Goal: Task Accomplishment & Management: Manage account settings

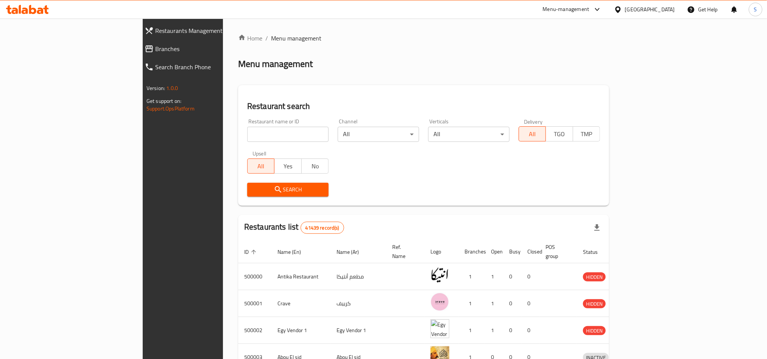
click at [247, 132] on input "search" at bounding box center [287, 134] width 81 height 15
paste input "764278"
type input "764278"
click button "Search" at bounding box center [287, 190] width 81 height 14
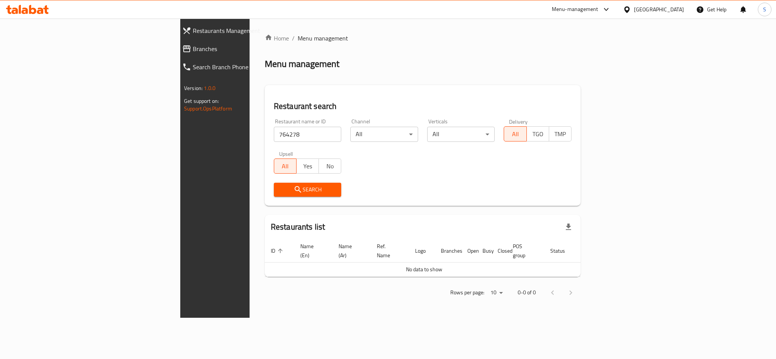
click at [675, 14] on div "Egypt" at bounding box center [653, 9] width 73 height 18
click at [672, 9] on div "Egypt" at bounding box center [659, 9] width 50 height 8
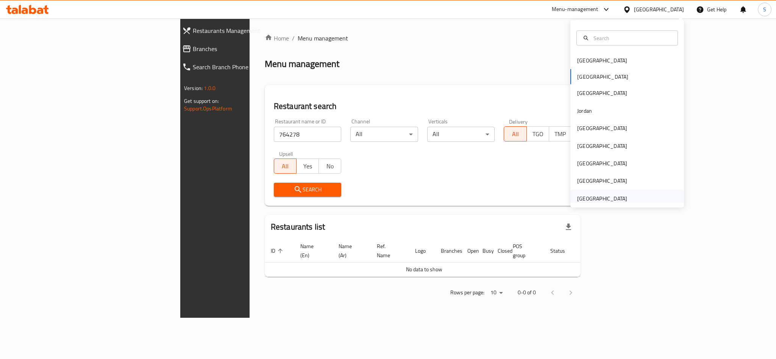
click at [621, 195] on div "[GEOGRAPHIC_DATA]" at bounding box center [602, 198] width 62 height 17
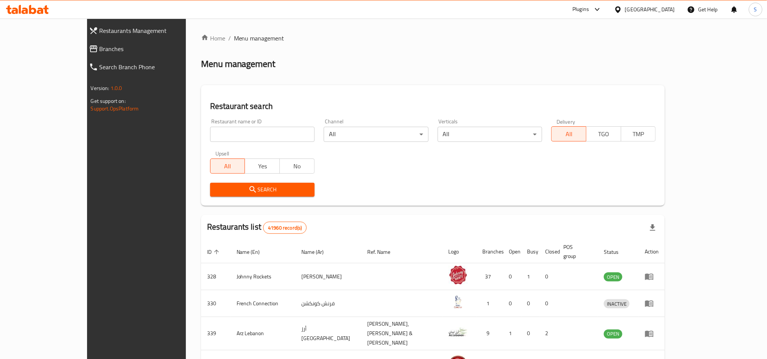
click at [210, 136] on input "search" at bounding box center [262, 134] width 105 height 15
paste input "764278"
type input "764278"
click button "Search" at bounding box center [262, 190] width 105 height 14
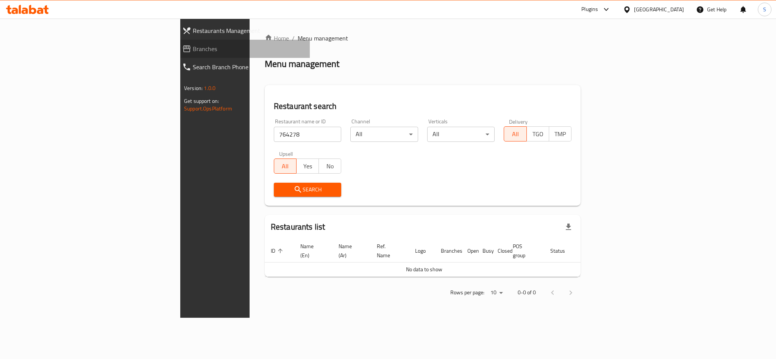
click at [193, 47] on span "Branches" at bounding box center [248, 48] width 111 height 9
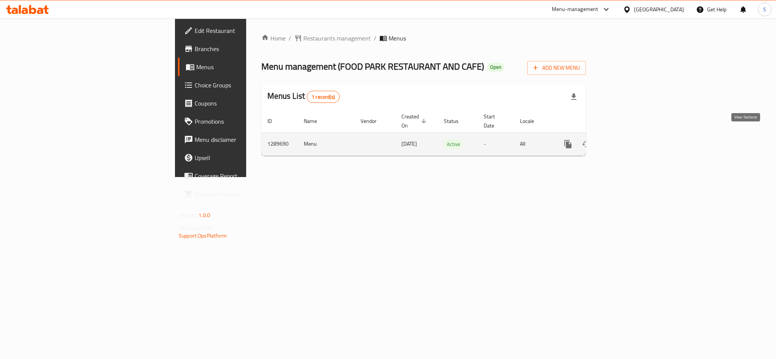
click at [627, 140] on icon "enhanced table" at bounding box center [622, 144] width 9 height 9
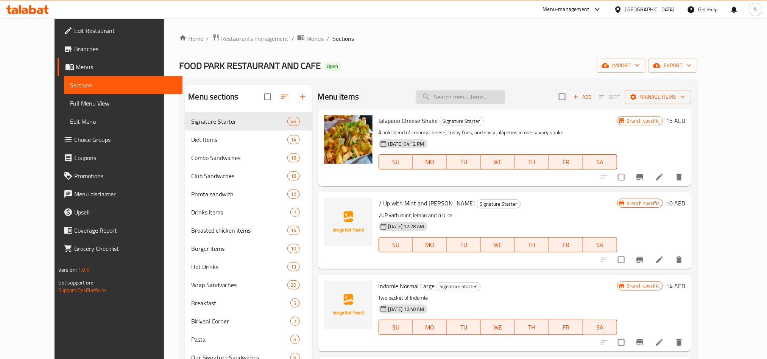
click at [491, 93] on input "search" at bounding box center [460, 96] width 89 height 13
paste input "Special Mixed Club With Pepsi"
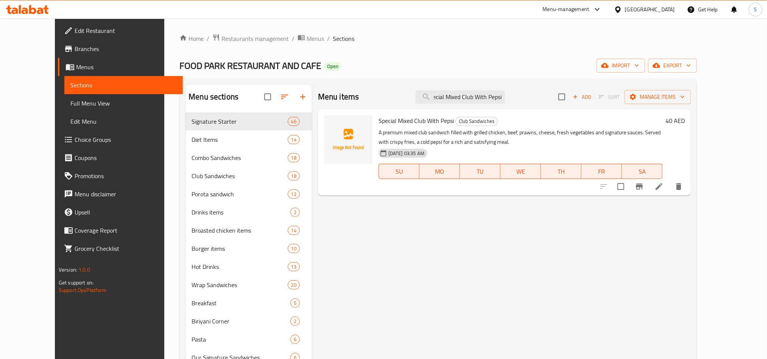
type input "Special Mixed Club With Pepsi"
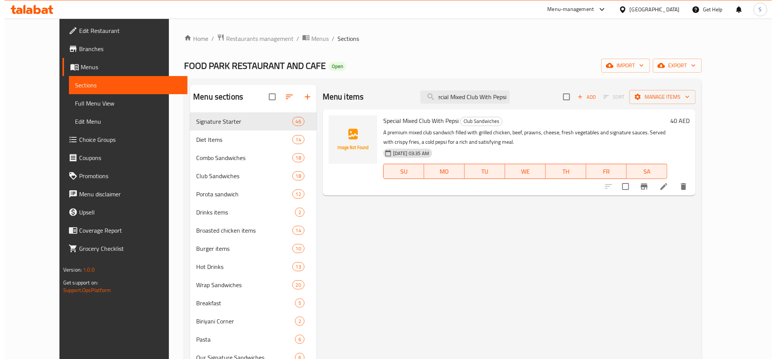
scroll to position [0, 0]
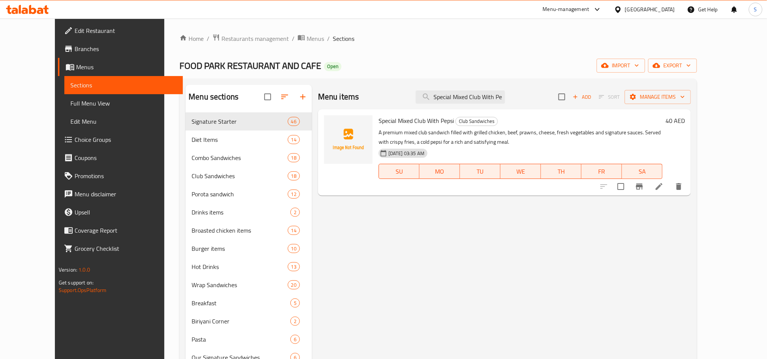
click at [643, 189] on icon "Branch-specific-item" at bounding box center [639, 187] width 7 height 6
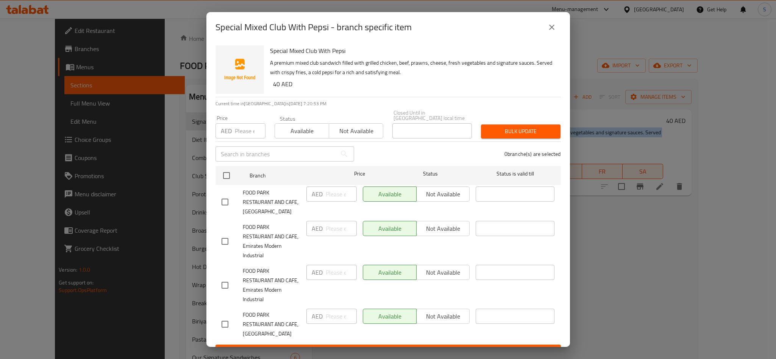
click at [552, 27] on icon "close" at bounding box center [551, 27] width 9 height 9
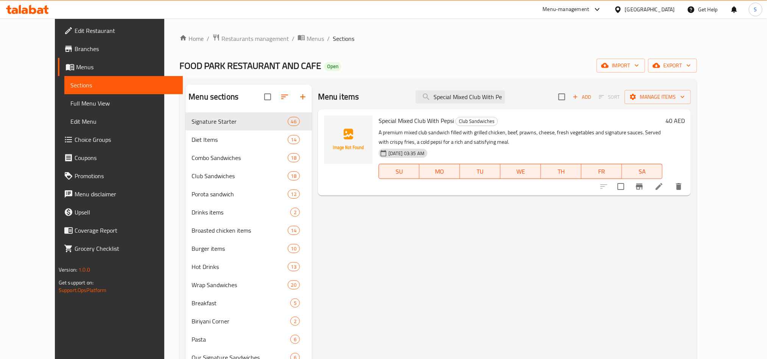
click at [389, 253] on div "Menu items Special Mixed Club With Pepsi Add Sort Manage items Special Mixed Cl…" at bounding box center [501, 264] width 379 height 359
click at [685, 121] on h6 "40 AED" at bounding box center [675, 120] width 19 height 11
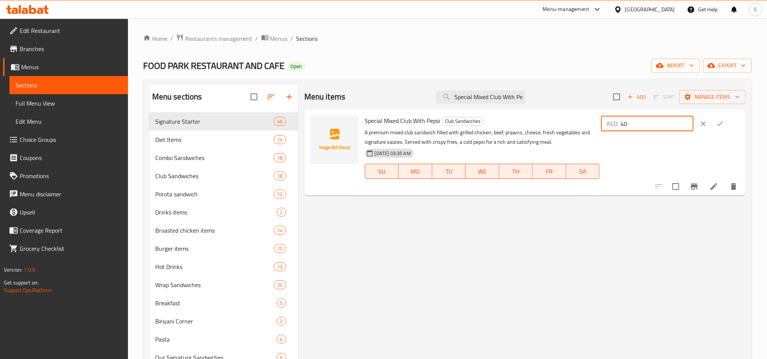
drag, startPoint x: 633, startPoint y: 122, endPoint x: 635, endPoint y: 125, distance: 4.1
click at [637, 126] on div "AED 40 ​" at bounding box center [647, 123] width 92 height 15
click at [635, 125] on input "40" at bounding box center [657, 123] width 73 height 15
click at [638, 125] on input "40" at bounding box center [657, 123] width 73 height 15
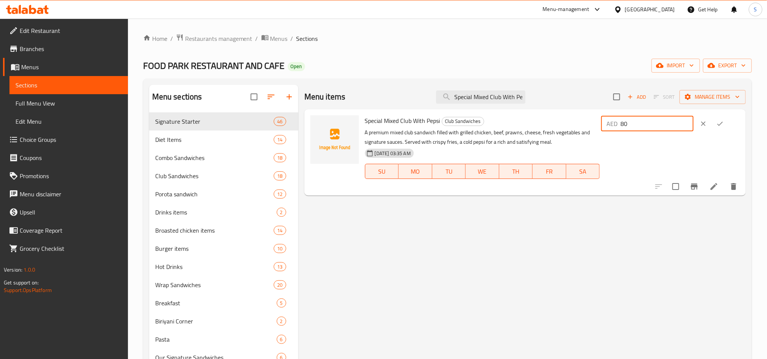
type input "80"
click at [727, 119] on button "ok" at bounding box center [720, 123] width 17 height 17
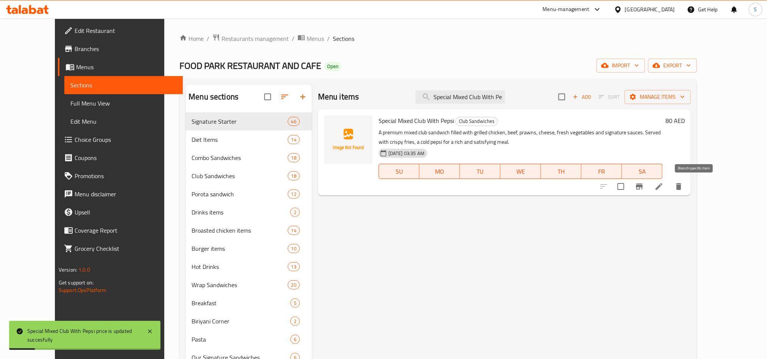
click at [643, 187] on icon "Branch-specific-item" at bounding box center [639, 187] width 7 height 6
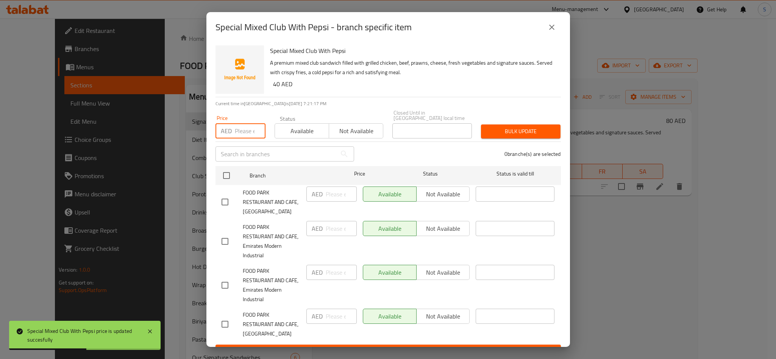
click at [247, 130] on input "number" at bounding box center [250, 130] width 31 height 15
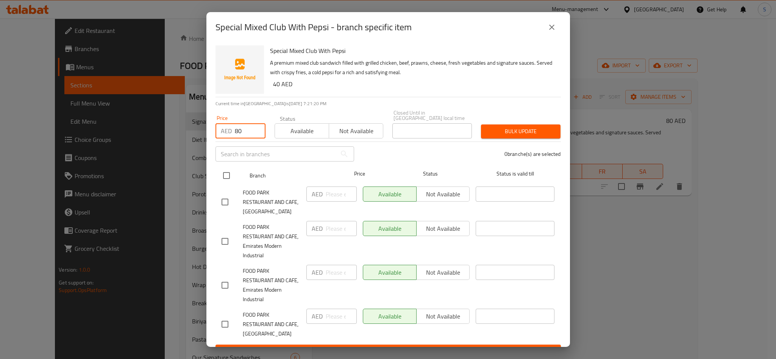
type input "80"
click at [228, 174] on input "checkbox" at bounding box center [226, 176] width 16 height 16
checkbox input "true"
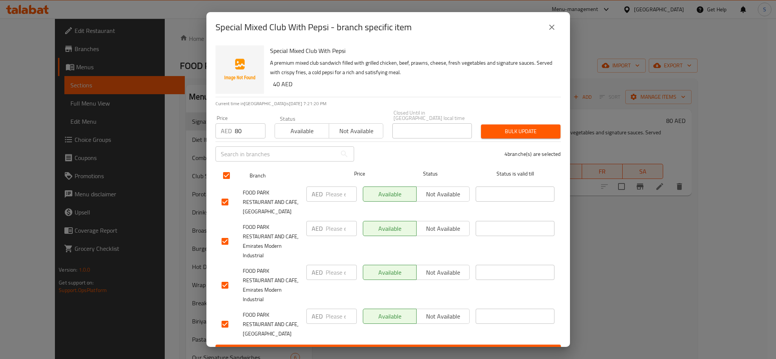
checkbox input "true"
click at [299, 129] on span "Available" at bounding box center [302, 131] width 48 height 11
click at [498, 125] on button "Bulk update" at bounding box center [521, 132] width 80 height 14
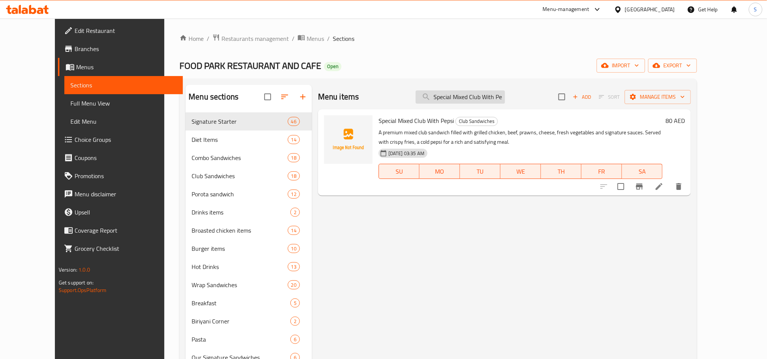
click at [484, 91] on input "Special Mixed Club With Pepsi" at bounding box center [460, 96] width 89 height 13
paste input "Arabic Club"
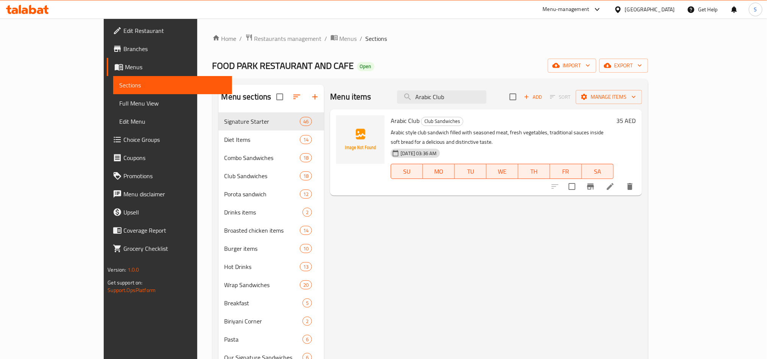
type input "Arabic Club"
click at [636, 119] on h6 "35 AED" at bounding box center [626, 120] width 19 height 11
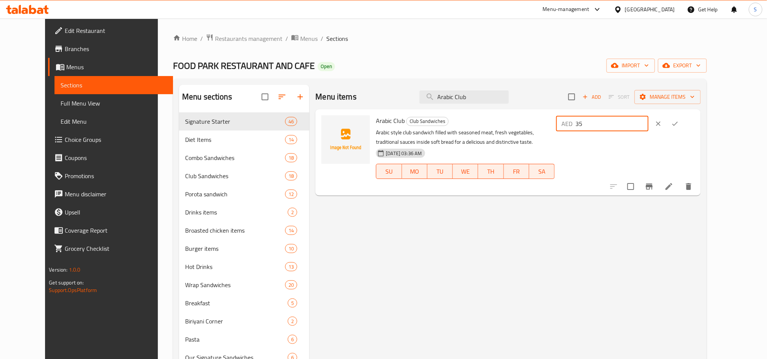
drag, startPoint x: 635, startPoint y: 122, endPoint x: 629, endPoint y: 129, distance: 9.6
click at [643, 122] on input "35" at bounding box center [612, 123] width 73 height 15
type input "70"
click at [679, 122] on icon "ok" at bounding box center [675, 124] width 8 height 8
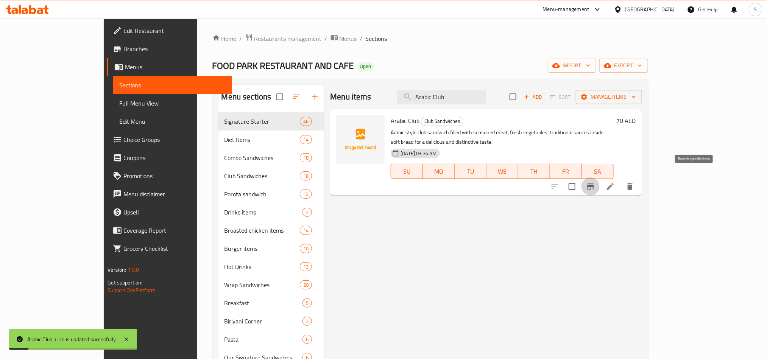
click at [600, 182] on button "Branch-specific-item" at bounding box center [591, 187] width 18 height 18
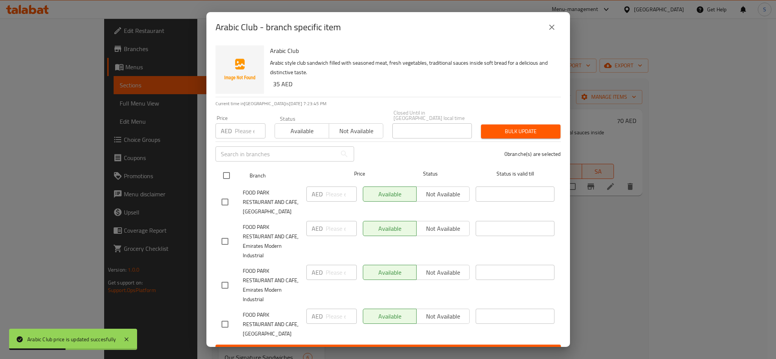
click at [229, 175] on input "checkbox" at bounding box center [226, 176] width 16 height 16
checkbox input "true"
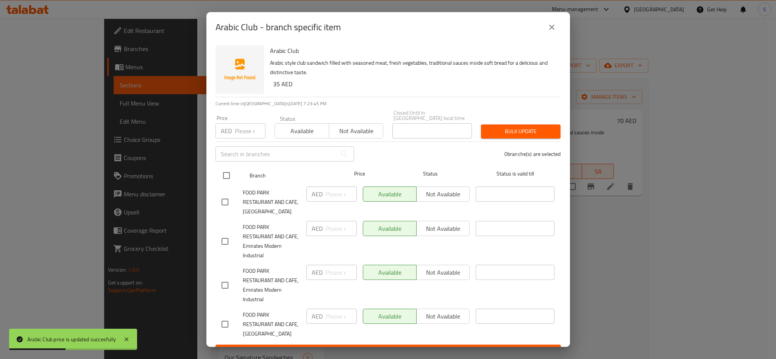
checkbox input "true"
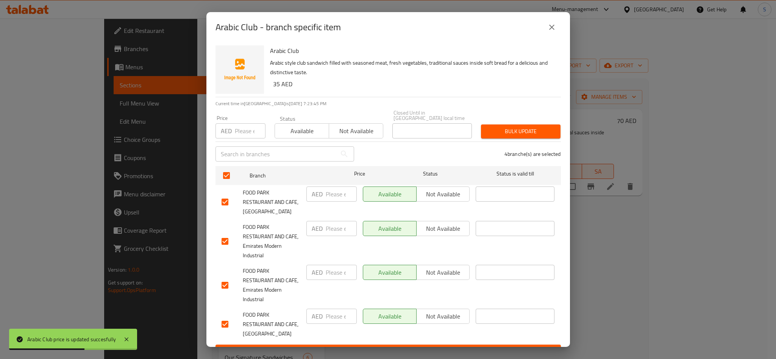
click at [233, 135] on div "AED Price" at bounding box center [240, 130] width 50 height 15
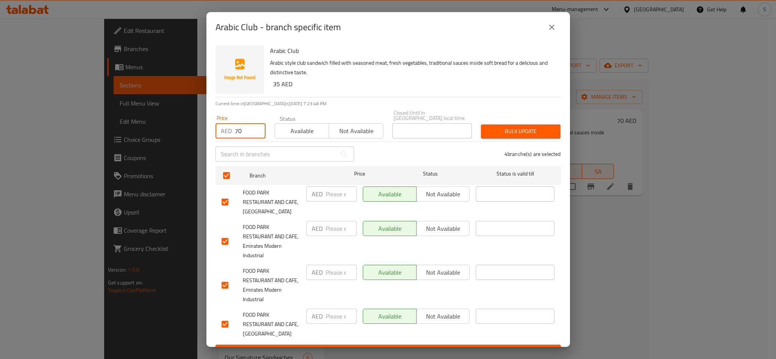
type input "70"
click at [282, 138] on button "Available" at bounding box center [302, 130] width 55 height 15
click at [517, 131] on span "Bulk update" at bounding box center [520, 131] width 67 height 9
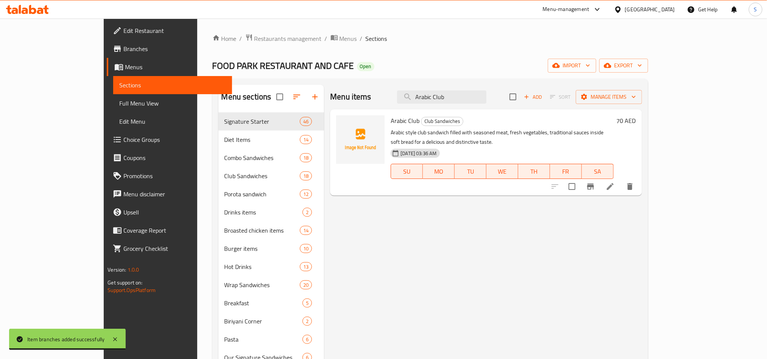
click at [594, 184] on icon "Branch-specific-item" at bounding box center [590, 187] width 7 height 6
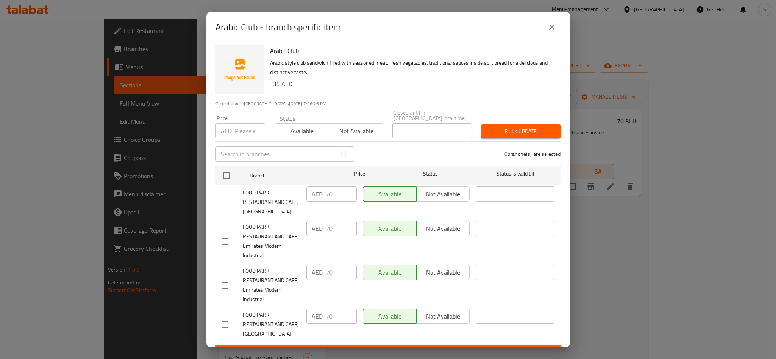
click at [552, 27] on icon "close" at bounding box center [551, 27] width 9 height 9
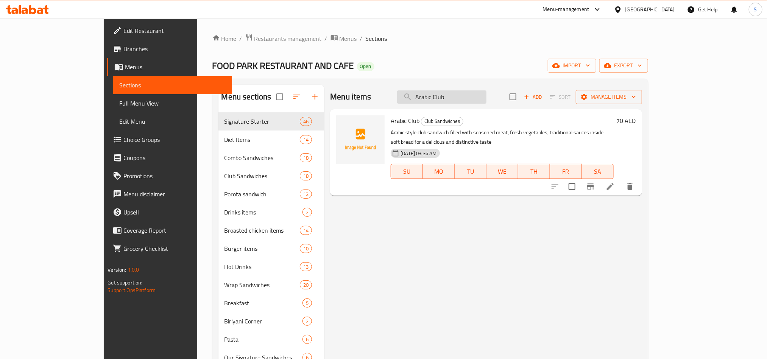
click at [487, 97] on input "Arabic Club" at bounding box center [441, 96] width 89 height 13
paste input "International"
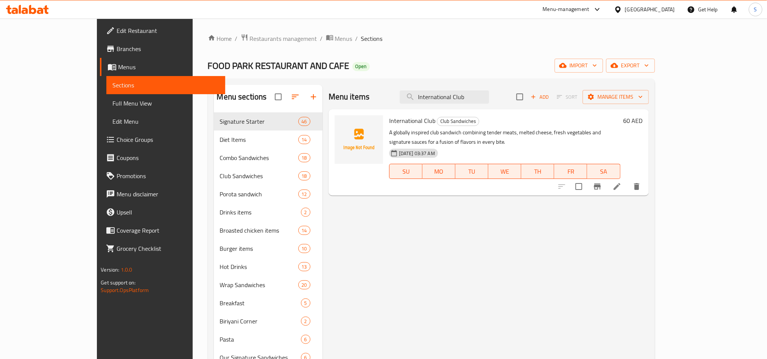
type input "International Club"
click at [643, 122] on div "60 AED" at bounding box center [632, 120] width 22 height 11
click at [643, 120] on h6 "60 AED" at bounding box center [633, 120] width 19 height 11
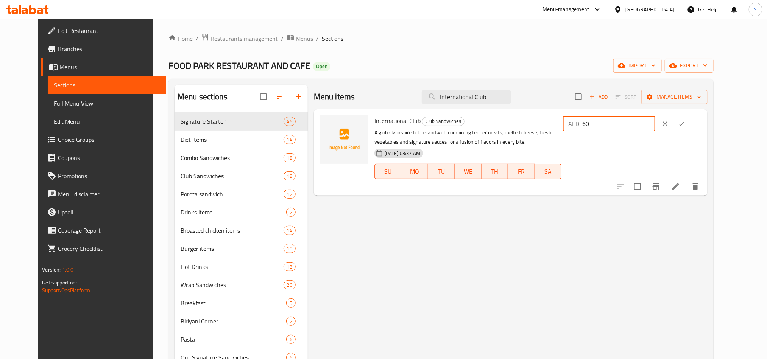
drag, startPoint x: 635, startPoint y: 128, endPoint x: 641, endPoint y: 128, distance: 6.1
click at [641, 128] on input "60" at bounding box center [618, 123] width 73 height 15
paste input "12"
type input "120"
click at [686, 120] on icon "ok" at bounding box center [682, 124] width 8 height 8
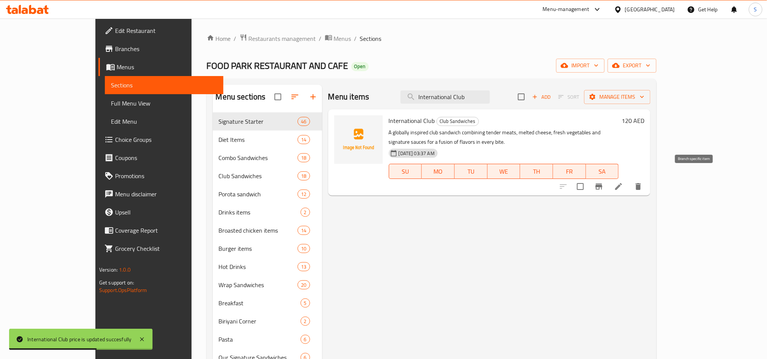
click at [604, 182] on icon "Branch-specific-item" at bounding box center [598, 186] width 9 height 9
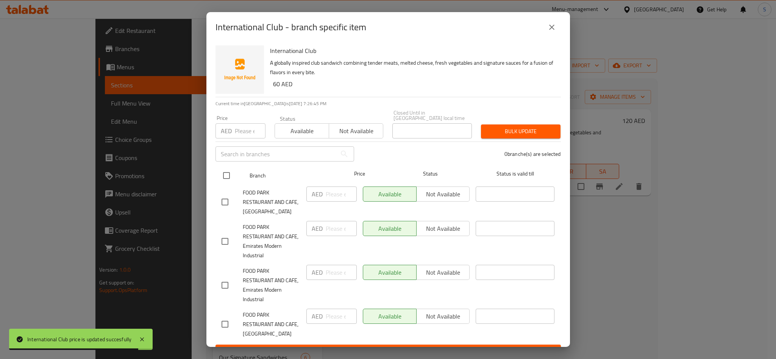
click at [226, 178] on input "checkbox" at bounding box center [226, 176] width 16 height 16
checkbox input "true"
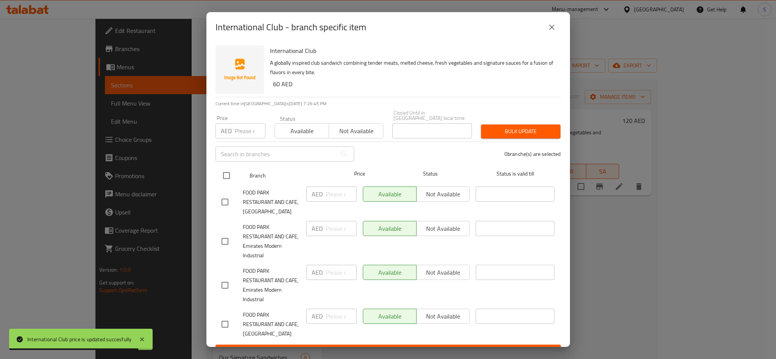
checkbox input "true"
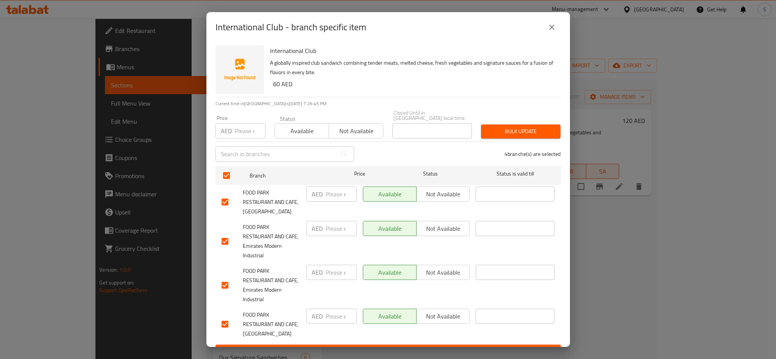
click at [247, 130] on input "number" at bounding box center [250, 130] width 31 height 15
paste input "120"
type input "120"
click at [294, 128] on span "Available" at bounding box center [302, 131] width 48 height 11
click at [500, 131] on span "Bulk update" at bounding box center [520, 131] width 67 height 9
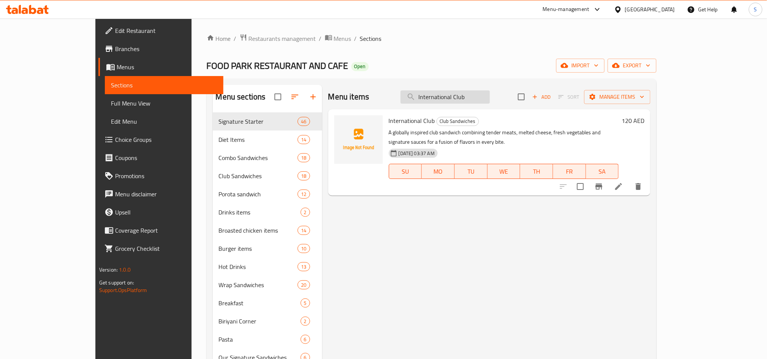
click at [490, 98] on input "International Club" at bounding box center [445, 96] width 89 height 13
paste input "Majlis"
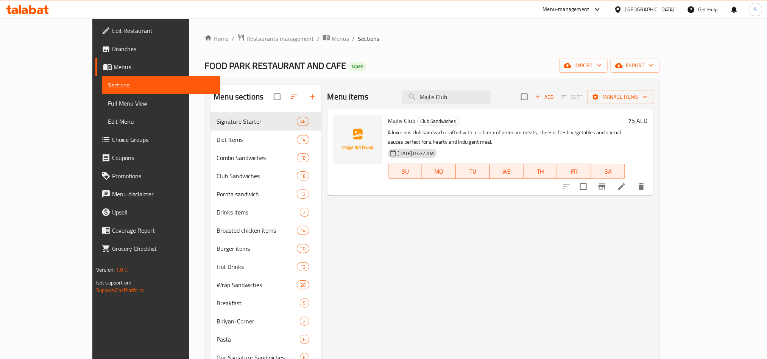
type input "Majlis Club"
click at [541, 85] on div "Menu items Majlis Club Add Sort Manage items" at bounding box center [491, 97] width 326 height 25
click at [648, 120] on h6 "75 AED" at bounding box center [637, 120] width 19 height 11
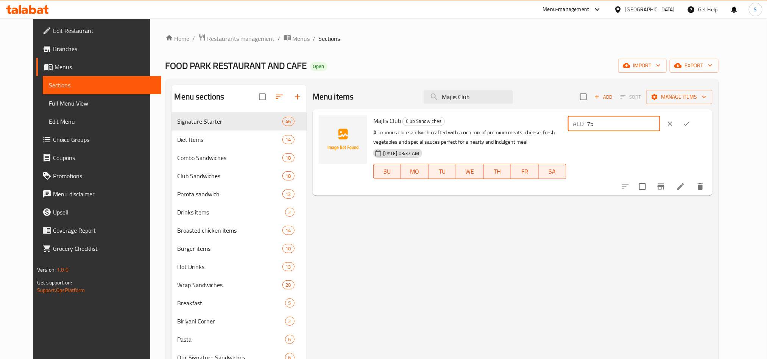
drag, startPoint x: 669, startPoint y: 120, endPoint x: 626, endPoint y: 120, distance: 43.6
click at [626, 120] on div "AED 75 ​" at bounding box center [614, 123] width 92 height 15
type input "105"
click at [691, 125] on icon "ok" at bounding box center [687, 124] width 8 height 8
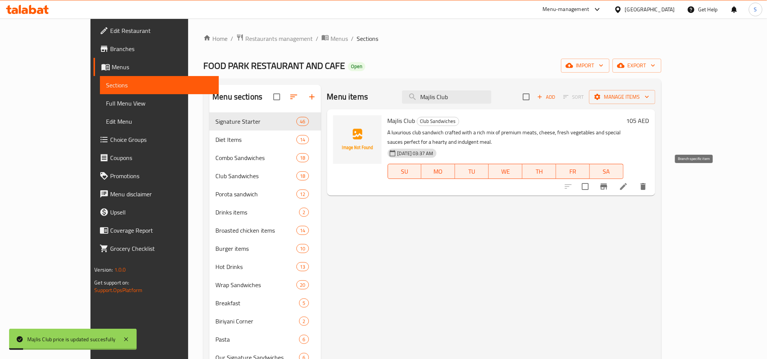
click at [613, 178] on button "Branch-specific-item" at bounding box center [604, 187] width 18 height 18
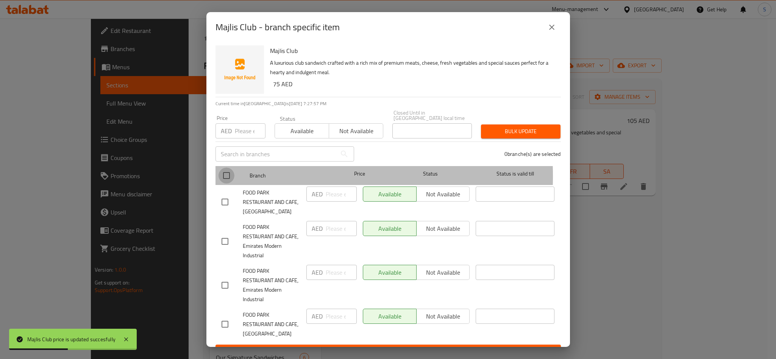
click at [228, 176] on input "checkbox" at bounding box center [226, 176] width 16 height 16
checkbox input "true"
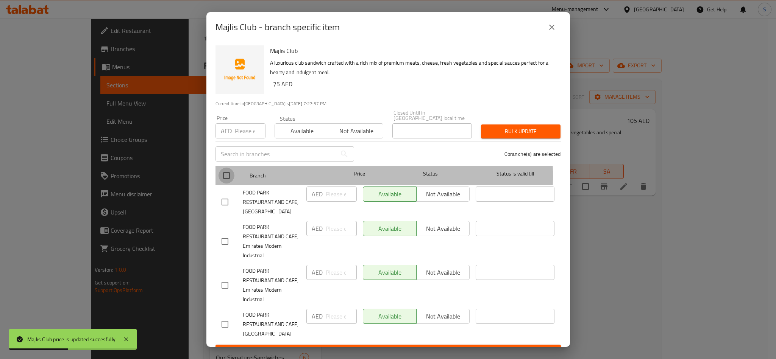
checkbox input "true"
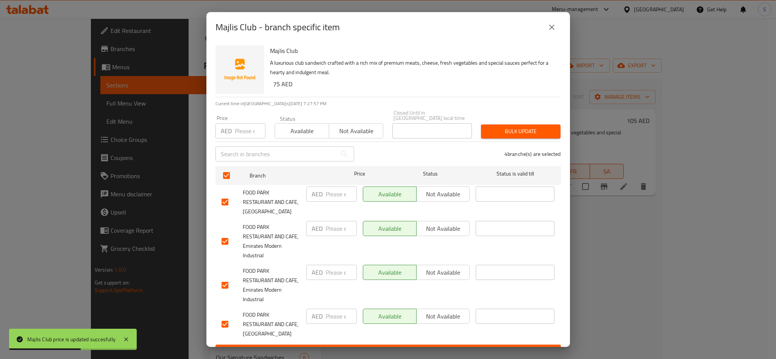
click at [235, 133] on input "number" at bounding box center [250, 130] width 31 height 15
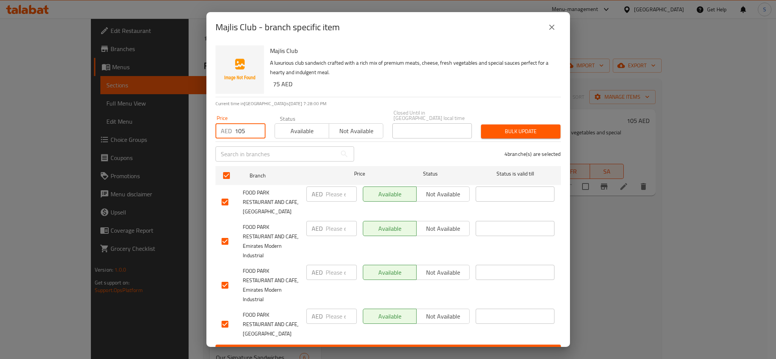
type input "105"
click at [304, 143] on div "​" at bounding box center [285, 154] width 148 height 24
click at [302, 137] on button "Available" at bounding box center [302, 130] width 55 height 15
click at [490, 131] on span "Bulk update" at bounding box center [520, 131] width 67 height 9
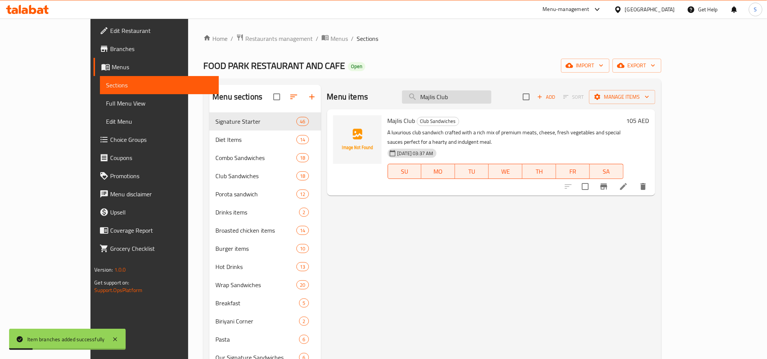
click at [464, 98] on input "Majlis Club" at bounding box center [446, 96] width 89 height 13
paste input "Food Park Special With Mixed Juices"
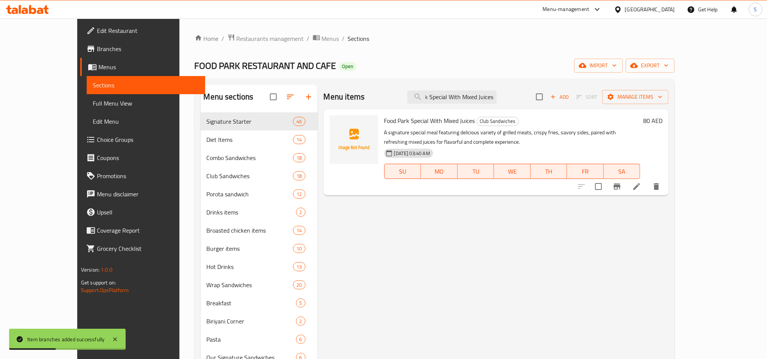
type input "Food Park Special With Mixed Juices"
click at [621, 187] on icon "Branch-specific-item" at bounding box center [617, 187] width 7 height 6
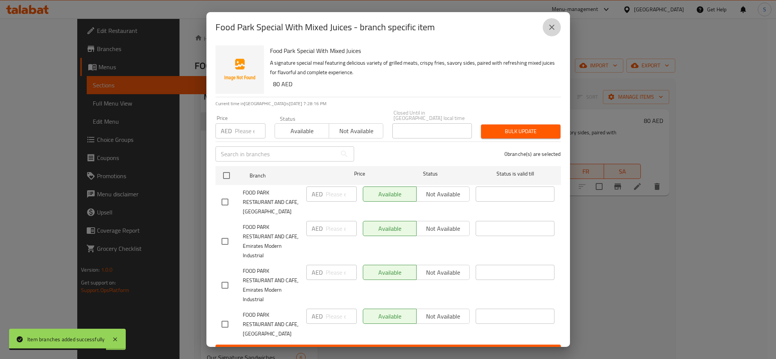
click at [555, 30] on icon "close" at bounding box center [551, 27] width 9 height 9
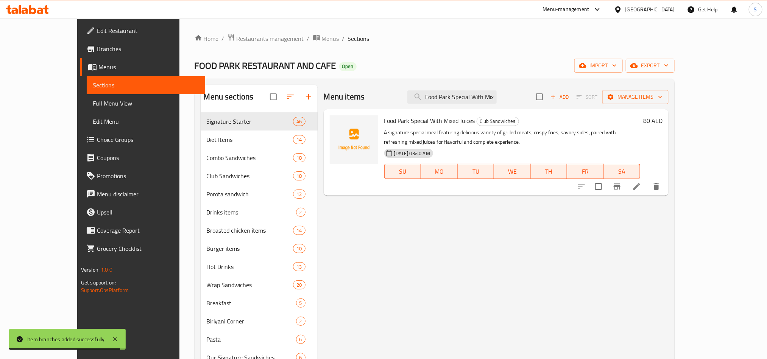
click at [663, 120] on div "80 AED" at bounding box center [651, 120] width 22 height 11
click at [663, 120] on h6 "80 AED" at bounding box center [652, 120] width 19 height 11
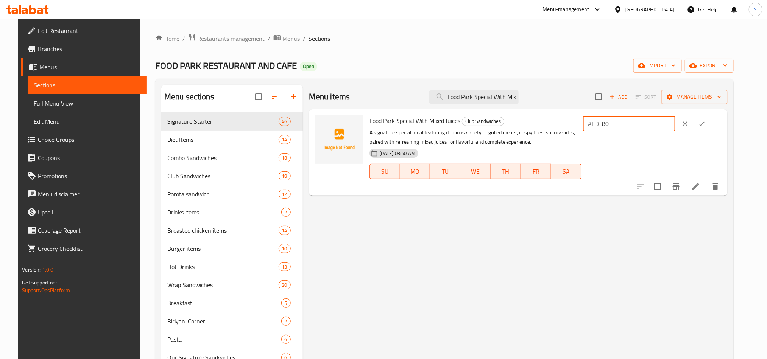
drag, startPoint x: 652, startPoint y: 123, endPoint x: 629, endPoint y: 116, distance: 23.7
click at [629, 116] on div "AED 80 ​" at bounding box center [652, 123] width 139 height 17
type input "110"
click at [710, 121] on button "ok" at bounding box center [702, 123] width 17 height 17
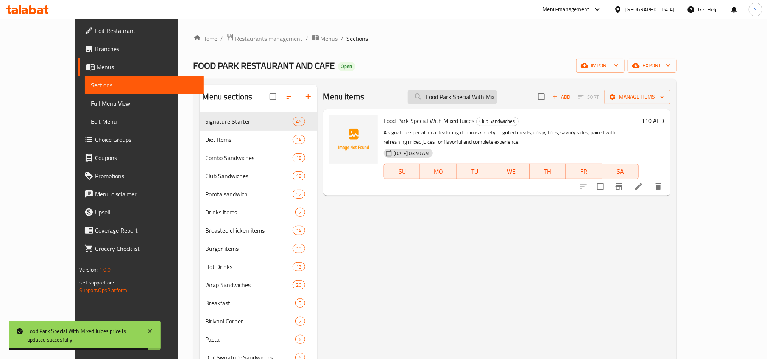
click at [493, 100] on input "Food Park Special With Mixed Juices" at bounding box center [452, 96] width 89 height 13
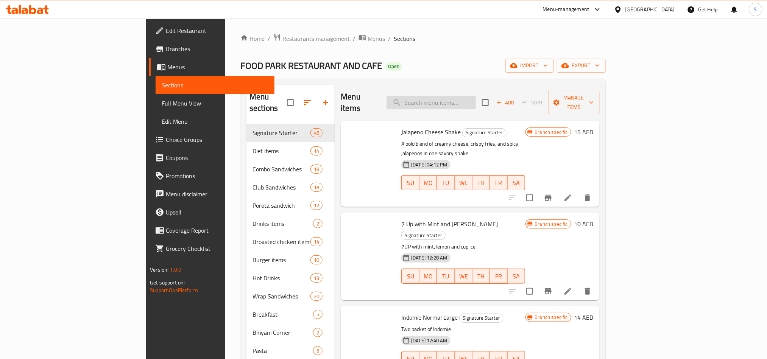
paste input "Food Park Special With Mixed Juices"
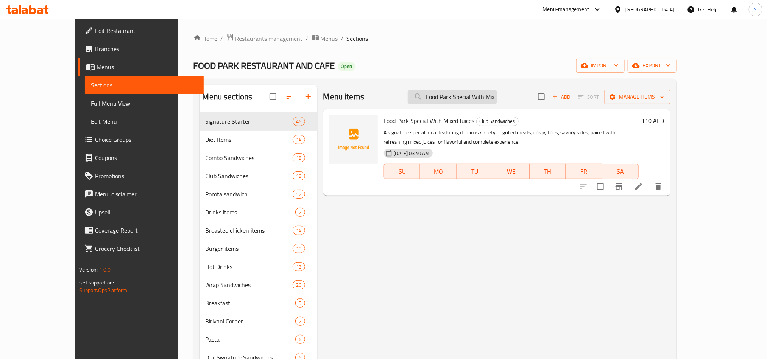
click at [491, 91] on input "Food Park Special With Mixed Juices" at bounding box center [452, 96] width 89 height 13
paste input "amily Club"
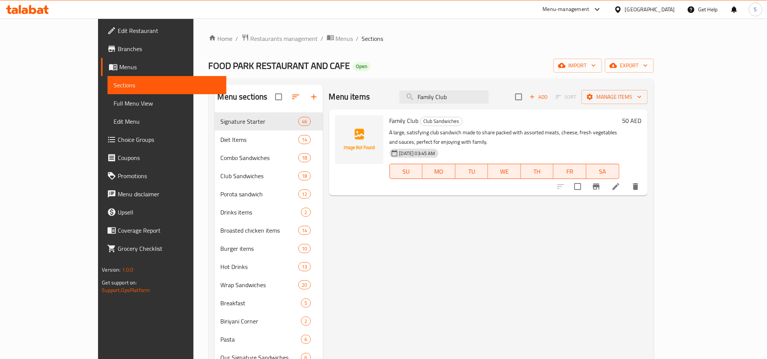
type input "Family Club"
click at [601, 182] on icon "Branch-specific-item" at bounding box center [596, 186] width 9 height 9
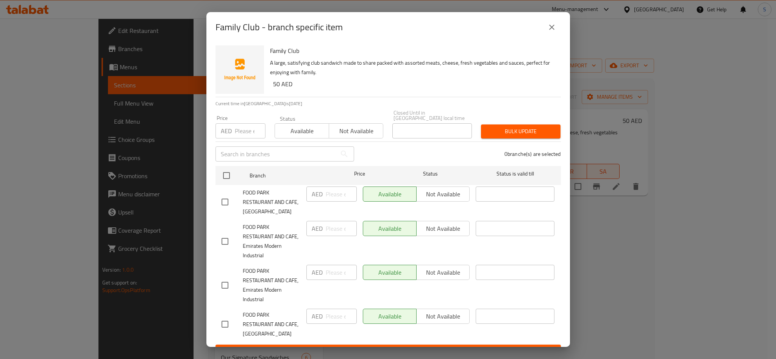
click at [554, 32] on button "close" at bounding box center [552, 27] width 18 height 18
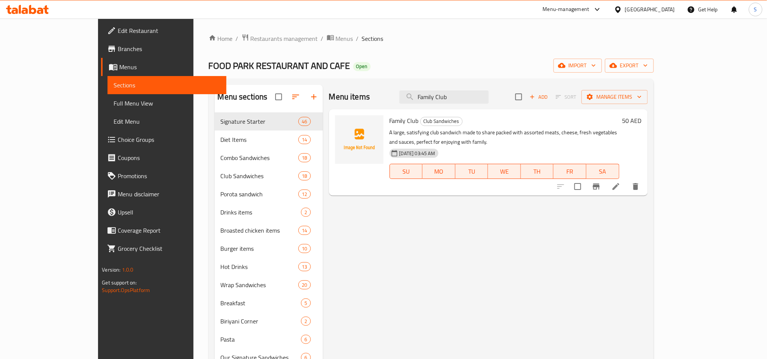
click at [642, 118] on h6 "50 AED" at bounding box center [632, 120] width 19 height 11
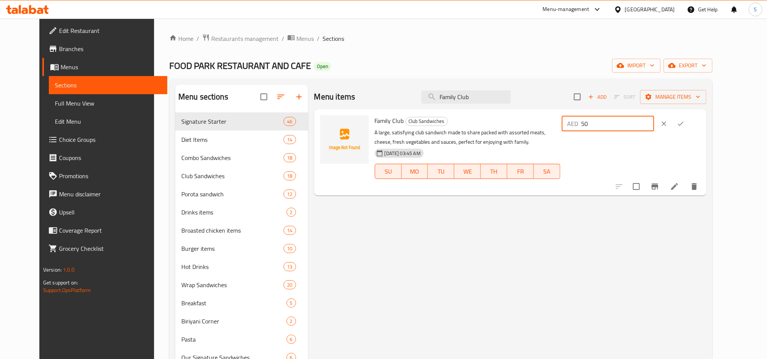
drag, startPoint x: 640, startPoint y: 123, endPoint x: 623, endPoint y: 122, distance: 17.1
click at [623, 122] on div "AED 50 ​" at bounding box center [608, 123] width 92 height 15
type input "100"
click at [685, 122] on icon "ok" at bounding box center [681, 124] width 8 height 8
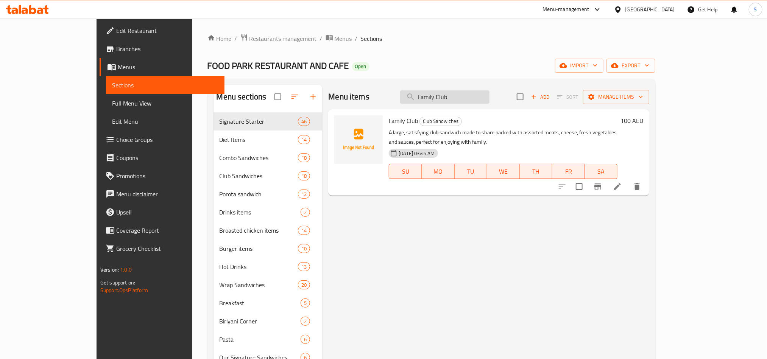
click at [476, 92] on input "Family Club" at bounding box center [444, 96] width 89 height 13
paste input "Zinger"
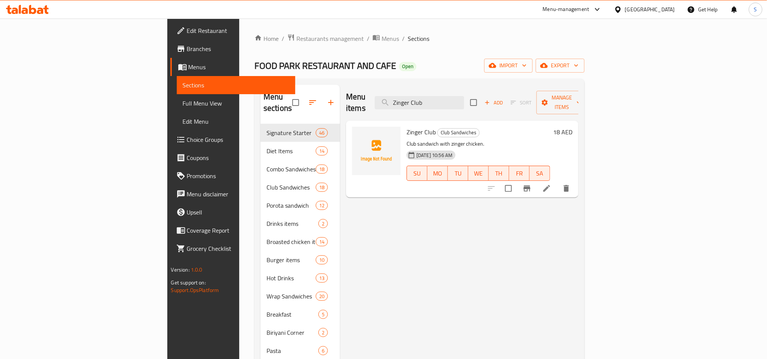
type input "Zinger Club"
click at [573, 127] on h6 "18 AED" at bounding box center [562, 132] width 19 height 11
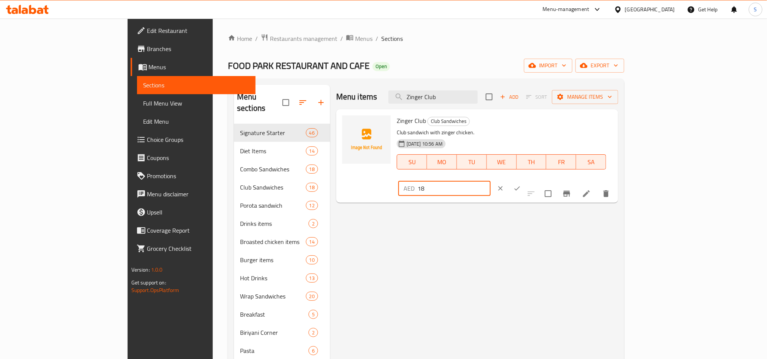
drag, startPoint x: 650, startPoint y: 122, endPoint x: 615, endPoint y: 127, distance: 35.6
click at [537, 180] on div "AED 18 ​" at bounding box center [467, 188] width 140 height 17
type input "36"
click at [526, 180] on button "ok" at bounding box center [517, 188] width 17 height 17
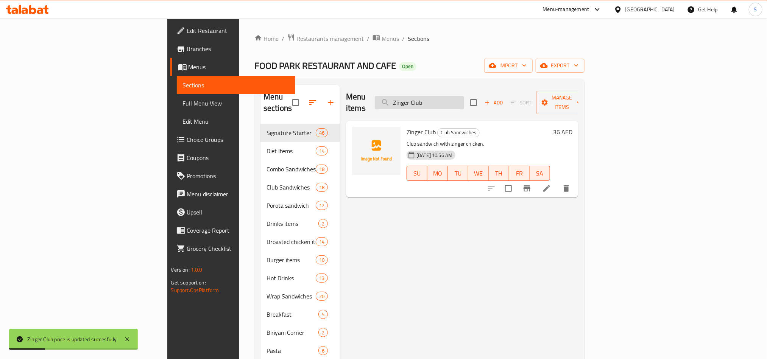
click at [464, 98] on input "Zinger Club" at bounding box center [419, 102] width 89 height 13
paste input "Emarat"
type input "Emarat Club"
click at [573, 127] on h6 "18 AED" at bounding box center [562, 132] width 19 height 11
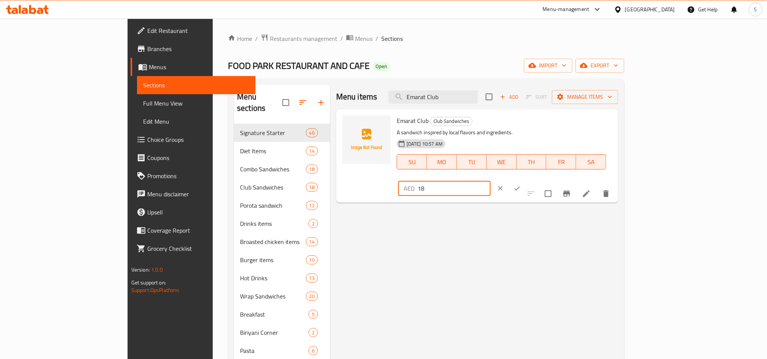
drag, startPoint x: 661, startPoint y: 123, endPoint x: 629, endPoint y: 124, distance: 32.6
click at [491, 181] on div "AED 18 ​" at bounding box center [444, 188] width 92 height 15
type input "36"
click at [521, 185] on icon "ok" at bounding box center [517, 189] width 8 height 8
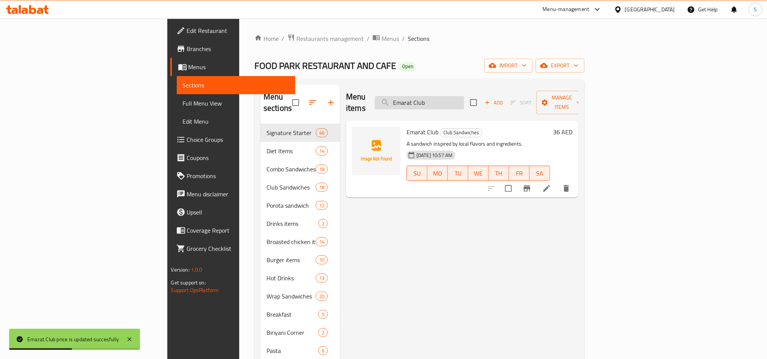
click at [463, 99] on input "Emarat Club" at bounding box center [419, 102] width 89 height 13
paste input "Mega"
type input "Mega Club"
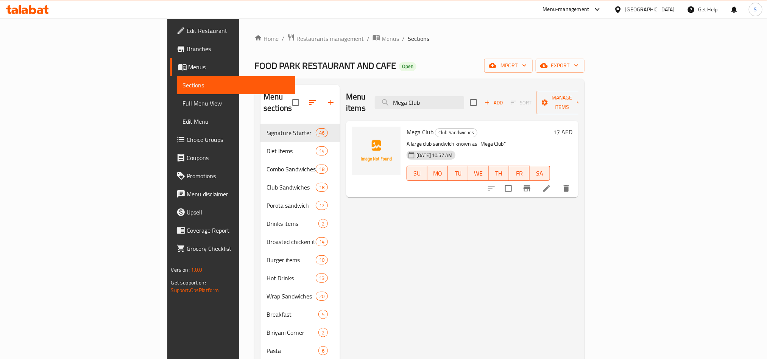
click at [573, 127] on h6 "17 AED" at bounding box center [562, 132] width 19 height 11
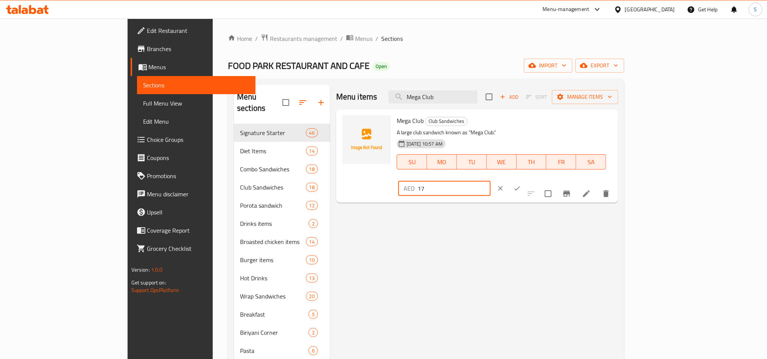
drag, startPoint x: 659, startPoint y: 126, endPoint x: 629, endPoint y: 120, distance: 31.2
click at [491, 181] on div "AED 17 ​" at bounding box center [444, 188] width 92 height 15
type input "34"
click at [526, 180] on button "ok" at bounding box center [517, 188] width 17 height 17
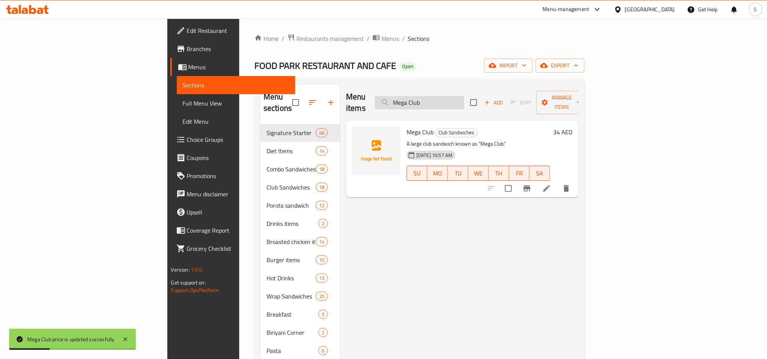
click at [464, 97] on input "Mega Club" at bounding box center [419, 102] width 89 height 13
paste input "Vegetable"
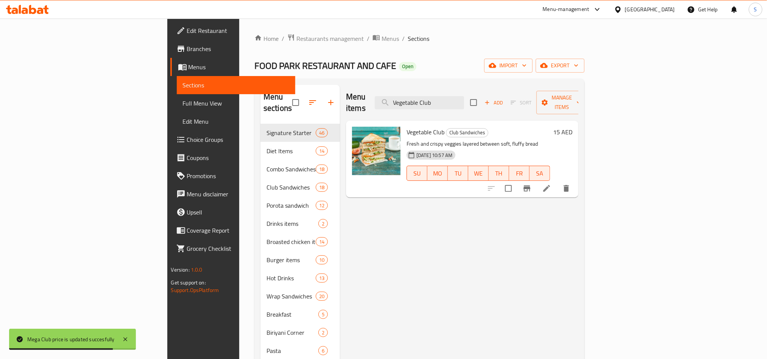
type input "Vegetable Club"
click at [573, 127] on h6 "15 AED" at bounding box center [562, 132] width 19 height 11
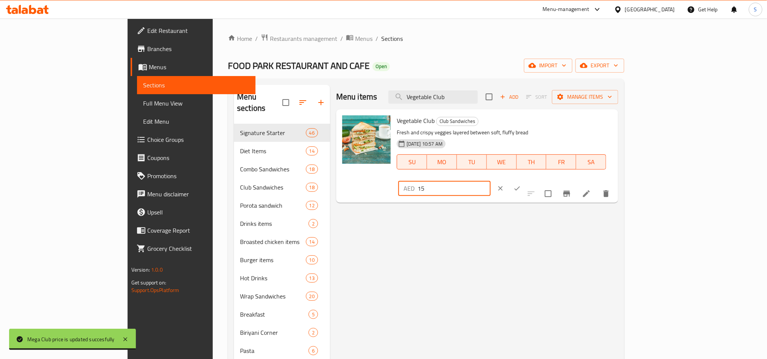
drag, startPoint x: 680, startPoint y: 126, endPoint x: 631, endPoint y: 121, distance: 49.1
click at [491, 181] on div "AED 15 ​" at bounding box center [444, 188] width 92 height 15
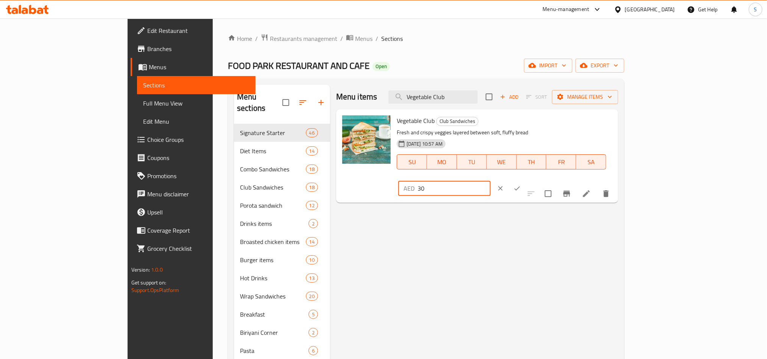
type input "30"
click at [526, 180] on button "ok" at bounding box center [517, 188] width 17 height 17
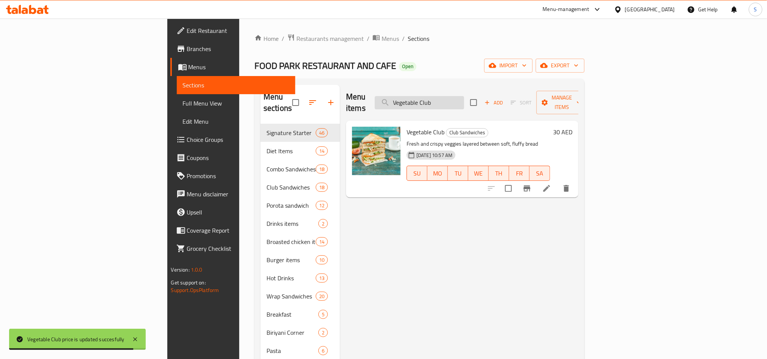
click at [460, 98] on input "Vegetable Club" at bounding box center [419, 102] width 89 height 13
paste input "Special"
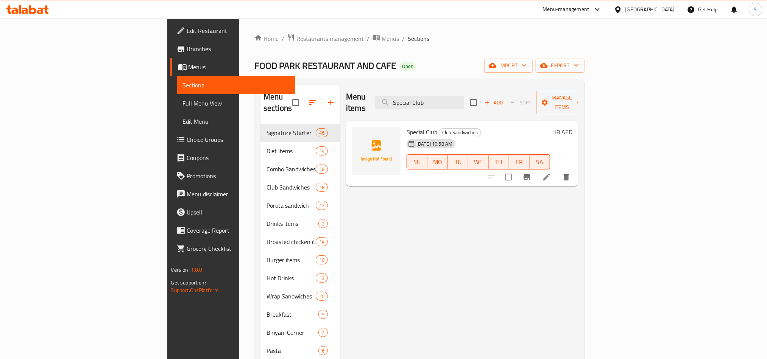
type input "Special Club"
click at [573, 127] on h6 "18 AED" at bounding box center [562, 132] width 19 height 11
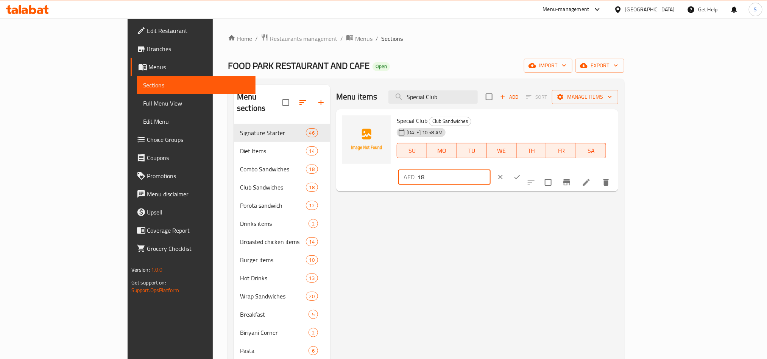
drag, startPoint x: 651, startPoint y: 124, endPoint x: 630, endPoint y: 123, distance: 21.6
click at [491, 170] on div "AED 18 ​" at bounding box center [444, 177] width 92 height 15
type input "36"
click at [521, 173] on icon "ok" at bounding box center [517, 177] width 8 height 8
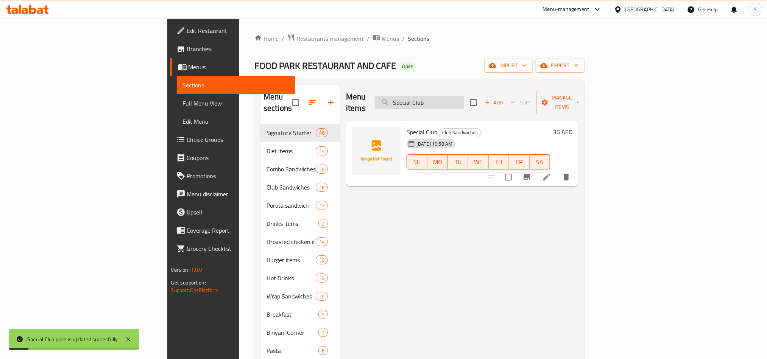
click at [464, 100] on input "Special Club" at bounding box center [419, 102] width 89 height 13
paste input "eafood"
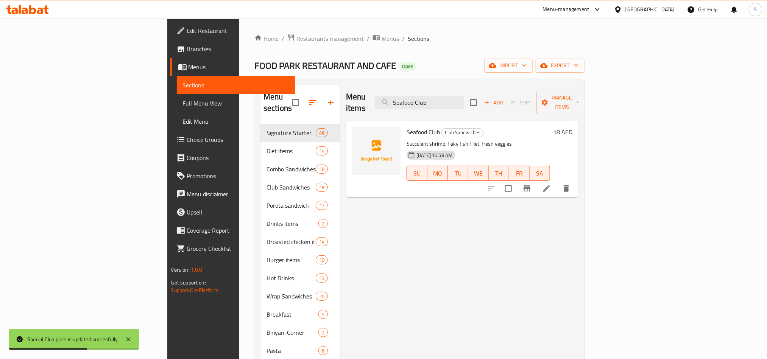
type input "Seafood Club"
click at [573, 127] on h6 "18 AED" at bounding box center [562, 132] width 19 height 11
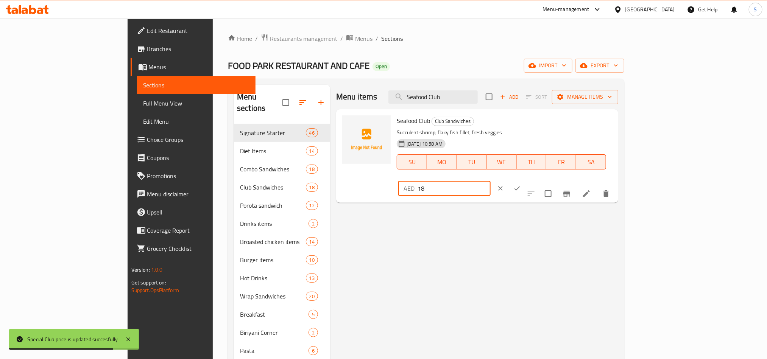
click at [491, 181] on div "AED 18 ​" at bounding box center [444, 188] width 92 height 15
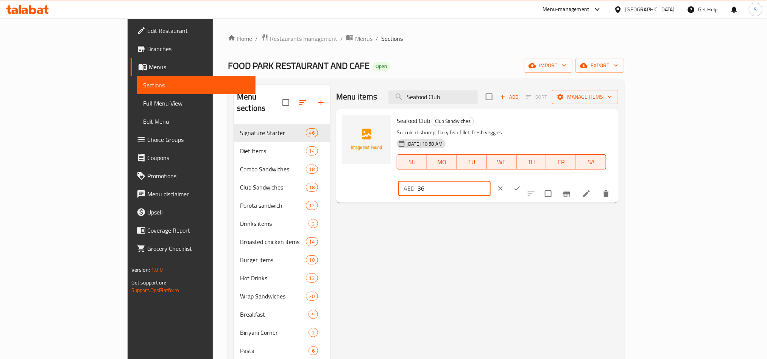
type input "36"
click at [537, 180] on div "AED 36 ​" at bounding box center [467, 188] width 139 height 17
click at [526, 180] on button "ok" at bounding box center [517, 188] width 17 height 17
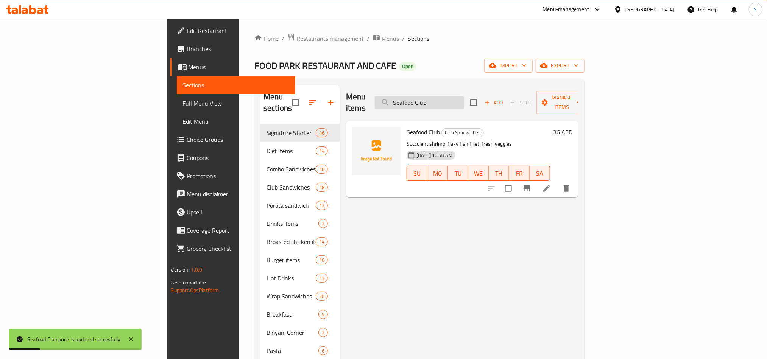
click at [464, 96] on input "Seafood Club" at bounding box center [419, 102] width 89 height 13
paste input "pecial"
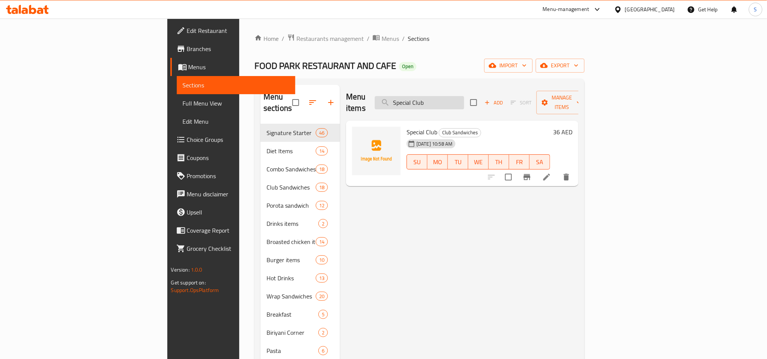
paste input "Beef"
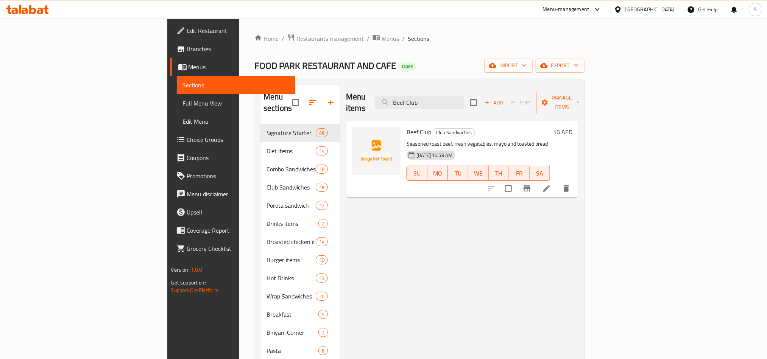
type input "Beef Club"
click at [573, 127] on h6 "16 AED" at bounding box center [562, 132] width 19 height 11
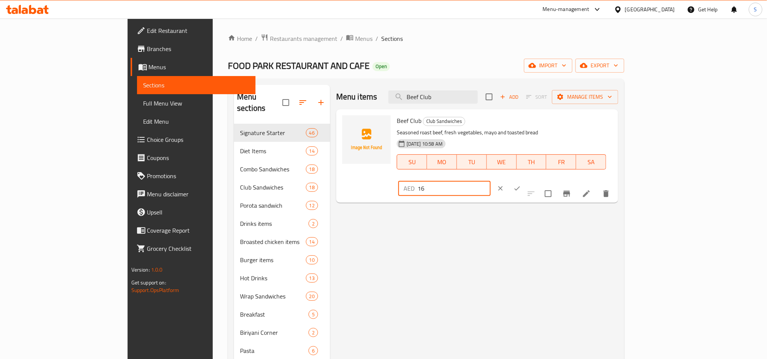
drag, startPoint x: 623, startPoint y: 122, endPoint x: 617, endPoint y: 122, distance: 5.3
click at [491, 181] on div "AED 16 ​" at bounding box center [444, 188] width 92 height 15
type input "32"
click at [521, 185] on icon "ok" at bounding box center [517, 189] width 8 height 8
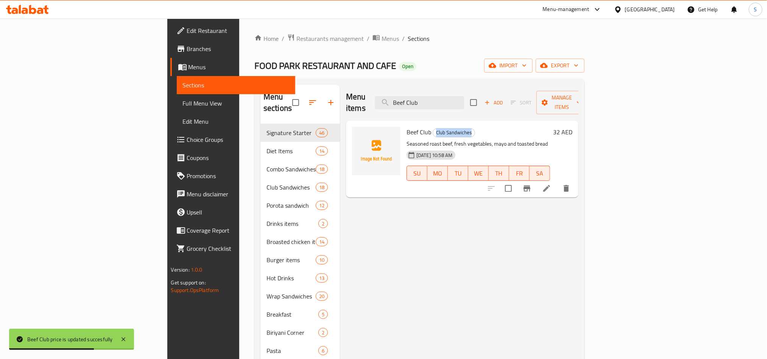
drag, startPoint x: 392, startPoint y: 120, endPoint x: 432, endPoint y: 126, distance: 39.8
click at [432, 127] on h6 "Beef Club Club Sandwiches" at bounding box center [479, 132] width 144 height 11
copy span "Club Sandwiches"
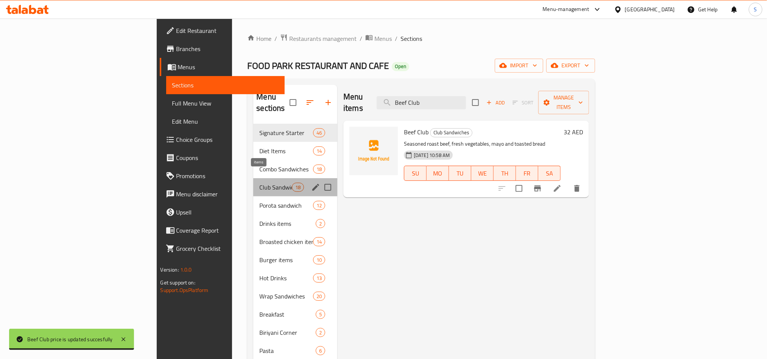
click at [292, 184] on span "18" at bounding box center [297, 187] width 11 height 7
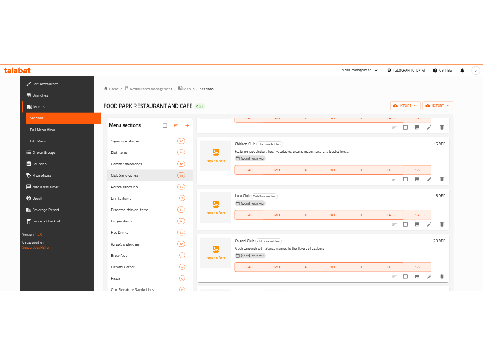
scroll to position [1104, 0]
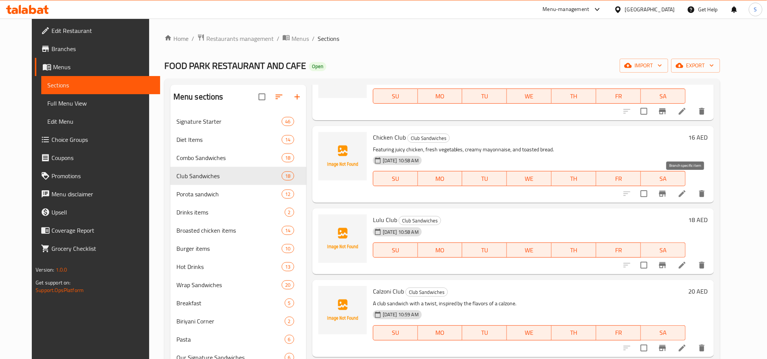
click at [666, 191] on icon "Branch-specific-item" at bounding box center [662, 194] width 7 height 6
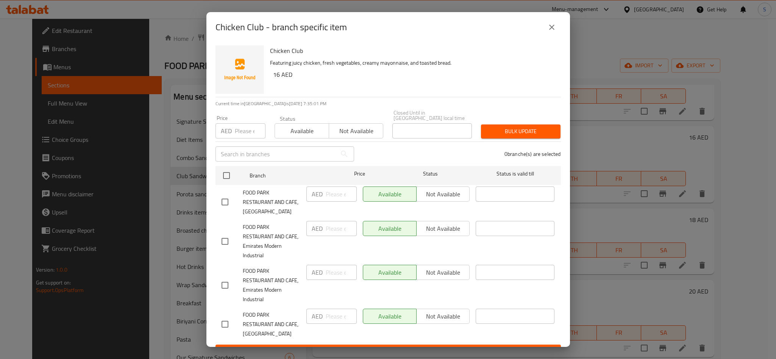
click at [552, 29] on icon "close" at bounding box center [551, 27] width 9 height 9
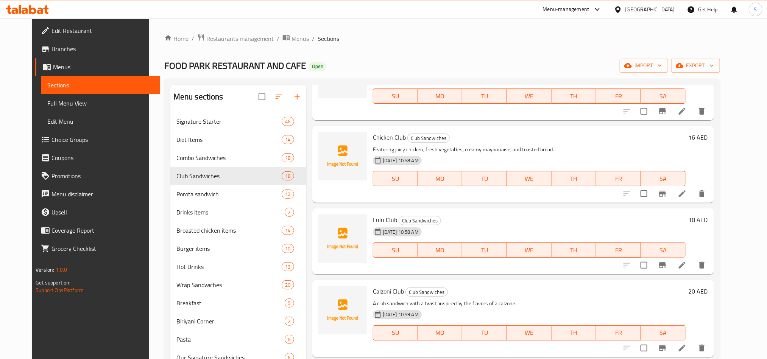
click at [708, 132] on h6 "16 AED" at bounding box center [698, 137] width 19 height 11
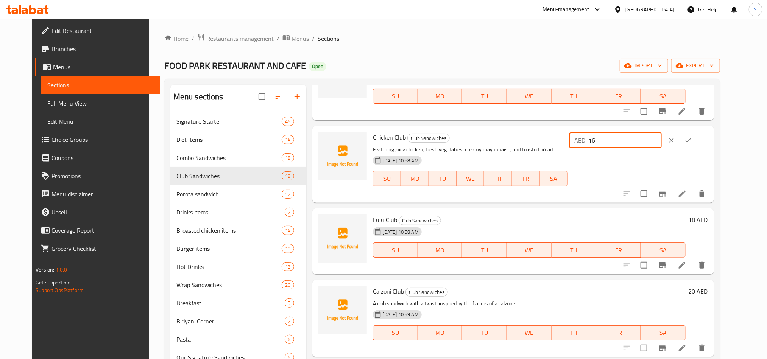
drag, startPoint x: 640, startPoint y: 132, endPoint x: 626, endPoint y: 130, distance: 14.2
click at [626, 133] on input "16" at bounding box center [625, 140] width 73 height 15
type input "32"
click at [692, 137] on icon "ok" at bounding box center [689, 141] width 8 height 8
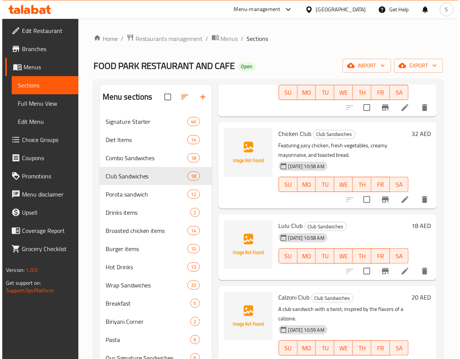
scroll to position [1314, 0]
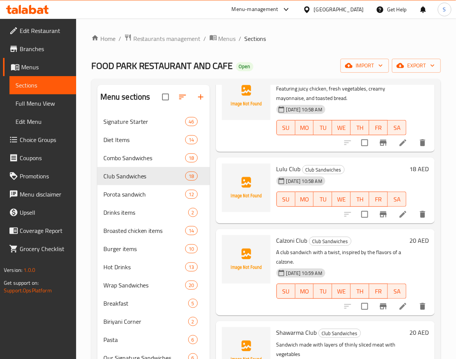
click at [409, 174] on h6 "18 AED" at bounding box center [418, 169] width 19 height 11
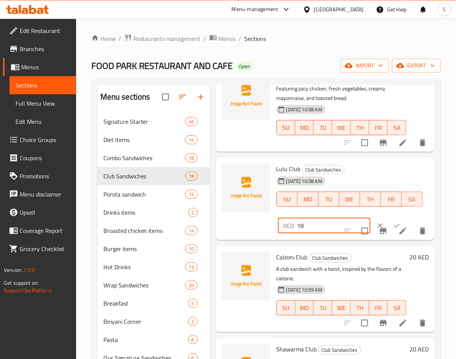
drag, startPoint x: 307, startPoint y: 245, endPoint x: 293, endPoint y: 235, distance: 16.3
click at [293, 235] on div "Lulu Club Club Sandwiches 08-06-2025 10:58 AM SU MO TU WE TH FR SA AED 18 ​" at bounding box center [352, 199] width 158 height 76
type input "36"
click at [393, 229] on icon "ok" at bounding box center [397, 226] width 8 height 8
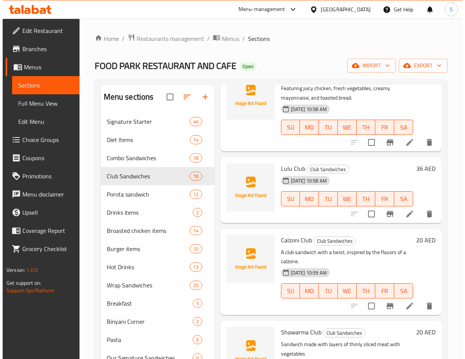
scroll to position [1295, 0]
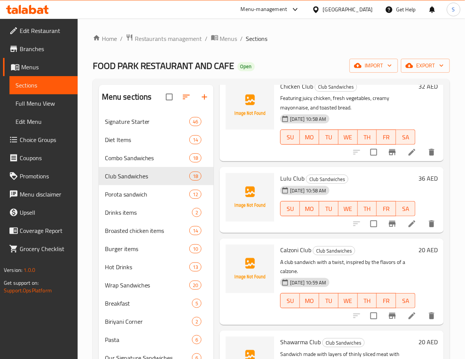
click at [418, 184] on h6 "36 AED" at bounding box center [427, 178] width 19 height 11
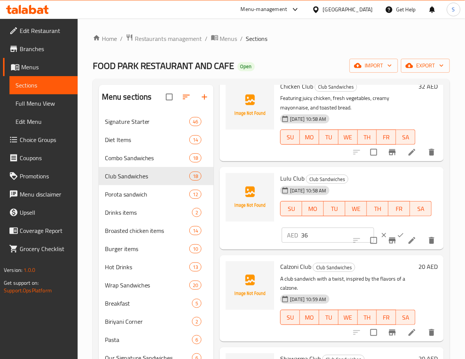
click at [392, 239] on button "ok" at bounding box center [400, 235] width 17 height 17
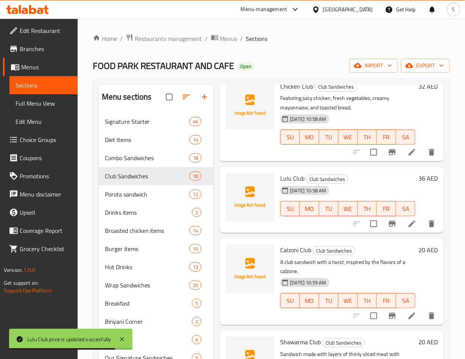
click at [418, 255] on h6 "20 AED" at bounding box center [427, 250] width 19 height 11
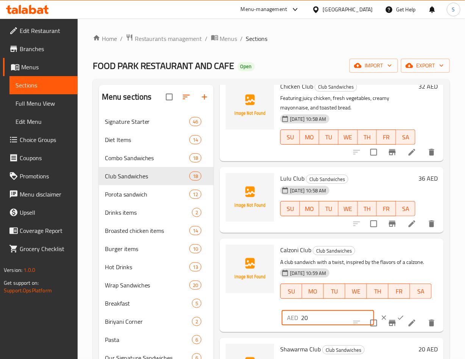
drag, startPoint x: 304, startPoint y: 335, endPoint x: 300, endPoint y: 333, distance: 4.6
click at [300, 325] on div "AED 20 ​" at bounding box center [328, 317] width 92 height 15
type input "40"
click at [397, 321] on icon "ok" at bounding box center [401, 318] width 8 height 8
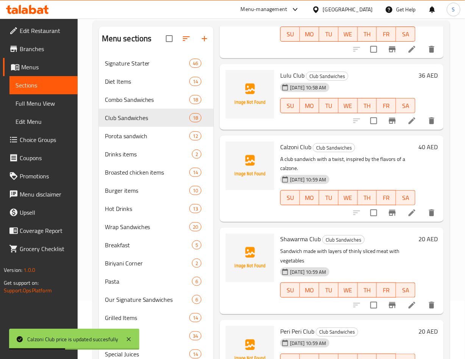
scroll to position [106, 0]
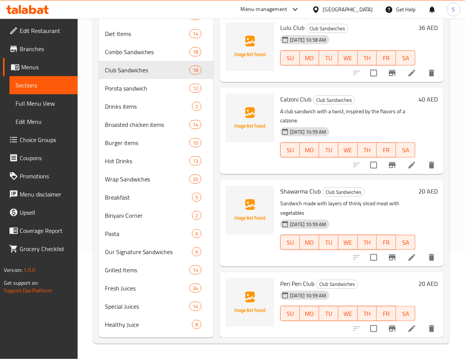
click at [418, 186] on h6 "20 AED" at bounding box center [427, 191] width 19 height 11
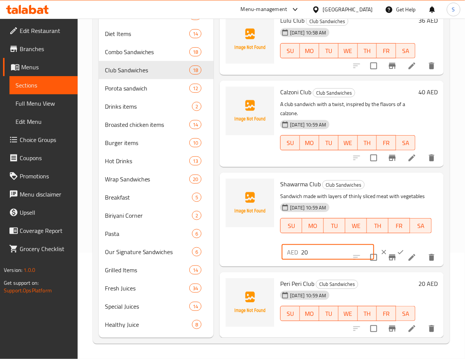
drag, startPoint x: 305, startPoint y: 252, endPoint x: 302, endPoint y: 249, distance: 4.0
click at [302, 249] on input "20" at bounding box center [337, 252] width 73 height 15
type input "40"
click at [392, 248] on button "ok" at bounding box center [400, 252] width 17 height 17
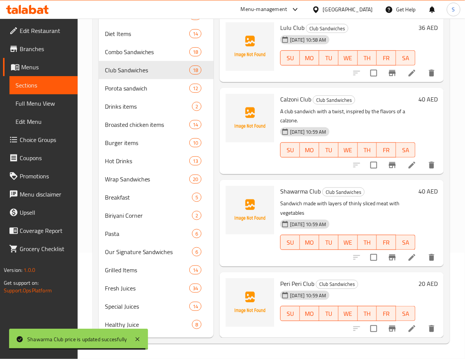
click at [418, 278] on h6 "20 AED" at bounding box center [427, 283] width 19 height 11
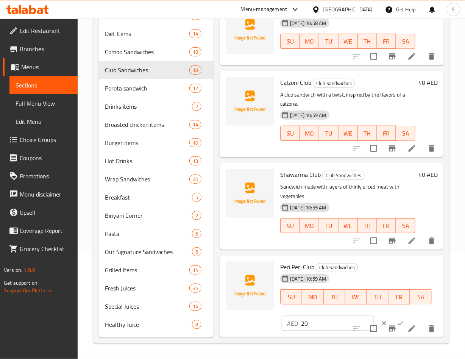
scroll to position [1374, 0]
click at [302, 316] on input "20" at bounding box center [337, 323] width 73 height 15
type input "40"
click at [397, 320] on icon "ok" at bounding box center [401, 324] width 8 height 8
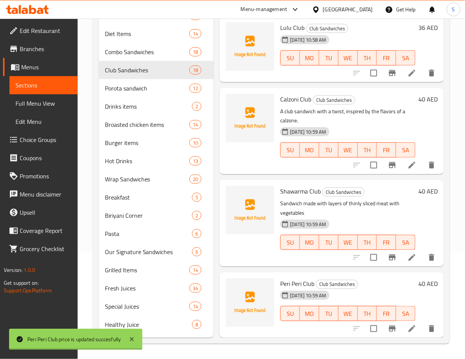
scroll to position [1357, 0]
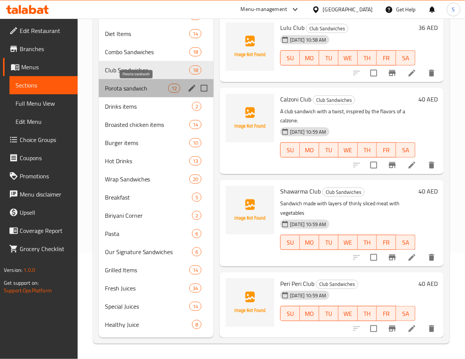
drag, startPoint x: 144, startPoint y: 90, endPoint x: 149, endPoint y: 95, distance: 7.3
click at [144, 90] on span "Porota sandwich" at bounding box center [136, 88] width 63 height 9
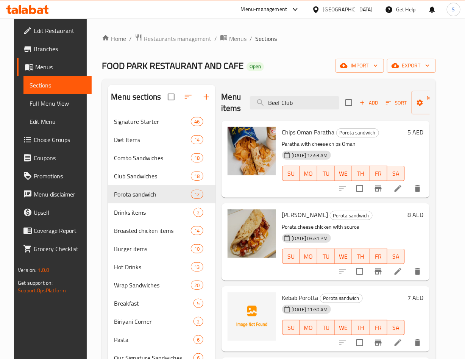
click at [405, 132] on h6 "Chips Oman Paratha Porota sandwich" at bounding box center [343, 132] width 123 height 11
click at [414, 131] on h6 "5 AED" at bounding box center [416, 132] width 16 height 11
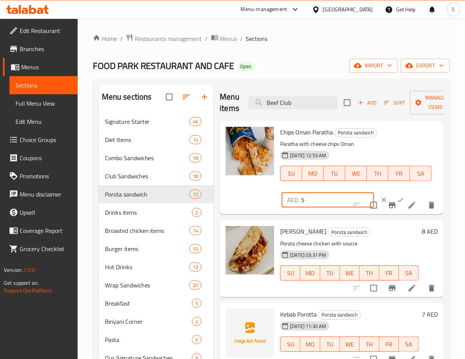
drag, startPoint x: 309, startPoint y: 193, endPoint x: 298, endPoint y: 195, distance: 11.5
click at [298, 195] on div "AED 5 ​" at bounding box center [328, 199] width 92 height 15
type input "10"
click at [397, 199] on icon "ok" at bounding box center [401, 200] width 8 height 8
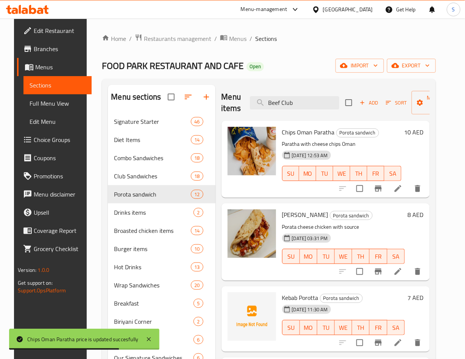
click at [415, 215] on h6 "8 AED" at bounding box center [416, 214] width 16 height 11
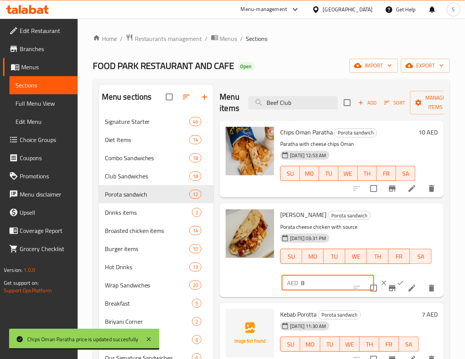
drag, startPoint x: 306, startPoint y: 284, endPoint x: 301, endPoint y: 281, distance: 5.7
click at [301, 281] on input "8" at bounding box center [337, 282] width 73 height 15
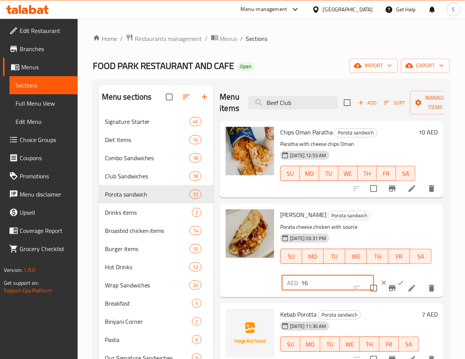
type input "16"
click at [397, 282] on icon "ok" at bounding box center [401, 283] width 8 height 8
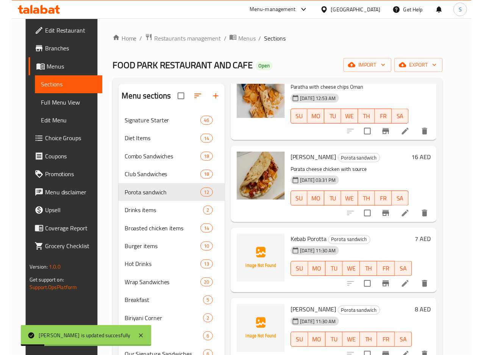
scroll to position [57, 0]
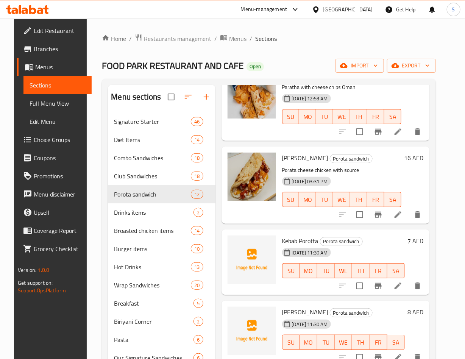
click at [415, 242] on h6 "7 AED" at bounding box center [416, 241] width 16 height 11
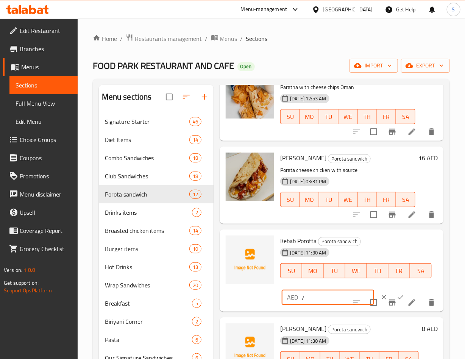
drag, startPoint x: 309, startPoint y: 292, endPoint x: 295, endPoint y: 287, distance: 15.1
click at [295, 287] on div "Kebab Porotta Porota sandwich 08-06-2025 11:30 AM SU MO TU WE TH FR SA AED 7 ​" at bounding box center [359, 270] width 164 height 76
type input "14"
click at [397, 294] on icon "ok" at bounding box center [401, 297] width 8 height 8
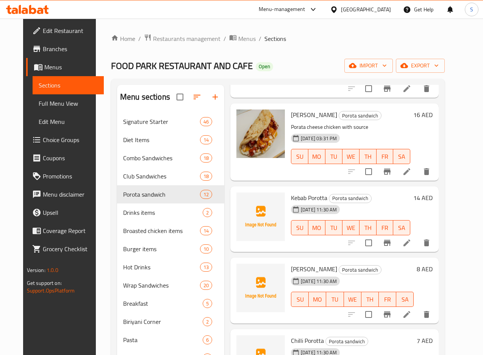
scroll to position [125, 0]
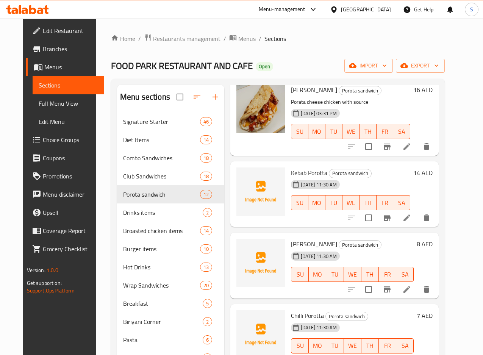
click at [432, 244] on h6 "8 AED" at bounding box center [425, 244] width 16 height 11
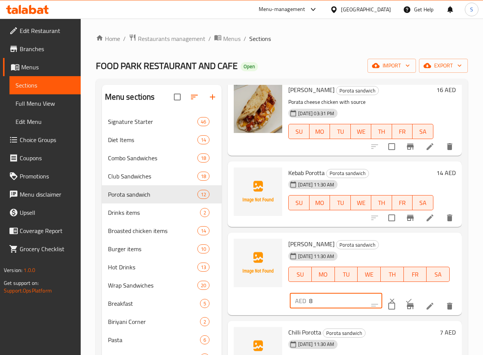
drag, startPoint x: 275, startPoint y: 292, endPoint x: 267, endPoint y: 291, distance: 7.7
click at [285, 291] on div "Tikka Porotta Porota sandwich 08-06-2025 11:30 AM SU MO TU WE TH FR SA AED 8 ​" at bounding box center [371, 274] width 173 height 76
type input "16"
click at [405, 300] on icon "ok" at bounding box center [409, 301] width 8 height 8
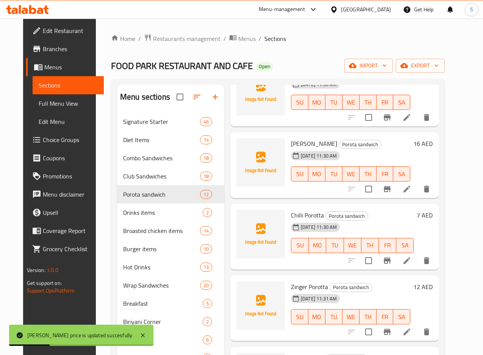
scroll to position [239, 0]
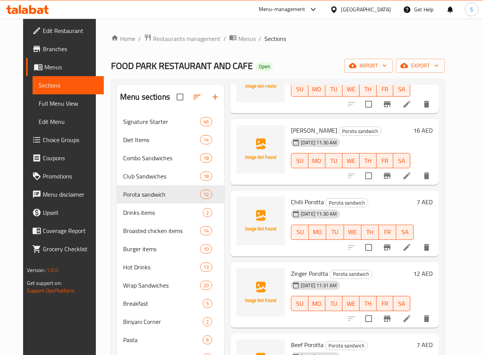
click at [432, 202] on h6 "7 AED" at bounding box center [425, 202] width 16 height 11
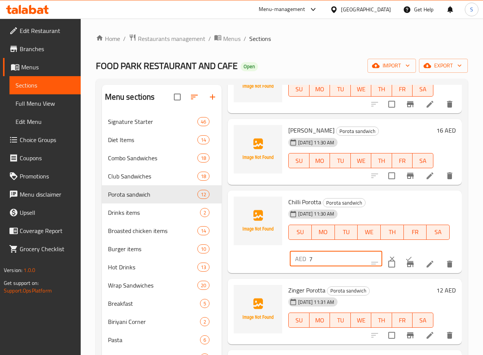
drag, startPoint x: 286, startPoint y: 256, endPoint x: 279, endPoint y: 253, distance: 6.5
click at [309, 253] on input "7" at bounding box center [345, 258] width 73 height 15
type input "14"
click at [405, 258] on icon "ok" at bounding box center [409, 259] width 8 height 8
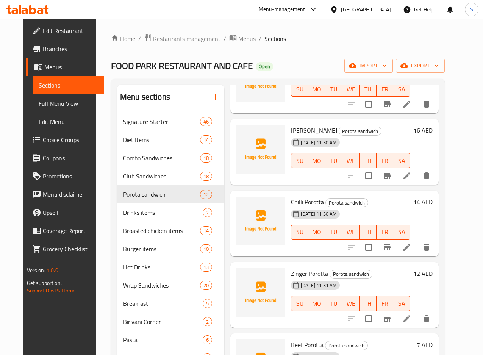
click at [431, 271] on h6 "12 AED" at bounding box center [422, 273] width 19 height 11
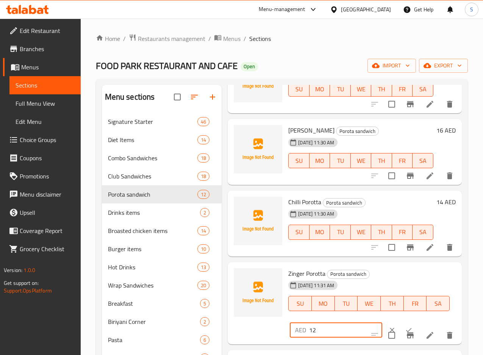
drag, startPoint x: 293, startPoint y: 327, endPoint x: 265, endPoint y: 314, distance: 31.5
click at [285, 314] on div "Zinger Porotta Porota sandwich 08-06-2025 11:31 AM SU MO TU WE TH FR SA AED 12 ​" at bounding box center [371, 303] width 173 height 76
type input "24"
click at [405, 328] on icon "ok" at bounding box center [409, 330] width 8 height 8
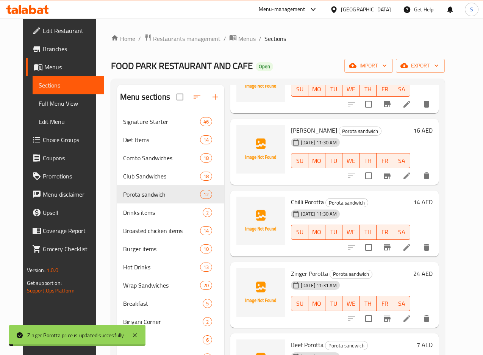
scroll to position [352, 0]
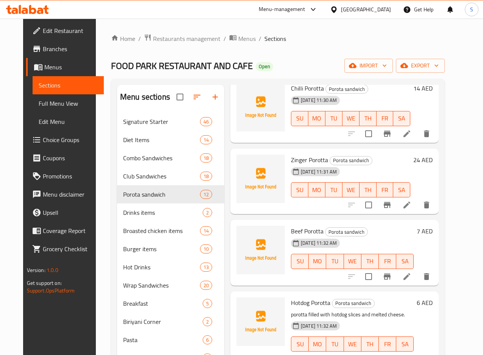
click at [432, 231] on h6 "7 AED" at bounding box center [425, 231] width 16 height 11
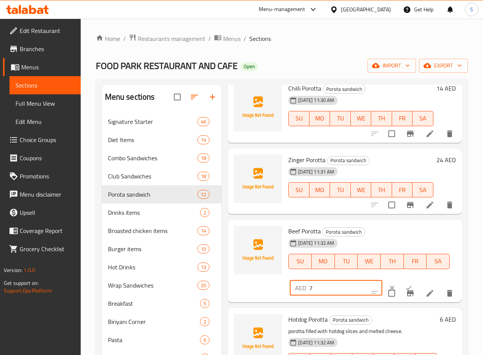
drag, startPoint x: 296, startPoint y: 288, endPoint x: 258, endPoint y: 283, distance: 38.9
click at [288, 283] on div "AED 7 ​" at bounding box center [358, 287] width 140 height 17
type input "14"
click at [405, 288] on icon "ok" at bounding box center [409, 288] width 8 height 8
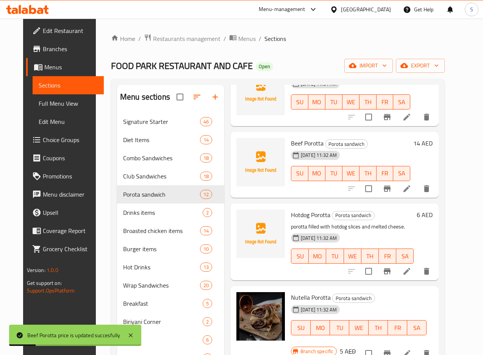
scroll to position [466, 0]
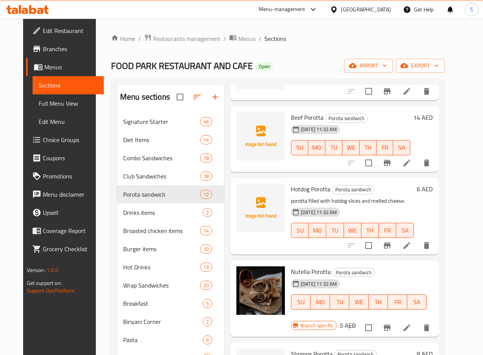
click at [432, 190] on h6 "6 AED" at bounding box center [425, 189] width 16 height 11
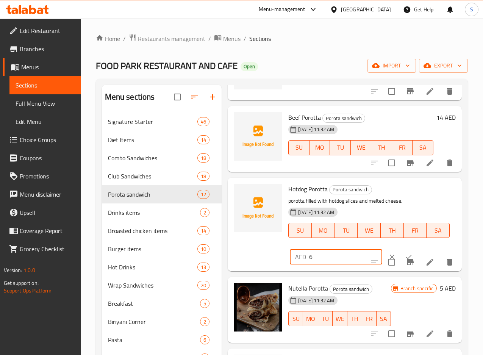
drag, startPoint x: 289, startPoint y: 260, endPoint x: 274, endPoint y: 254, distance: 16.2
click at [290, 254] on div "AED 6 ​" at bounding box center [336, 256] width 92 height 15
type input "12"
click at [405, 254] on icon "ok" at bounding box center [409, 257] width 8 height 8
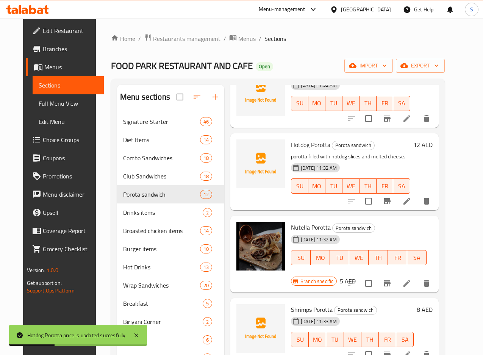
scroll to position [523, 0]
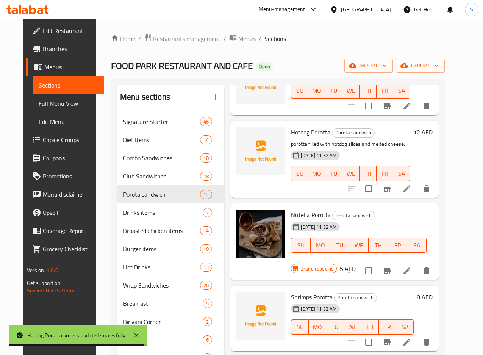
click at [356, 263] on h6 "5 AED" at bounding box center [348, 268] width 16 height 11
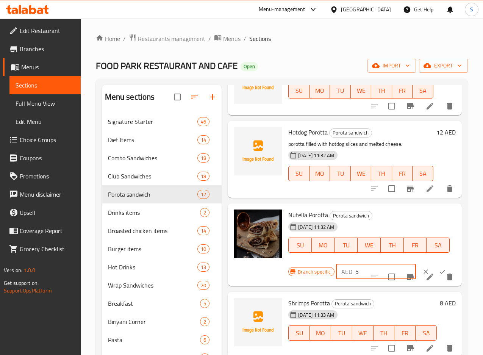
drag, startPoint x: 329, startPoint y: 270, endPoint x: 324, endPoint y: 268, distance: 5.8
click at [355, 268] on input "5" at bounding box center [385, 271] width 61 height 15
type input "10"
click at [434, 265] on button "ok" at bounding box center [442, 271] width 17 height 17
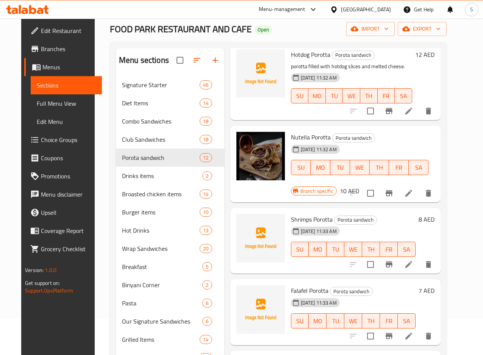
scroll to position [57, 0]
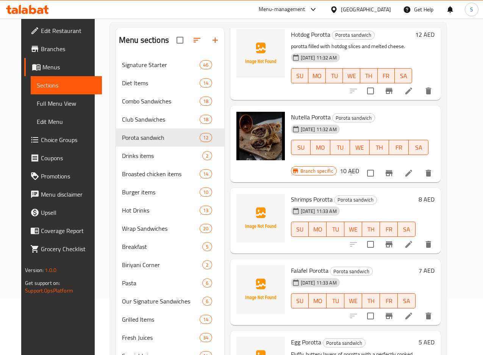
click at [433, 194] on h6 "8 AED" at bounding box center [426, 199] width 16 height 11
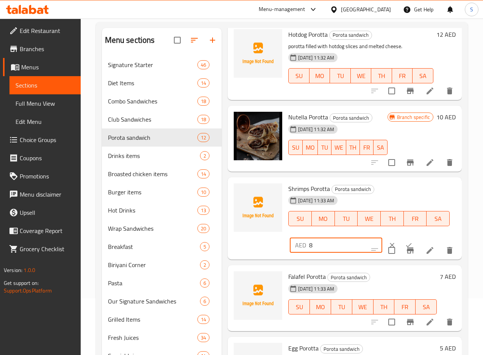
drag, startPoint x: 299, startPoint y: 247, endPoint x: 276, endPoint y: 245, distance: 22.4
click at [290, 245] on div "AED 8 ​" at bounding box center [336, 244] width 92 height 15
type input "16"
click at [405, 242] on icon "ok" at bounding box center [409, 245] width 8 height 8
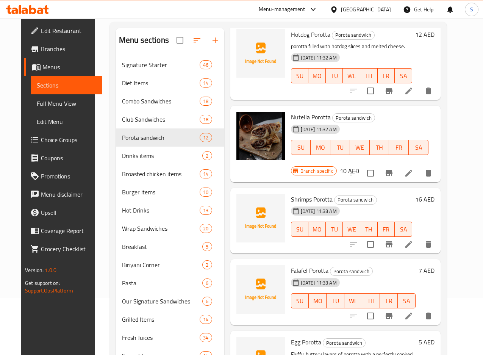
click at [415, 265] on h6 "Falafel Porotta Porota sandwich" at bounding box center [353, 270] width 125 height 11
click at [428, 265] on div "7 AED" at bounding box center [424, 270] width 19 height 11
click at [431, 265] on h6 "7 AED" at bounding box center [426, 270] width 16 height 11
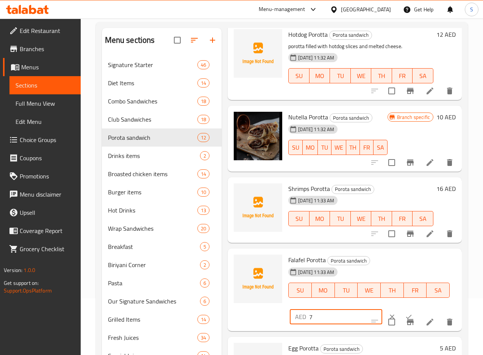
click at [309, 310] on input "7" at bounding box center [345, 316] width 73 height 15
type input "14"
click at [405, 316] on icon "ok" at bounding box center [409, 317] width 8 height 8
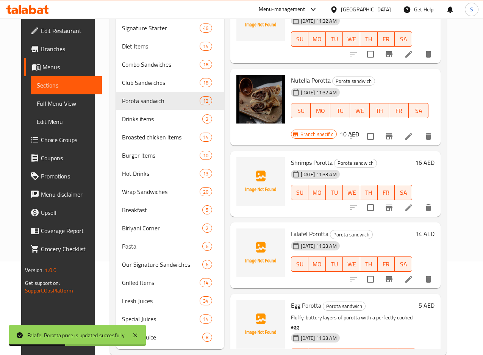
scroll to position [114, 0]
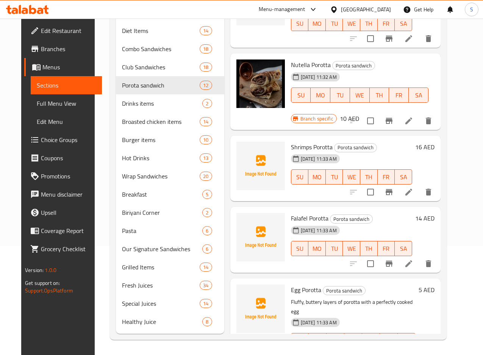
click at [430, 284] on div "5 AED" at bounding box center [424, 289] width 19 height 11
click at [431, 284] on div "5 AED" at bounding box center [424, 289] width 19 height 11
click at [432, 284] on h6 "5 AED" at bounding box center [426, 289] width 16 height 11
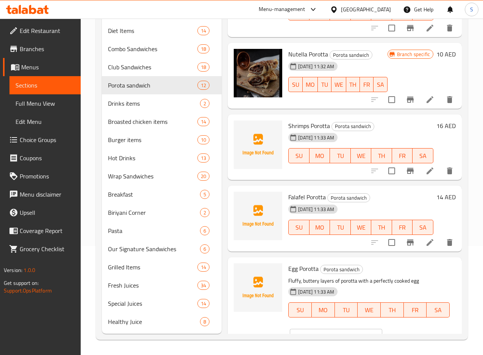
scroll to position [580, 0]
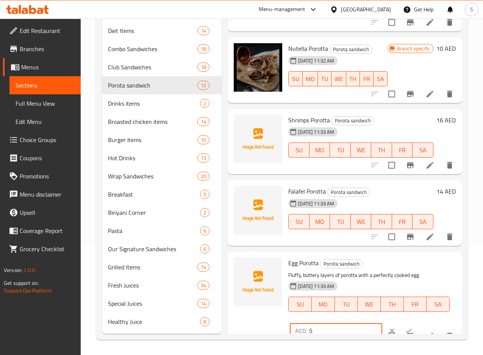
drag, startPoint x: 284, startPoint y: 324, endPoint x: 276, endPoint y: 325, distance: 8.4
click at [290, 325] on div "AED 5 ​" at bounding box center [336, 330] width 92 height 15
type input "10"
click at [405, 327] on icon "ok" at bounding box center [409, 331] width 8 height 8
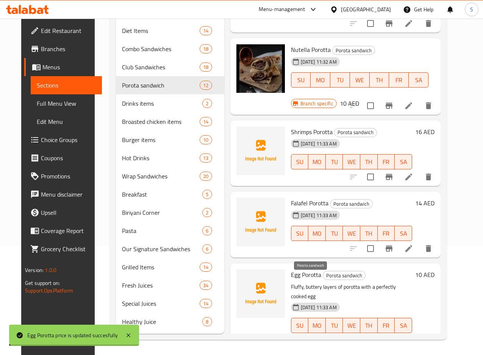
scroll to position [563, 0]
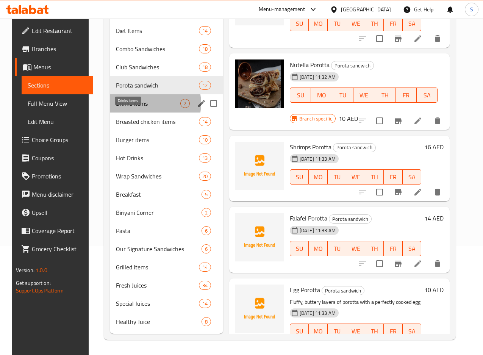
click at [140, 103] on span "Drinks items" at bounding box center [148, 103] width 64 height 9
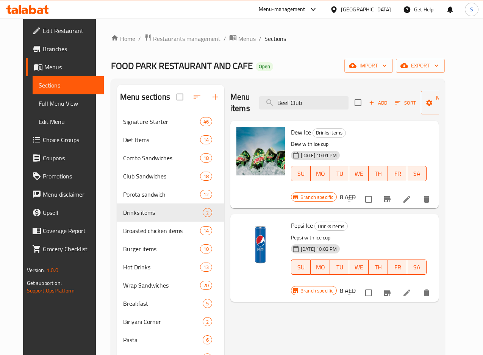
drag, startPoint x: 378, startPoint y: 147, endPoint x: 406, endPoint y: 151, distance: 28.4
click at [378, 147] on p "Dew with ice cup" at bounding box center [359, 143] width 136 height 9
click at [356, 192] on h6 "8 AED" at bounding box center [348, 197] width 16 height 11
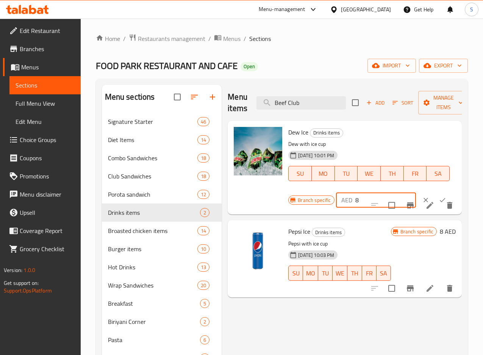
drag, startPoint x: 329, startPoint y: 193, endPoint x: 314, endPoint y: 192, distance: 15.2
click at [336, 192] on div "AED 8 ​" at bounding box center [396, 200] width 120 height 17
type input "16"
click at [438, 198] on icon "ok" at bounding box center [442, 200] width 8 height 8
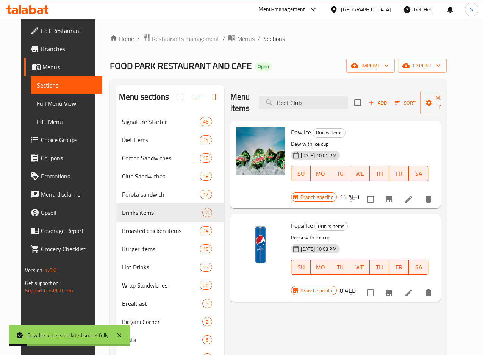
click at [356, 285] on h6 "8 AED" at bounding box center [348, 290] width 16 height 11
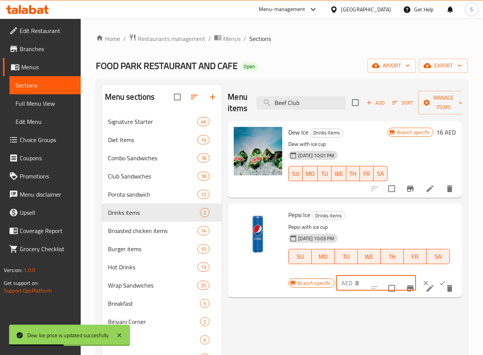
drag, startPoint x: 332, startPoint y: 279, endPoint x: 327, endPoint y: 273, distance: 7.9
click at [327, 273] on div "Pepsi Ice Drinks items Pepsi with ice cup 03-06-2025 10:03 PM SU MO TU WE TH FR…" at bounding box center [371, 249] width 173 height 87
drag, startPoint x: 326, startPoint y: 286, endPoint x: 323, endPoint y: 284, distance: 4.1
click at [336, 284] on div "AED 8 ​" at bounding box center [376, 282] width 80 height 15
type input "16"
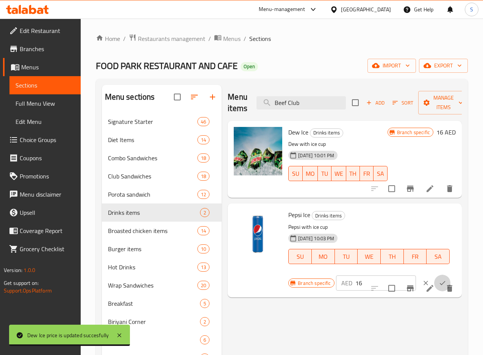
click at [438, 279] on icon "ok" at bounding box center [442, 283] width 8 height 8
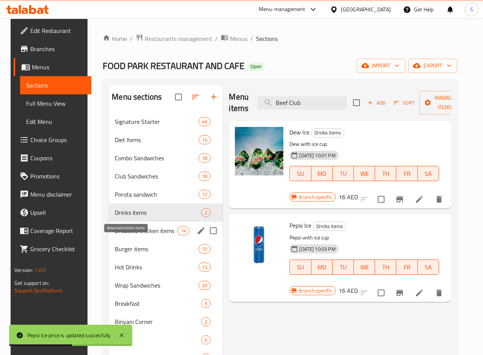
click at [130, 235] on span "Broasted chicken items" at bounding box center [146, 230] width 62 height 9
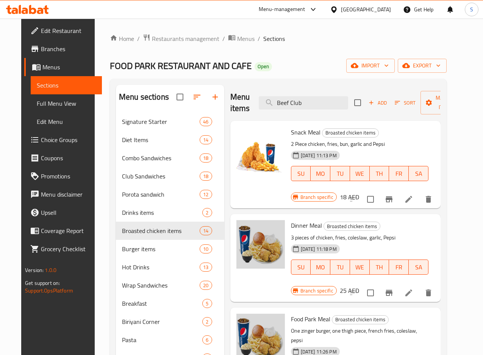
click at [359, 192] on h6 "18 AED" at bounding box center [349, 197] width 19 height 11
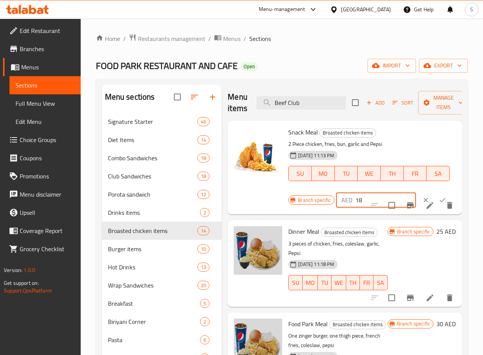
drag, startPoint x: 346, startPoint y: 197, endPoint x: 310, endPoint y: 196, distance: 35.6
click at [336, 196] on div "AED 18 ​" at bounding box center [376, 199] width 80 height 15
type input "36"
click at [439, 202] on icon "ok" at bounding box center [442, 200] width 6 height 4
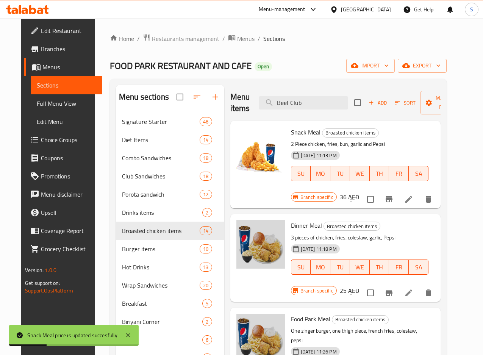
click at [359, 285] on h6 "25 AED" at bounding box center [349, 290] width 19 height 11
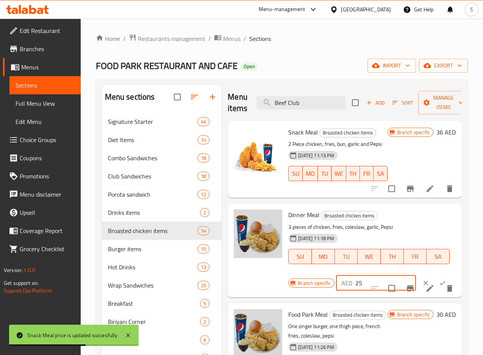
drag, startPoint x: 334, startPoint y: 282, endPoint x: 315, endPoint y: 277, distance: 19.8
click at [336, 277] on div "AED 25 ​" at bounding box center [376, 282] width 80 height 15
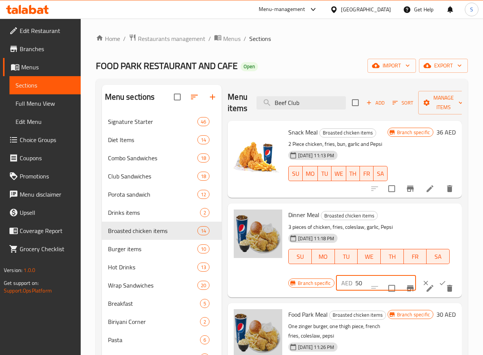
type input "50"
click at [438, 281] on icon "ok" at bounding box center [442, 283] width 8 height 8
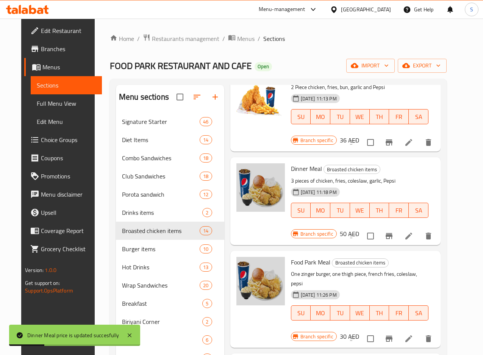
scroll to position [114, 0]
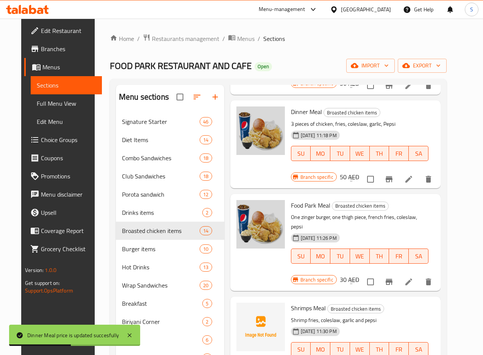
click at [359, 274] on h6 "30 AED" at bounding box center [349, 279] width 19 height 11
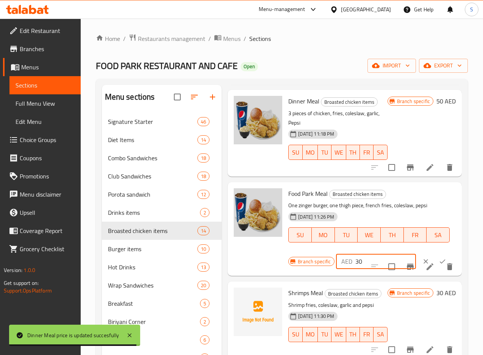
drag, startPoint x: 329, startPoint y: 251, endPoint x: 323, endPoint y: 251, distance: 6.1
click at [336, 254] on div "AED 30 ​" at bounding box center [376, 261] width 80 height 15
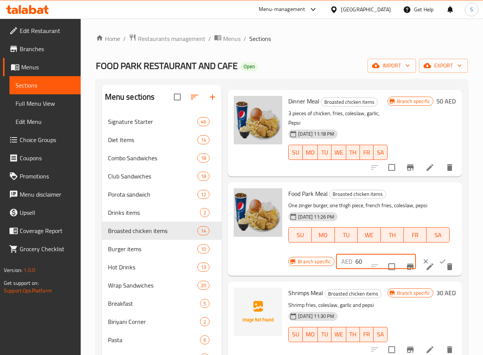
type input "60"
click at [438, 257] on icon "ok" at bounding box center [442, 261] width 8 height 8
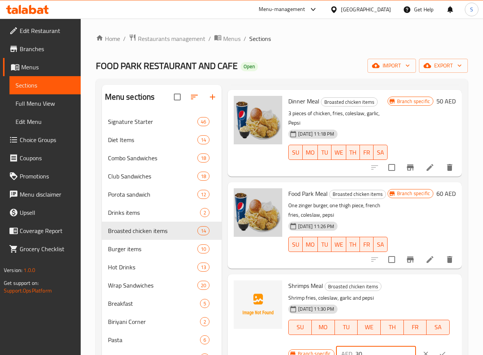
click at [355, 349] on input "30" at bounding box center [385, 353] width 61 height 15
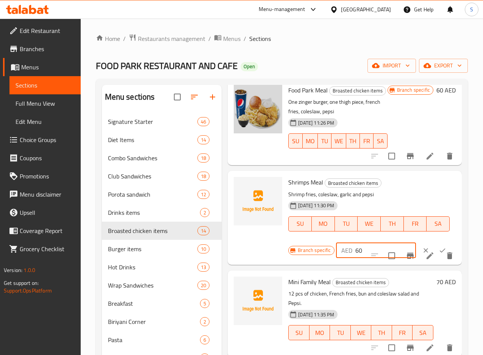
scroll to position [227, 0]
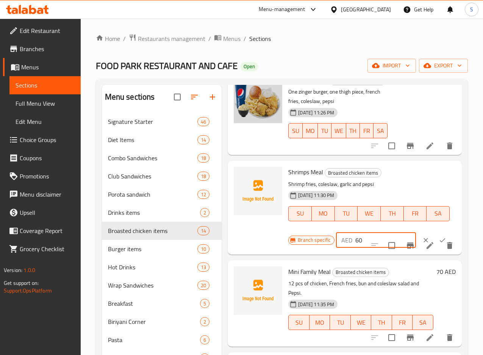
type input "60"
click at [438, 236] on icon "ok" at bounding box center [442, 240] width 8 height 8
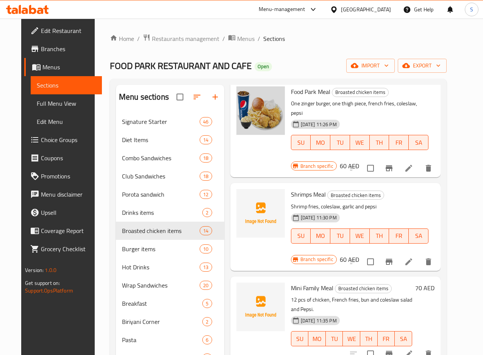
click at [428, 282] on h6 "70 AED" at bounding box center [424, 287] width 19 height 11
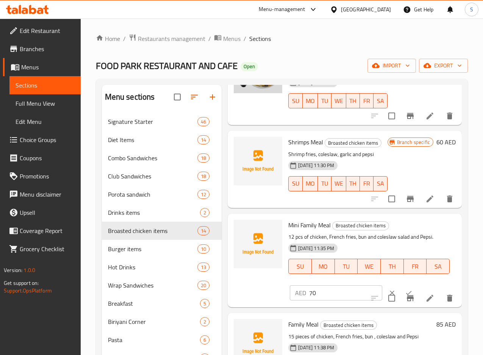
scroll to position [284, 0]
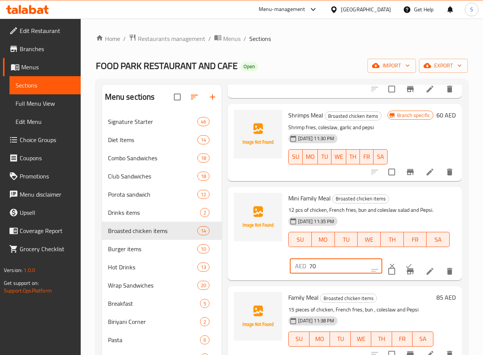
drag, startPoint x: 283, startPoint y: 257, endPoint x: 278, endPoint y: 257, distance: 4.5
click at [290, 258] on div "AED 70 ​" at bounding box center [336, 265] width 92 height 15
type input "100"
click at [405, 262] on icon "ok" at bounding box center [409, 266] width 8 height 8
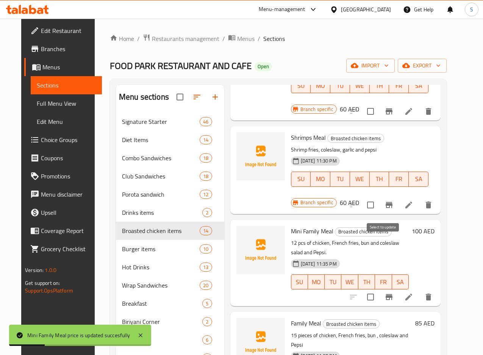
scroll to position [341, 0]
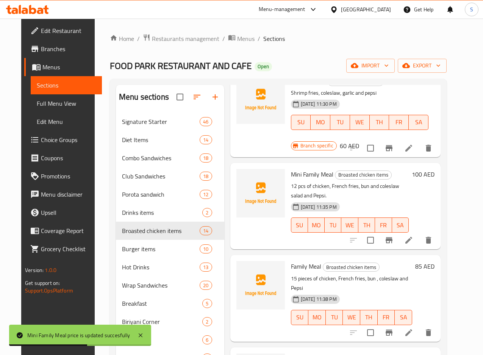
click at [431, 261] on h6 "85 AED" at bounding box center [424, 266] width 19 height 11
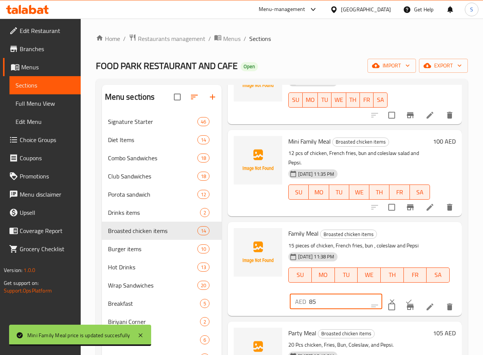
drag, startPoint x: 284, startPoint y: 283, endPoint x: 279, endPoint y: 281, distance: 5.6
click at [309, 294] on input "85" at bounding box center [345, 301] width 73 height 15
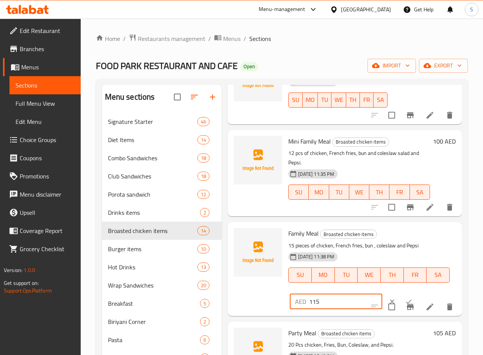
type input "115"
click at [405, 298] on icon "ok" at bounding box center [409, 302] width 8 height 8
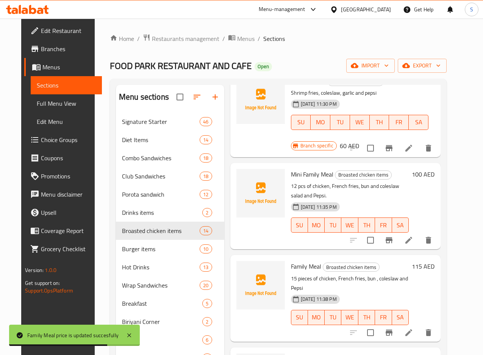
scroll to position [398, 0]
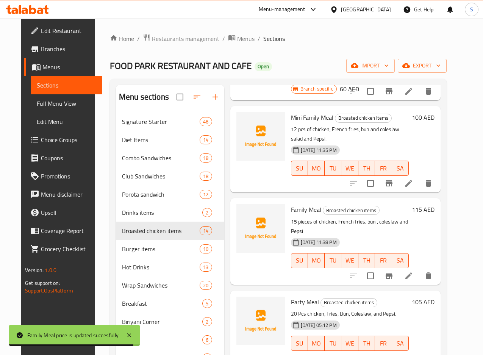
click at [430, 296] on h6 "105 AED" at bounding box center [423, 301] width 23 height 11
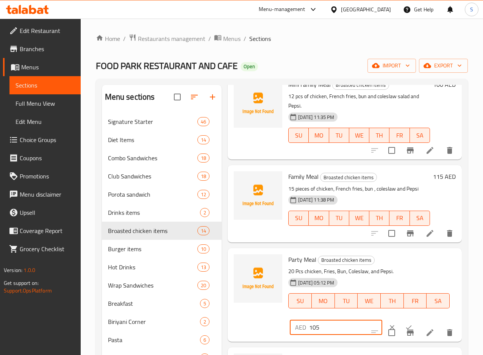
click at [309, 320] on input "105" at bounding box center [345, 327] width 73 height 15
type input "135"
click at [405, 323] on icon "ok" at bounding box center [409, 327] width 8 height 8
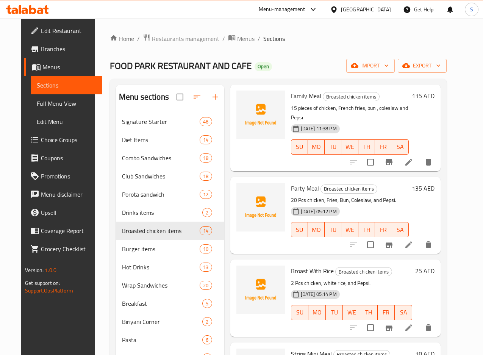
scroll to position [568, 0]
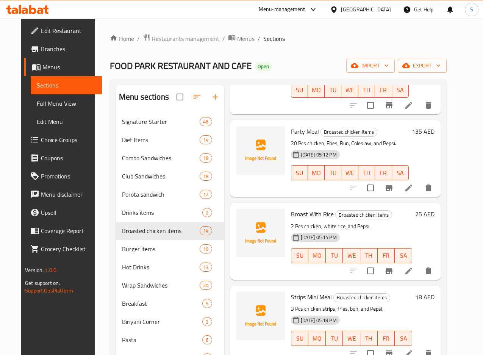
click at [428, 209] on h6 "25 AED" at bounding box center [424, 214] width 19 height 11
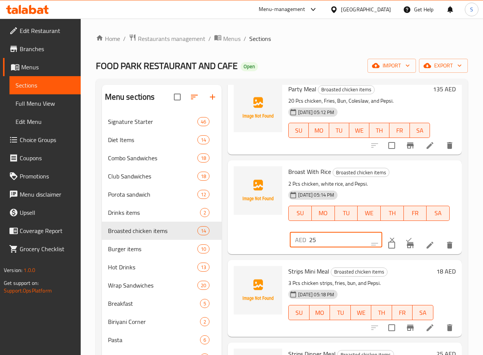
drag, startPoint x: 296, startPoint y: 216, endPoint x: 272, endPoint y: 214, distance: 24.8
click at [290, 232] on div "AED 25 ​" at bounding box center [336, 239] width 92 height 15
type input "50"
click at [405, 236] on icon "ok" at bounding box center [409, 240] width 8 height 8
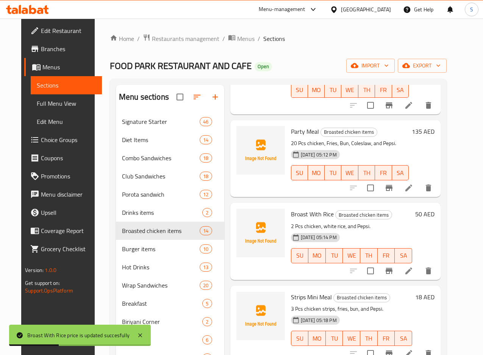
click at [433, 292] on h6 "18 AED" at bounding box center [424, 297] width 19 height 11
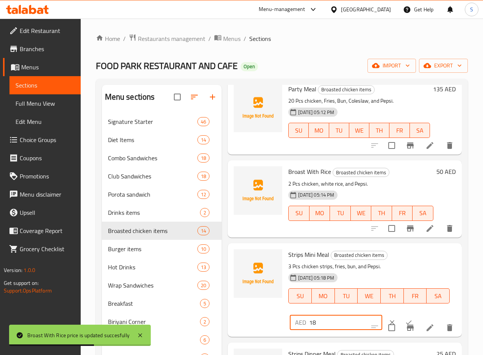
drag, startPoint x: 298, startPoint y: 300, endPoint x: 251, endPoint y: 300, distance: 46.6
click at [251, 300] on div "Strips Mini Meal Broasted chicken items 3 Pcs chicken strips, fries, bun, and P…" at bounding box center [345, 289] width 228 height 87
type input "36"
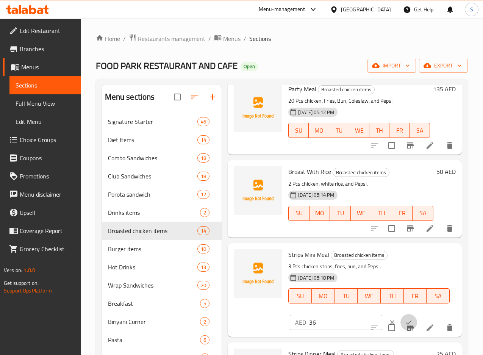
click at [400, 314] on button "ok" at bounding box center [408, 322] width 17 height 17
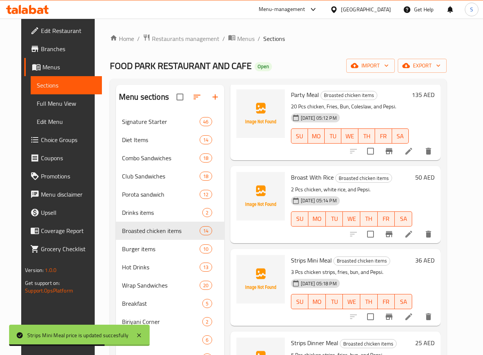
scroll to position [625, 0]
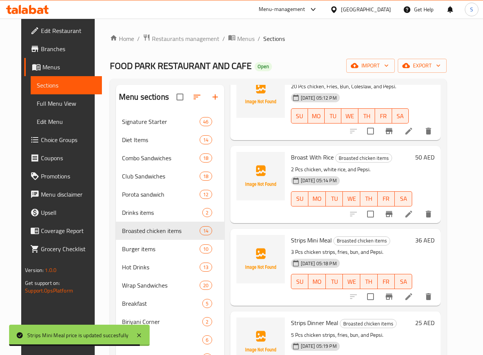
click at [431, 317] on h6 "25 AED" at bounding box center [424, 322] width 19 height 11
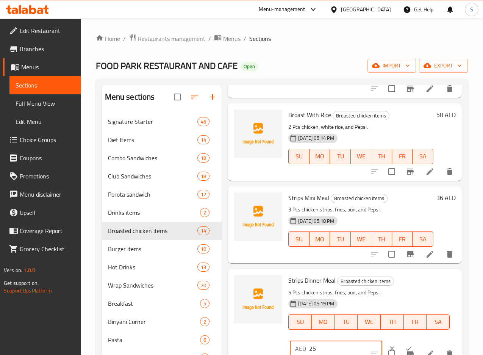
drag, startPoint x: 290, startPoint y: 326, endPoint x: 267, endPoint y: 325, distance: 23.1
click at [290, 341] on div "AED 25 ​" at bounding box center [336, 348] width 92 height 15
type input "50"
click at [405, 345] on icon "ok" at bounding box center [409, 349] width 8 height 8
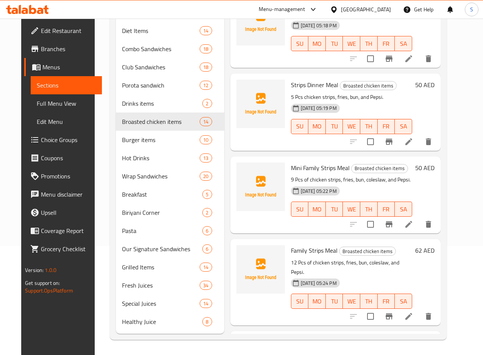
scroll to position [772, 0]
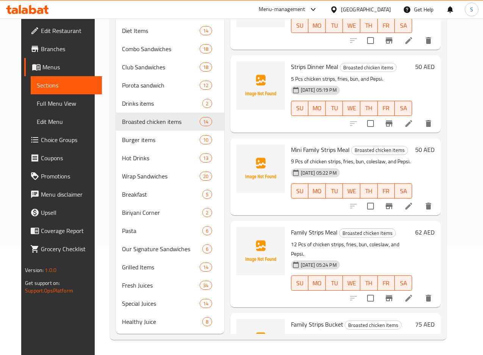
click at [432, 144] on h6 "50 AED" at bounding box center [424, 149] width 19 height 11
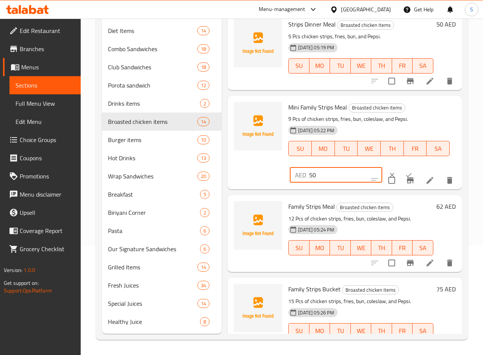
click at [309, 167] on input "50" at bounding box center [345, 174] width 73 height 15
type input "100"
click at [405, 171] on icon "ok" at bounding box center [409, 175] width 8 height 8
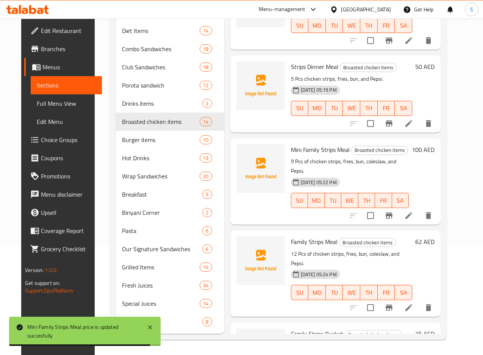
click at [432, 236] on h6 "62 AED" at bounding box center [424, 241] width 19 height 11
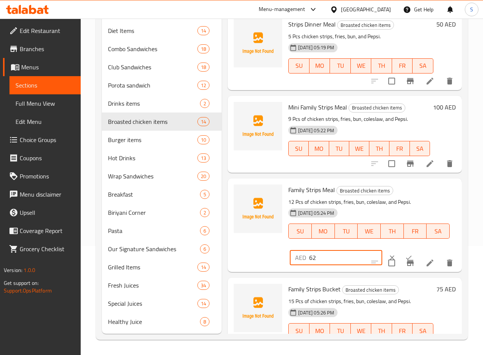
click at [290, 250] on div "AED 62 ​" at bounding box center [336, 257] width 92 height 15
type input "92"
click at [405, 254] on icon "ok" at bounding box center [409, 258] width 8 height 8
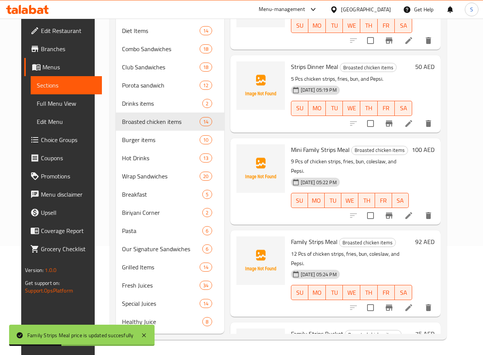
scroll to position [828, 0]
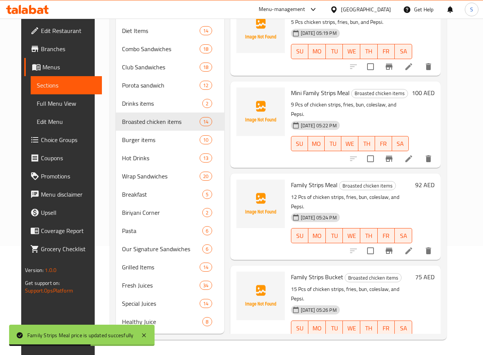
click at [428, 271] on h6 "75 AED" at bounding box center [424, 276] width 19 height 11
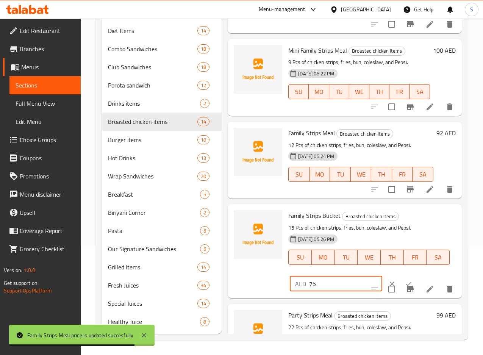
click at [309, 276] on input "75" at bounding box center [345, 283] width 73 height 15
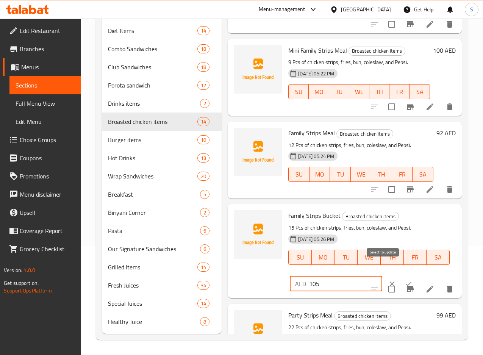
type input "105"
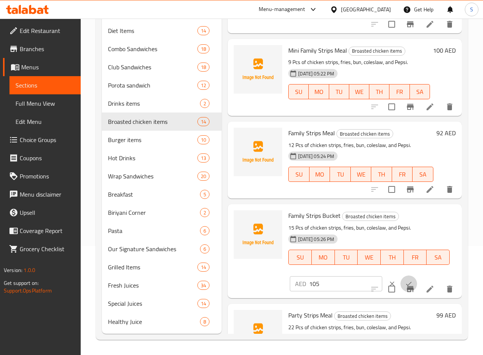
click at [405, 280] on icon "ok" at bounding box center [409, 284] width 8 height 8
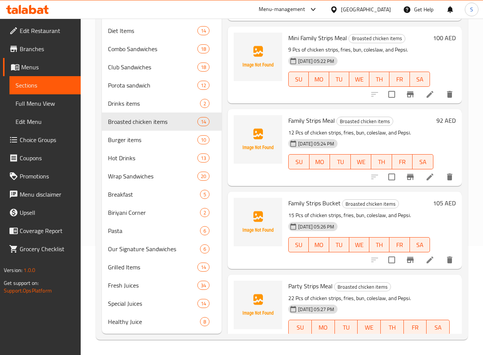
scroll to position [845, 0]
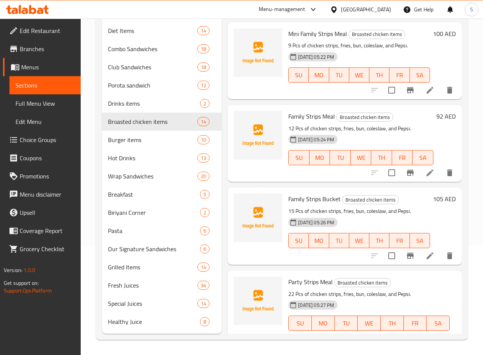
click at [309, 342] on input "99" at bounding box center [345, 349] width 73 height 15
type input "129"
click at [400, 341] on button "ok" at bounding box center [408, 349] width 17 height 17
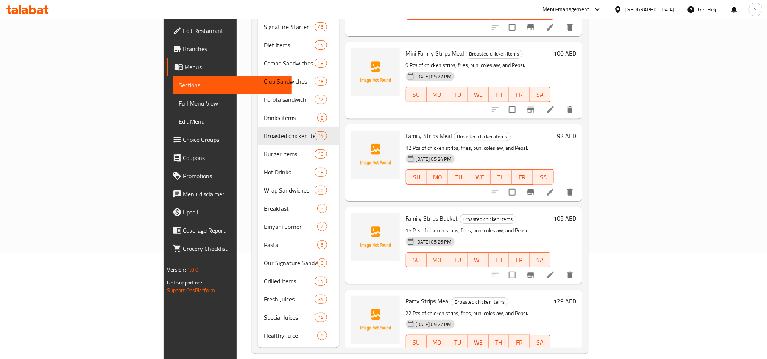
scroll to position [817, 0]
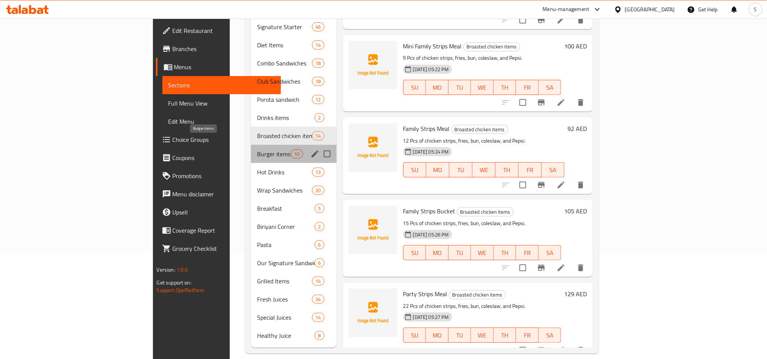
click at [257, 150] on span "Burger items" at bounding box center [274, 154] width 34 height 9
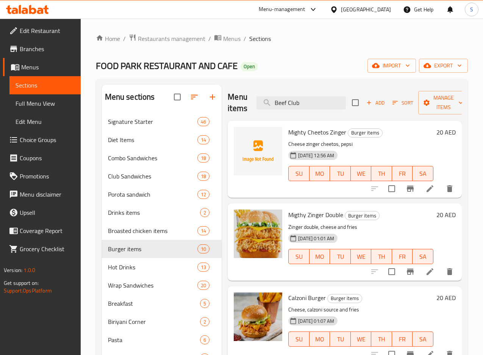
click at [436, 131] on h6 "20 AED" at bounding box center [445, 132] width 19 height 11
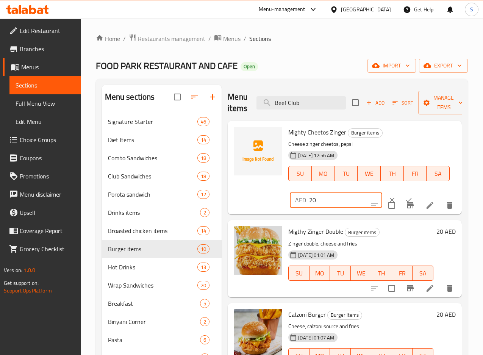
click at [309, 200] on input "20" at bounding box center [345, 199] width 73 height 15
type input "40"
click at [405, 199] on icon "ok" at bounding box center [409, 200] width 8 height 8
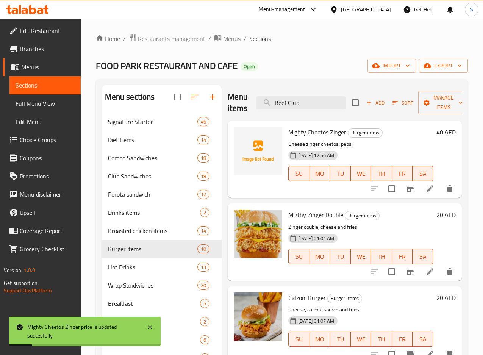
click at [436, 215] on h6 "20 AED" at bounding box center [445, 214] width 19 height 11
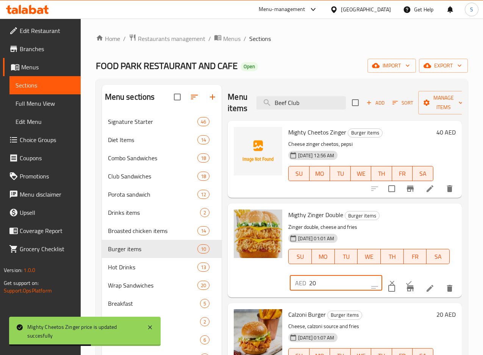
drag, startPoint x: 284, startPoint y: 277, endPoint x: 276, endPoint y: 278, distance: 8.4
click at [290, 278] on div "AED 20 ​" at bounding box center [336, 282] width 92 height 15
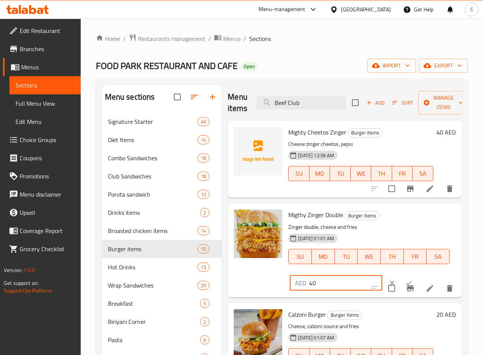
type input "40"
click at [400, 278] on button "ok" at bounding box center [408, 283] width 17 height 17
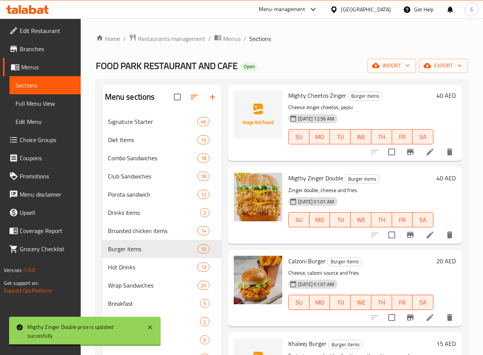
scroll to position [57, 0]
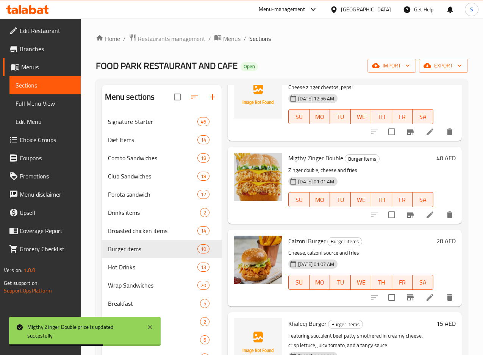
click at [436, 243] on h6 "20 AED" at bounding box center [445, 241] width 19 height 11
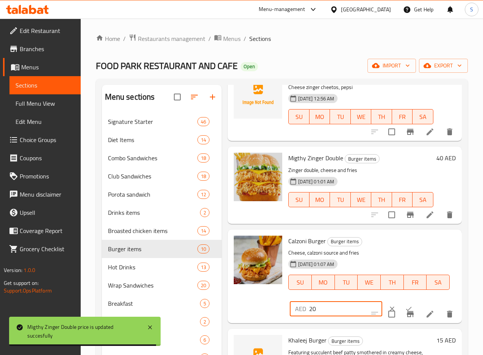
click at [309, 307] on input "20" at bounding box center [345, 308] width 73 height 15
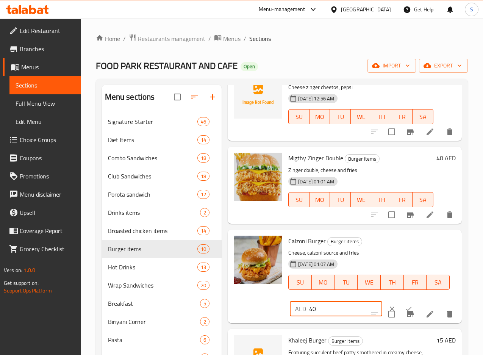
type input "40"
click at [406, 308] on icon "ok" at bounding box center [409, 309] width 6 height 4
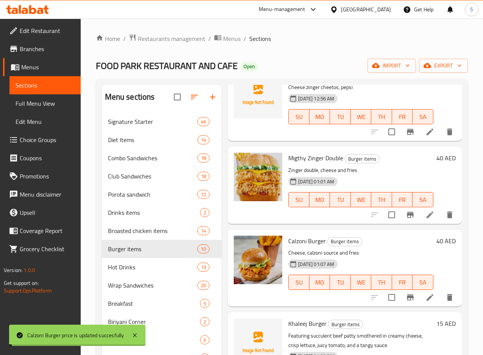
scroll to position [114, 0]
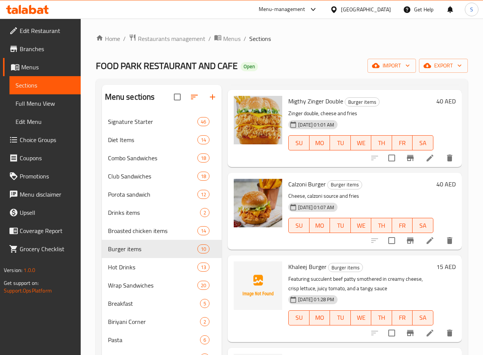
click at [436, 267] on h6 "15 AED" at bounding box center [445, 266] width 19 height 11
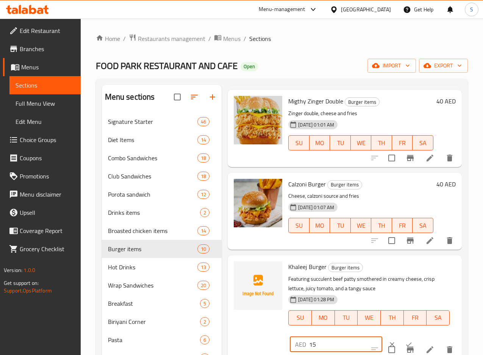
drag, startPoint x: 290, startPoint y: 337, endPoint x: 251, endPoint y: 331, distance: 39.5
click at [250, 332] on div "Khaleej Burger Burger items Featuring succulent beef patty smothered in creamy …" at bounding box center [345, 306] width 228 height 97
type input "30"
click at [405, 341] on icon "ok" at bounding box center [409, 344] width 8 height 8
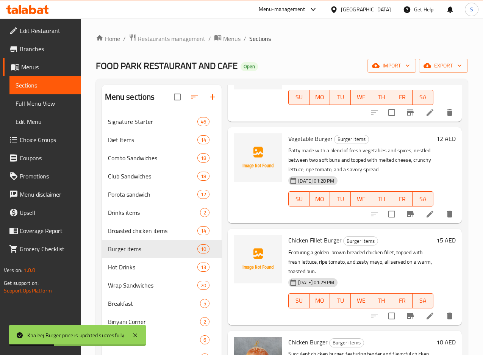
scroll to position [341, 0]
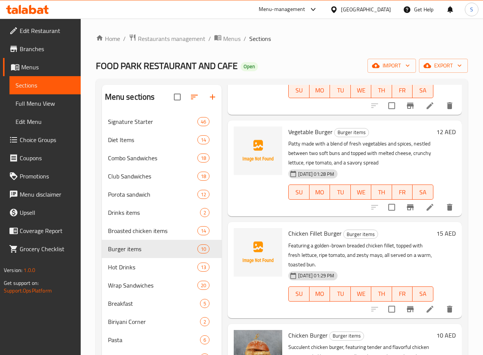
click at [436, 133] on h6 "12 AED" at bounding box center [445, 131] width 19 height 11
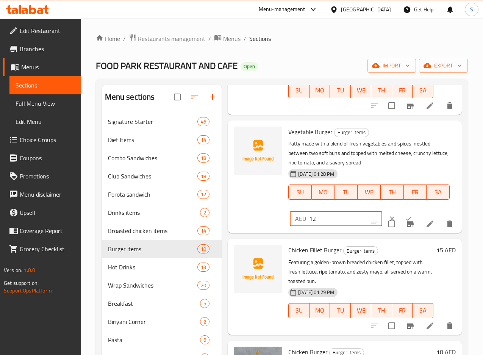
drag, startPoint x: 293, startPoint y: 216, endPoint x: 261, endPoint y: 206, distance: 33.3
click at [285, 206] on div "Vegetable Burger Burger items Patty made with a blend of fresh vegetables and s…" at bounding box center [371, 176] width 173 height 106
type input "24"
click at [405, 221] on icon "ok" at bounding box center [409, 219] width 8 height 8
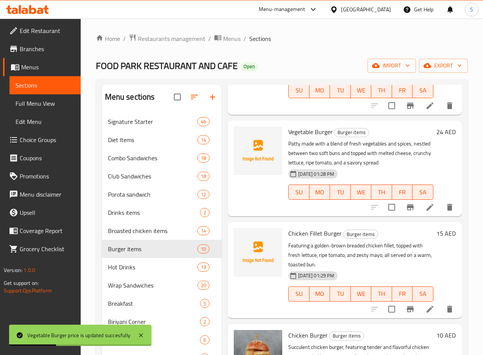
click at [436, 232] on h6 "15 AED" at bounding box center [445, 233] width 19 height 11
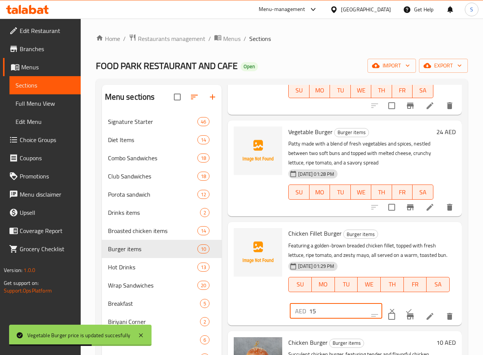
drag, startPoint x: 289, startPoint y: 308, endPoint x: 259, endPoint y: 298, distance: 30.9
click at [285, 298] on div "Chicken Fillet Burger Burger items Featuring a golden-brown breaded chicken fil…" at bounding box center [371, 273] width 173 height 97
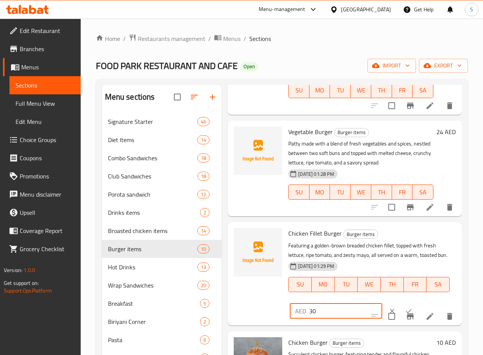
type input "30"
click at [405, 307] on icon "ok" at bounding box center [409, 311] width 8 height 8
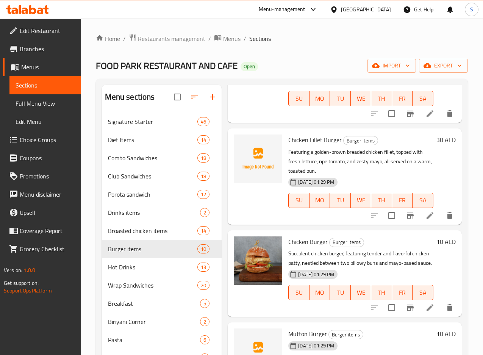
scroll to position [454, 0]
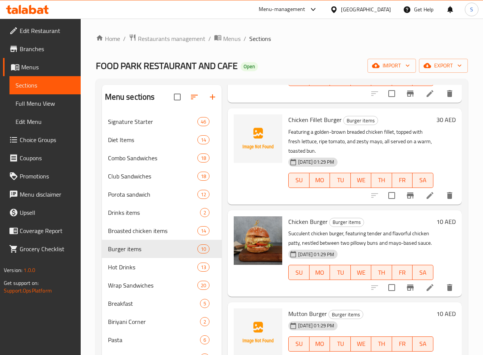
click at [436, 216] on h6 "10 AED" at bounding box center [445, 221] width 19 height 11
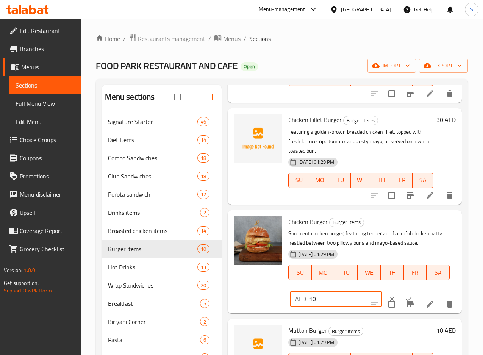
drag, startPoint x: 283, startPoint y: 286, endPoint x: 279, endPoint y: 286, distance: 4.5
click at [309, 291] on input "10" at bounding box center [345, 298] width 73 height 15
type input "20"
click at [405, 295] on icon "ok" at bounding box center [409, 299] width 8 height 8
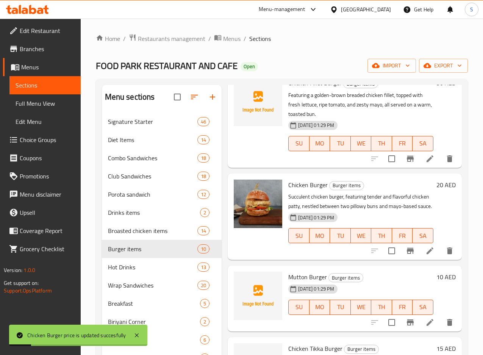
scroll to position [511, 0]
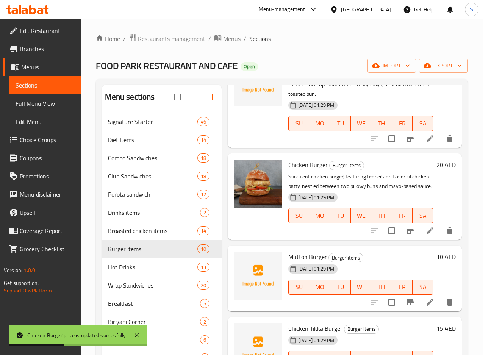
click at [436, 251] on h6 "10 AED" at bounding box center [445, 256] width 19 height 11
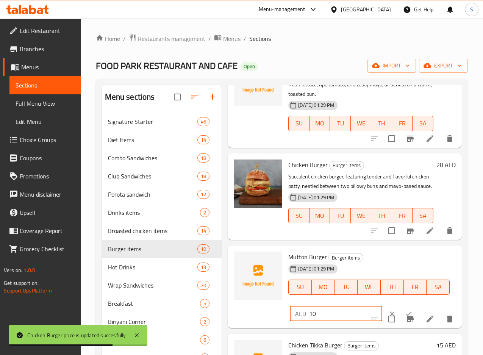
drag, startPoint x: 283, startPoint y: 302, endPoint x: 276, endPoint y: 302, distance: 6.4
click at [290, 306] on div "AED 10 ​" at bounding box center [336, 313] width 92 height 15
type input "20"
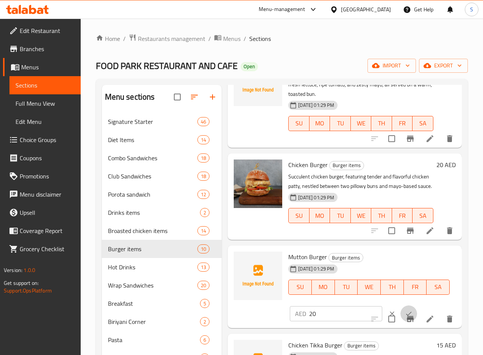
click at [405, 310] on icon "ok" at bounding box center [409, 314] width 8 height 8
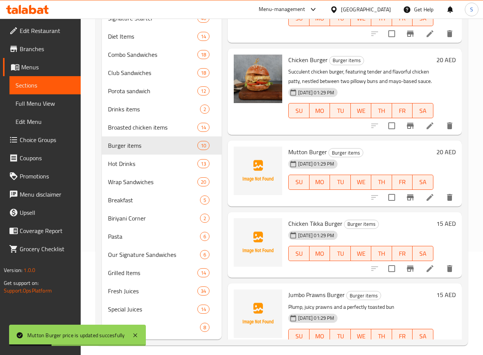
scroll to position [114, 0]
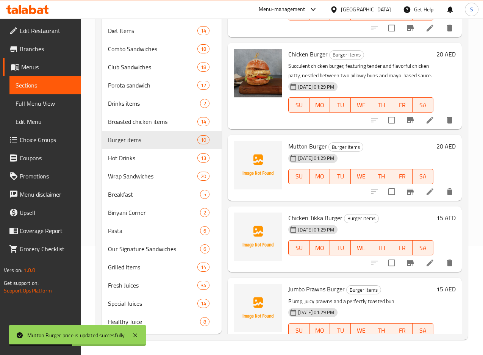
click at [436, 212] on h6 "15 AED" at bounding box center [445, 217] width 19 height 11
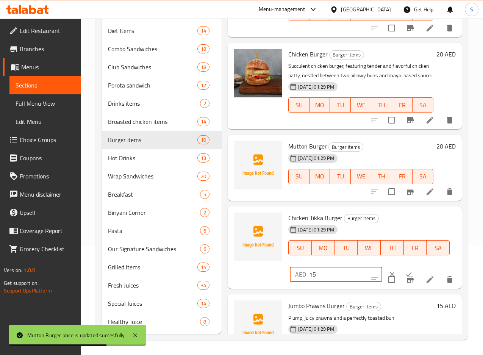
drag, startPoint x: 295, startPoint y: 265, endPoint x: 277, endPoint y: 258, distance: 19.4
click at [290, 267] on div "AED 15 ​" at bounding box center [336, 274] width 92 height 15
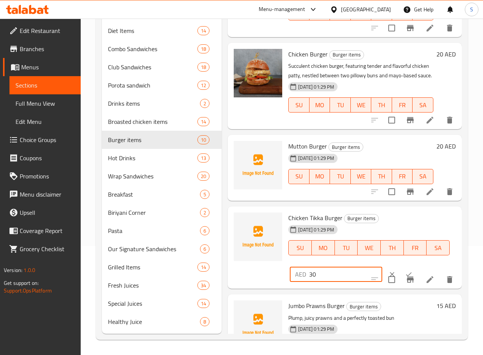
type input "30"
click at [400, 266] on button "ok" at bounding box center [408, 274] width 17 height 17
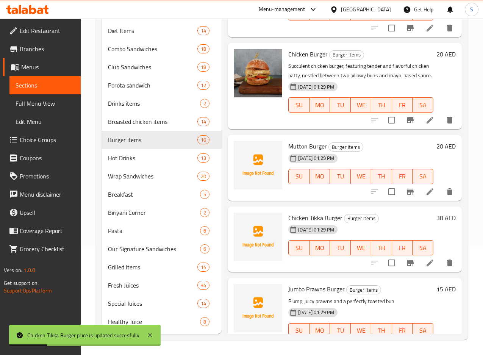
scroll to position [120, 0]
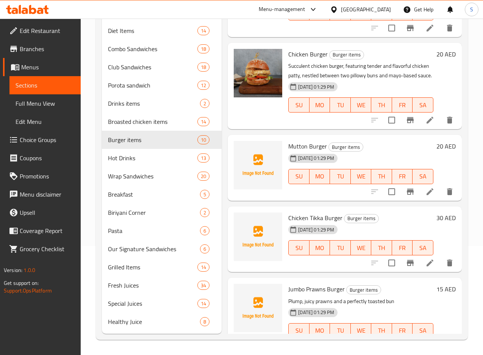
click at [433, 284] on div "15 AED" at bounding box center [444, 289] width 22 height 11
click at [436, 284] on h6 "15 AED" at bounding box center [445, 289] width 19 height 11
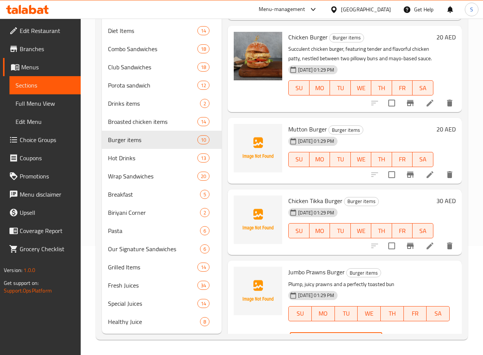
drag, startPoint x: 294, startPoint y: 312, endPoint x: 278, endPoint y: 312, distance: 16.7
click at [290, 332] on div "AED 15 ​" at bounding box center [336, 339] width 92 height 15
type input "30"
click at [405, 336] on icon "ok" at bounding box center [409, 340] width 8 height 8
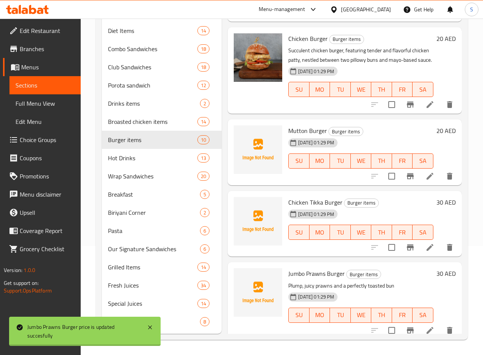
scroll to position [513, 0]
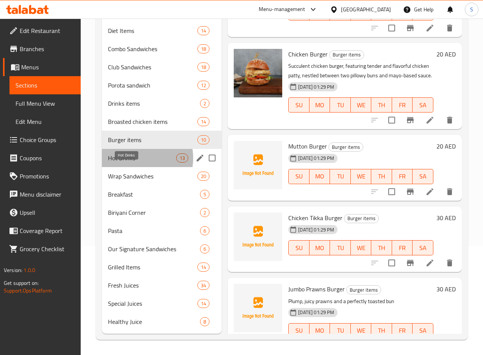
click at [134, 158] on span "Hot Drinks" at bounding box center [142, 157] width 69 height 9
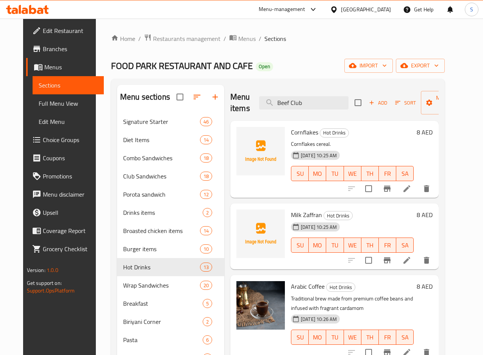
click at [413, 132] on h6 "Cornflakes Hot Drinks" at bounding box center [352, 132] width 123 height 11
click at [431, 132] on h6 "8 AED" at bounding box center [425, 132] width 16 height 11
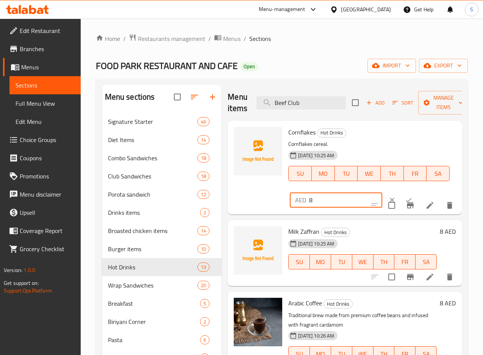
drag, startPoint x: 295, startPoint y: 200, endPoint x: 278, endPoint y: 200, distance: 17.0
click at [290, 200] on div "AED 8 ​" at bounding box center [336, 199] width 92 height 15
type input "16"
click at [400, 194] on button "ok" at bounding box center [408, 200] width 17 height 17
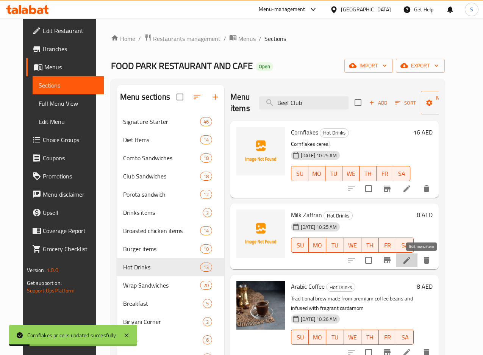
click at [411, 258] on icon at bounding box center [406, 260] width 9 height 9
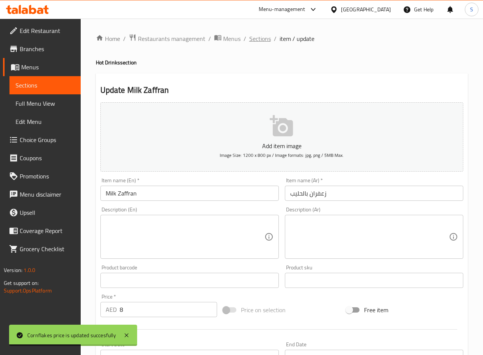
click at [263, 43] on span "Sections" at bounding box center [260, 38] width 22 height 9
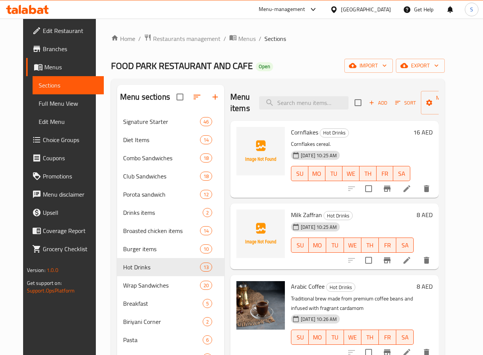
click at [432, 214] on h6 "8 AED" at bounding box center [425, 214] width 16 height 11
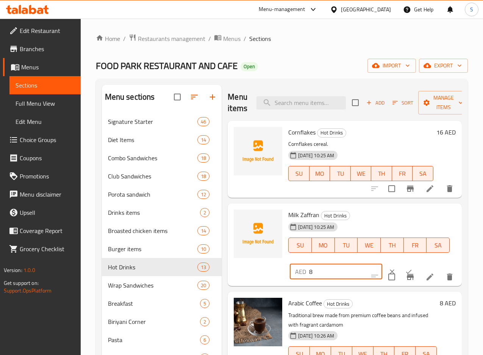
drag, startPoint x: 293, startPoint y: 266, endPoint x: 283, endPoint y: 266, distance: 10.2
click at [309, 266] on input "8" at bounding box center [345, 271] width 73 height 15
paste input "16"
type input "16"
click at [405, 273] on icon "ok" at bounding box center [409, 272] width 8 height 8
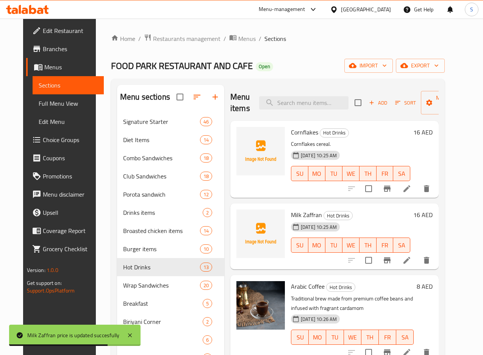
click at [432, 283] on h6 "8 AED" at bounding box center [425, 286] width 16 height 11
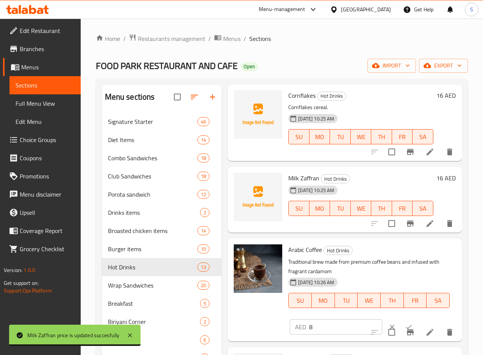
scroll to position [57, 0]
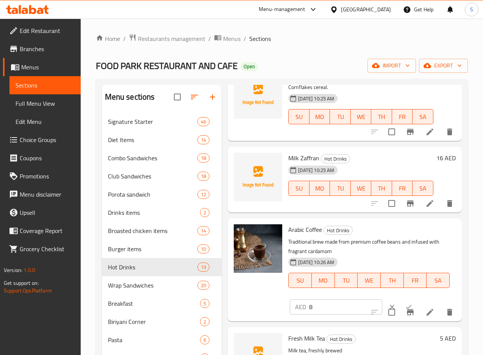
click at [309, 307] on input "8" at bounding box center [345, 306] width 73 height 15
paste input "16"
type input "16"
click at [405, 306] on icon "ok" at bounding box center [409, 307] width 8 height 8
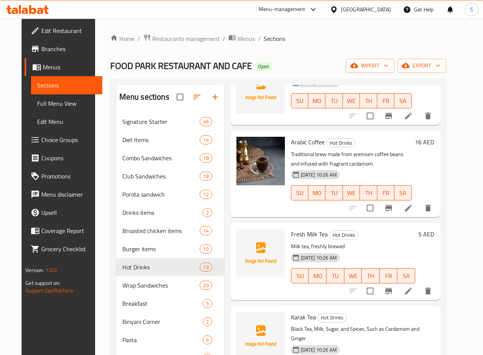
scroll to position [170, 0]
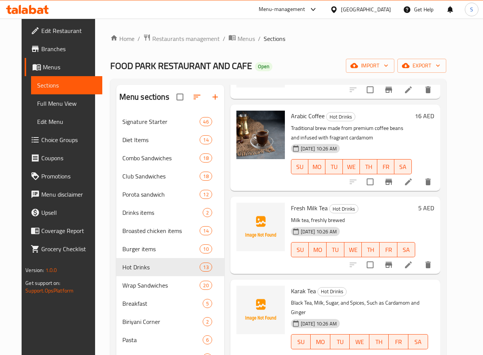
click at [432, 207] on h6 "5 AED" at bounding box center [426, 208] width 16 height 11
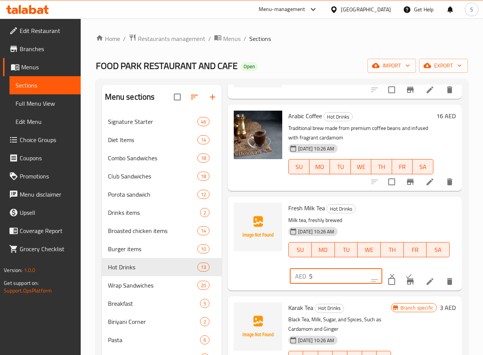
drag, startPoint x: 304, startPoint y: 269, endPoint x: 274, endPoint y: 264, distance: 30.4
click at [285, 264] on div "Fresh Milk Tea Hot Drinks Milk tea, freshly brewed 08-06-2025 10:26 AM SU MO TU…" at bounding box center [371, 243] width 173 height 87
type input "10"
click at [405, 278] on icon "ok" at bounding box center [409, 276] width 8 height 8
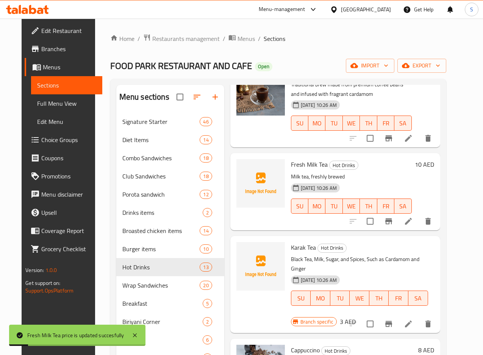
scroll to position [227, 0]
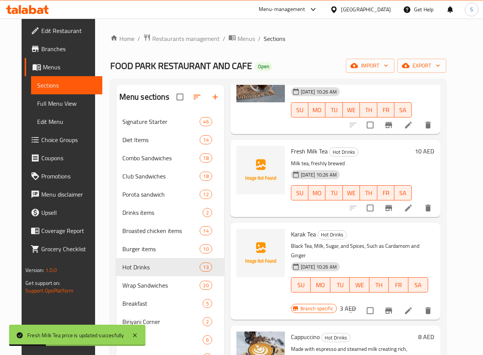
click at [356, 303] on h6 "3 AED" at bounding box center [348, 308] width 16 height 11
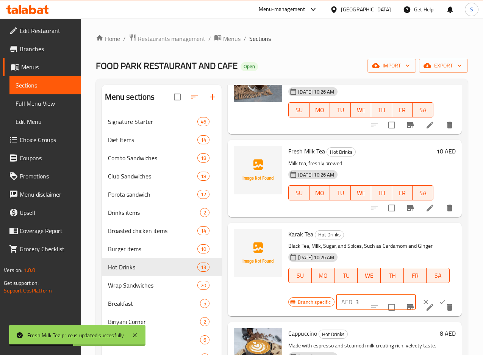
drag, startPoint x: 332, startPoint y: 300, endPoint x: 312, endPoint y: 293, distance: 20.8
click at [336, 293] on div "AED 3 ​" at bounding box center [396, 301] width 120 height 17
type input "6"
click at [434, 301] on button "ok" at bounding box center [442, 301] width 17 height 17
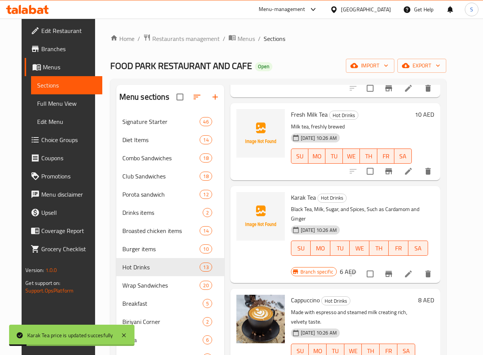
scroll to position [284, 0]
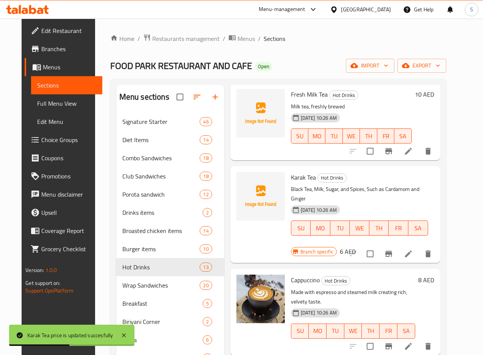
click at [433, 275] on h6 "8 AED" at bounding box center [426, 280] width 16 height 11
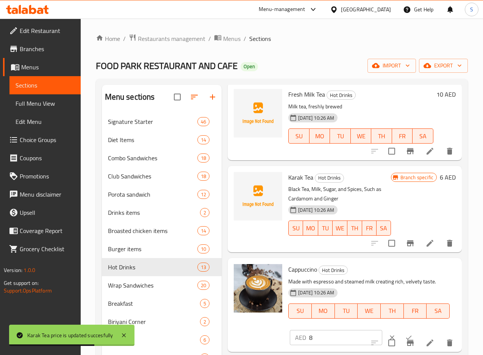
click at [301, 329] on div "AED 8 ​" at bounding box center [359, 337] width 139 height 17
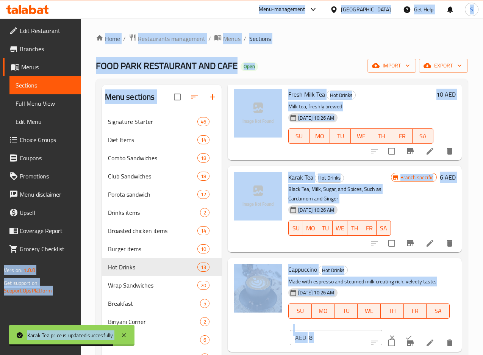
click at [309, 332] on input "8" at bounding box center [345, 337] width 73 height 15
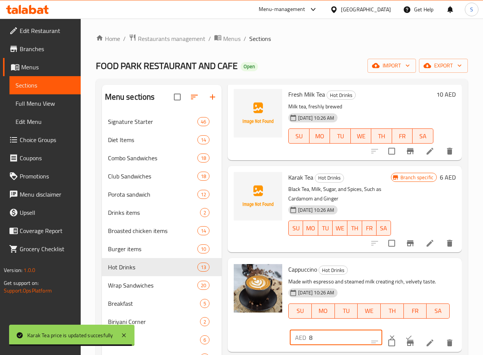
paste input "number"
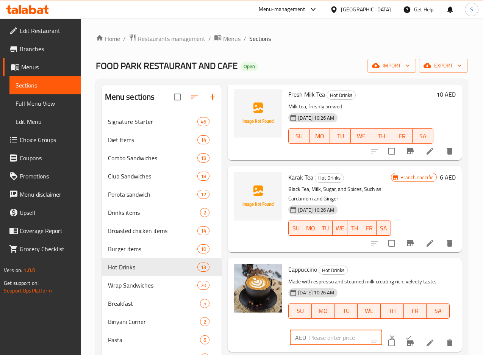
click at [405, 334] on icon "ok" at bounding box center [409, 338] width 8 height 8
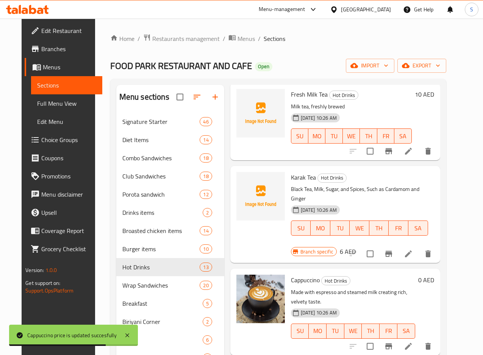
click at [432, 275] on h6 "0 AED" at bounding box center [426, 280] width 16 height 11
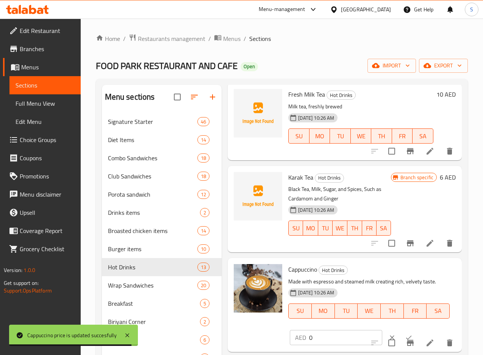
click at [309, 334] on input "0" at bounding box center [345, 337] width 73 height 15
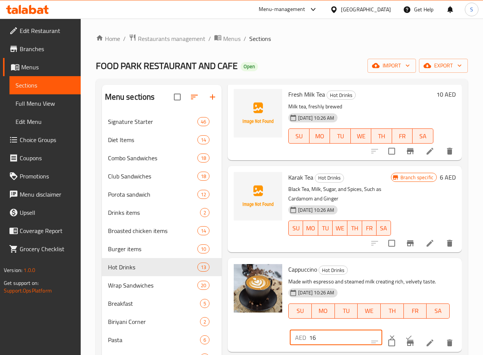
type input "16"
click at [400, 333] on button "ok" at bounding box center [408, 337] width 17 height 17
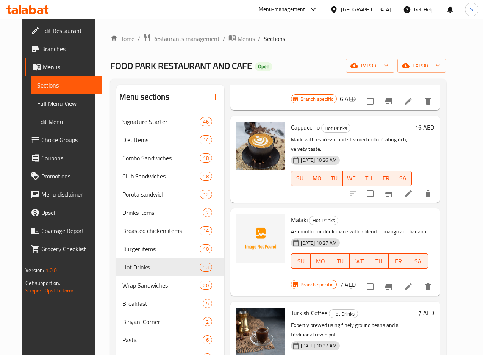
scroll to position [454, 0]
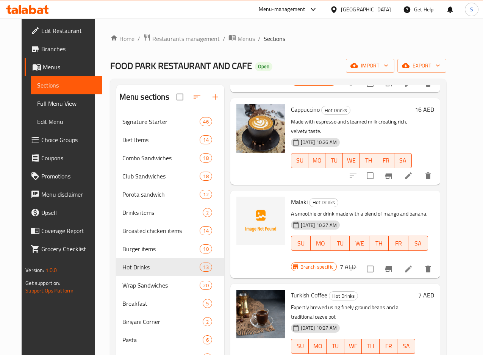
click at [356, 261] on h6 "7 AED" at bounding box center [348, 266] width 16 height 11
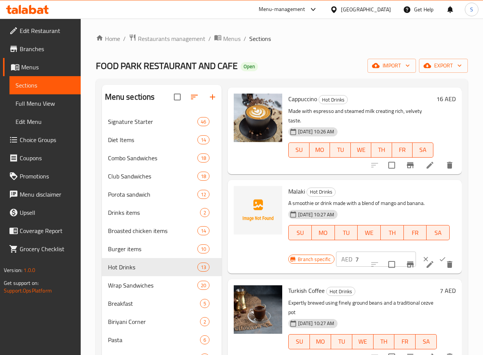
click at [355, 251] on input "7" at bounding box center [385, 258] width 61 height 15
drag, startPoint x: 332, startPoint y: 248, endPoint x: 323, endPoint y: 248, distance: 9.1
click at [336, 251] on div "AED 14 ​" at bounding box center [376, 258] width 80 height 15
type input "14"
click at [434, 251] on button "ok" at bounding box center [442, 259] width 17 height 17
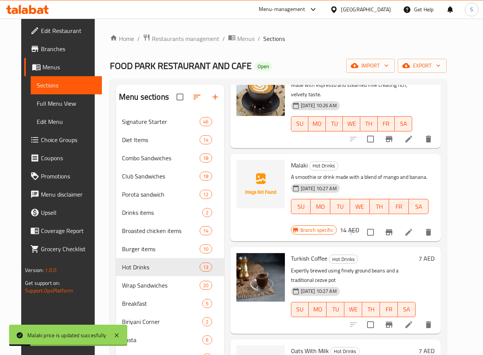
scroll to position [511, 0]
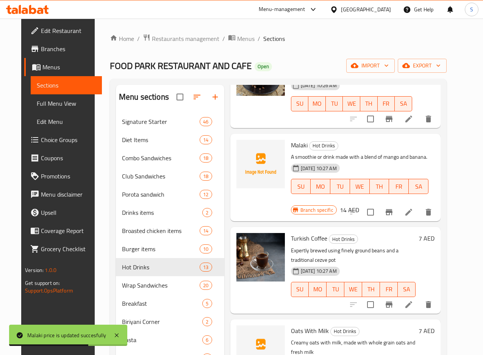
click at [433, 233] on h6 "7 AED" at bounding box center [426, 238] width 16 height 11
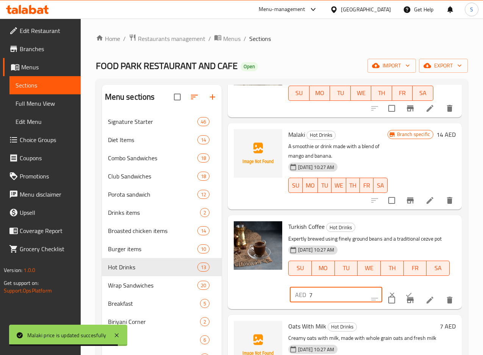
click at [309, 287] on input "7" at bounding box center [345, 294] width 73 height 15
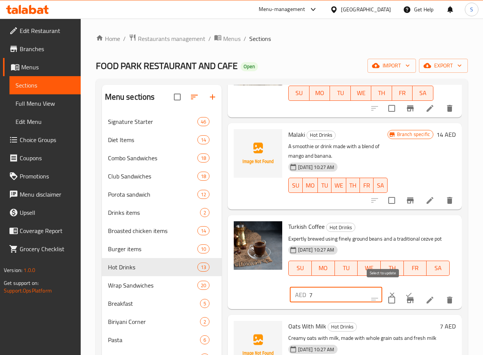
paste input "14"
type input "14"
click at [400, 286] on button "ok" at bounding box center [408, 294] width 17 height 17
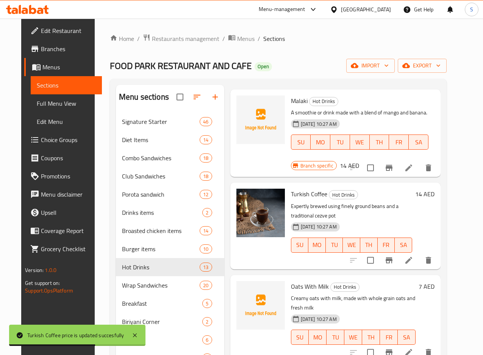
scroll to position [568, 0]
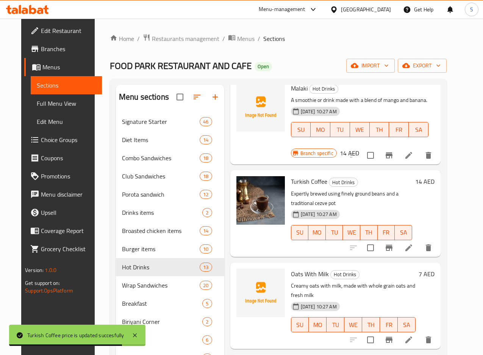
click at [432, 268] on h6 "7 AED" at bounding box center [426, 273] width 16 height 11
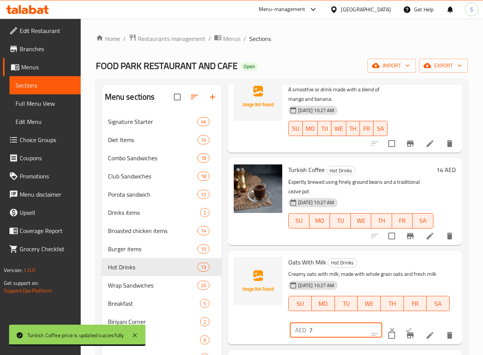
click at [309, 322] on input "7" at bounding box center [345, 329] width 73 height 15
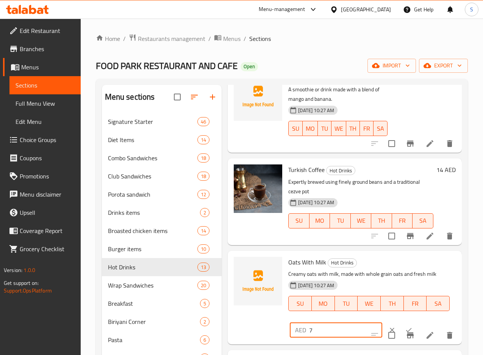
paste input "14"
type input "14"
click at [405, 326] on icon "ok" at bounding box center [409, 330] width 8 height 8
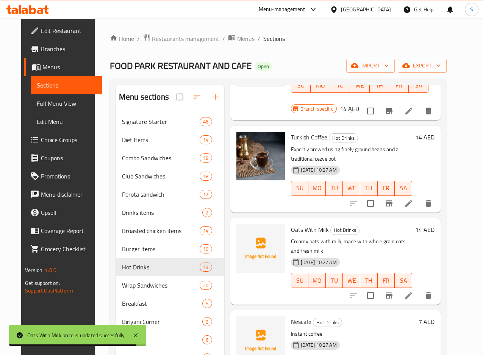
scroll to position [625, 0]
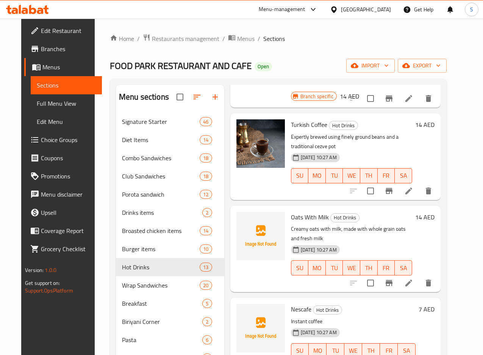
click at [434, 304] on h6 "7 AED" at bounding box center [426, 309] width 16 height 11
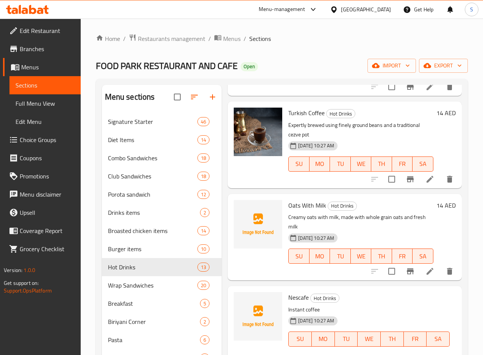
paste input "14"
type input "14"
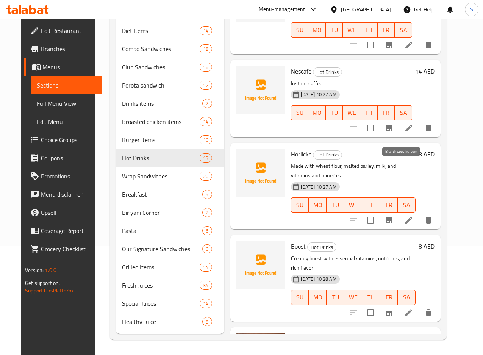
scroll to position [120, 0]
click at [432, 149] on h6 "8 AED" at bounding box center [426, 154] width 16 height 11
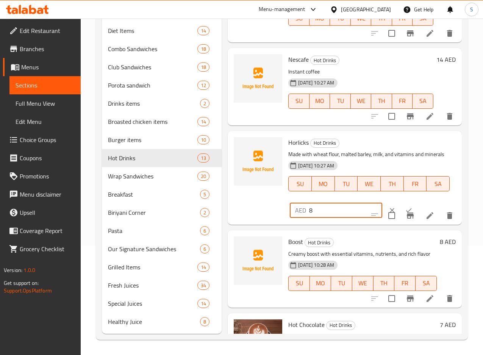
drag, startPoint x: 310, startPoint y: 168, endPoint x: 269, endPoint y: 168, distance: 41.3
click at [290, 203] on div "AED 8 ​" at bounding box center [336, 210] width 92 height 15
type input "16"
click at [405, 206] on icon "ok" at bounding box center [409, 210] width 8 height 8
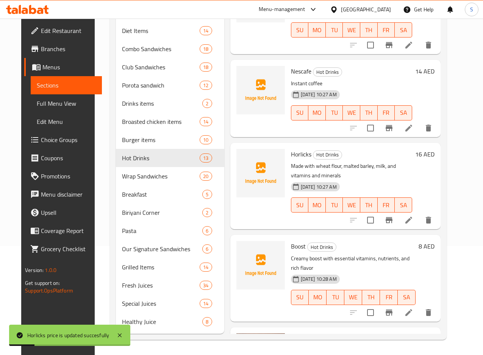
click at [432, 241] on h6 "8 AED" at bounding box center [426, 246] width 16 height 11
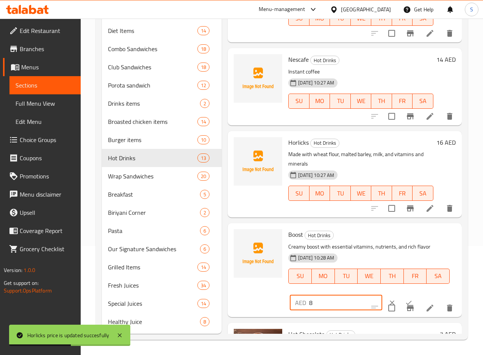
drag, startPoint x: 308, startPoint y: 249, endPoint x: 256, endPoint y: 245, distance: 52.0
click at [285, 245] on div "Boost Hot Drinks Creamy boost with essential vitamins, nutrients, and rich flav…" at bounding box center [371, 269] width 173 height 87
type input "16"
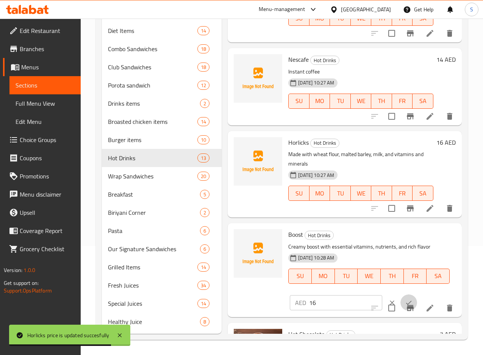
click at [400, 294] on button "ok" at bounding box center [408, 302] width 17 height 17
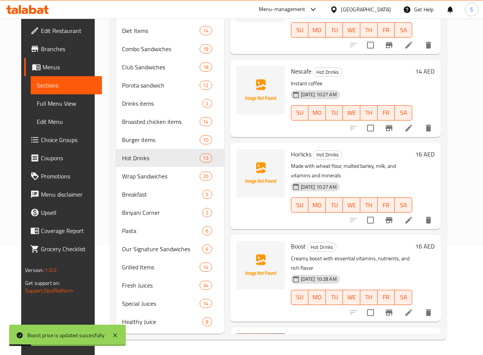
click at [432, 333] on h6 "7 AED" at bounding box center [426, 338] width 16 height 11
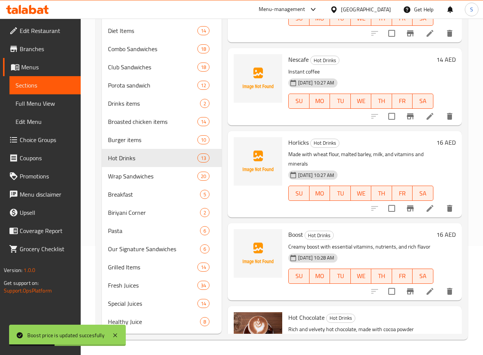
scroll to position [770, 0]
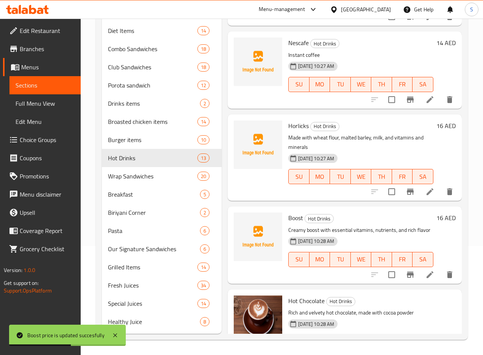
drag, startPoint x: 283, startPoint y: 317, endPoint x: 280, endPoint y: 315, distance: 3.9
type input "14"
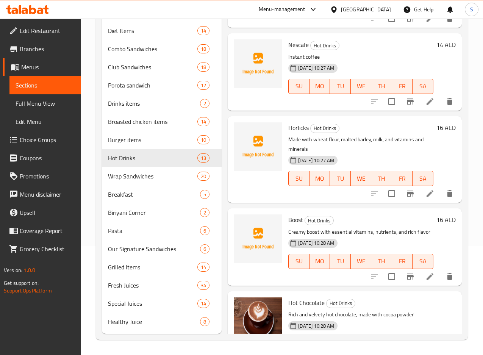
scroll to position [754, 0]
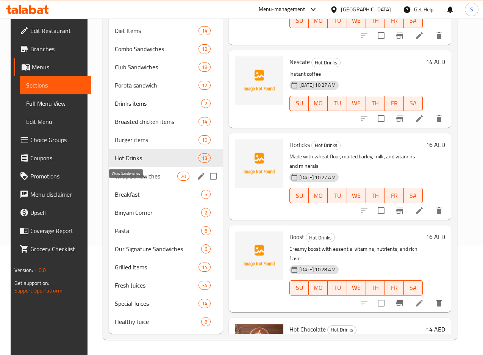
click at [128, 175] on span "Wrap Sandwiches" at bounding box center [146, 176] width 62 height 9
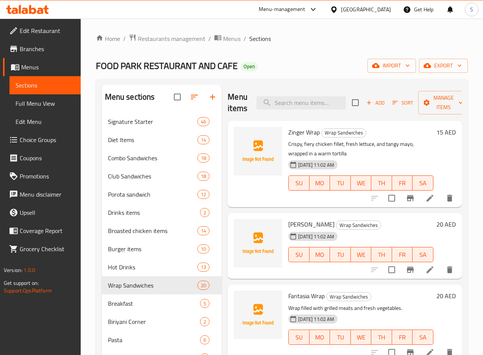
click at [436, 131] on h6 "15 AED" at bounding box center [445, 132] width 19 height 11
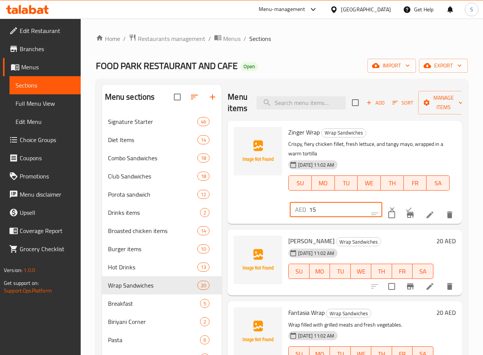
drag, startPoint x: 292, startPoint y: 209, endPoint x: 275, endPoint y: 206, distance: 17.7
click at [290, 206] on div "AED 15 ​" at bounding box center [336, 209] width 92 height 15
type input "30"
click at [405, 209] on icon "ok" at bounding box center [409, 210] width 8 height 8
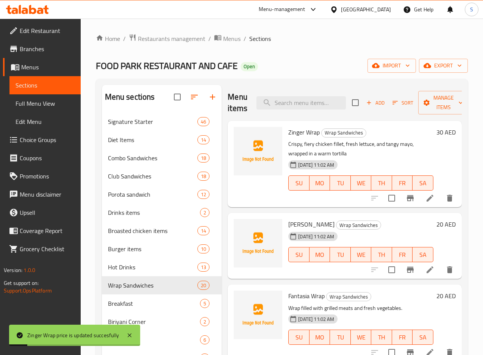
click at [436, 223] on h6 "20 AED" at bounding box center [445, 224] width 19 height 11
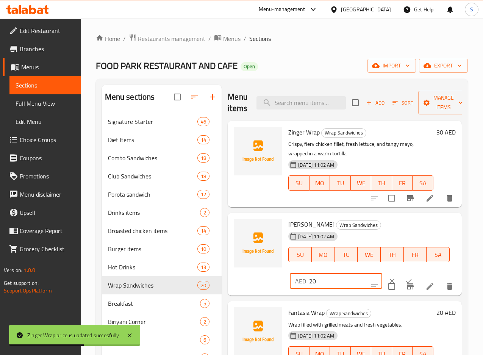
drag, startPoint x: 283, startPoint y: 279, endPoint x: 275, endPoint y: 278, distance: 7.7
click at [290, 277] on div "AED 20 ​" at bounding box center [336, 280] width 92 height 15
type input "40"
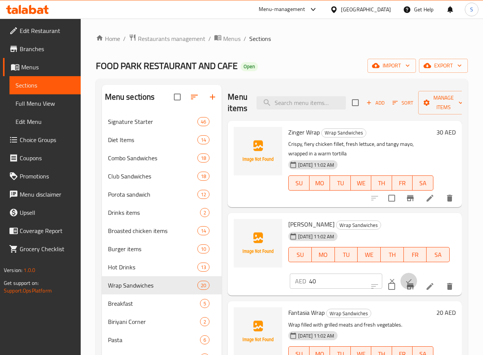
click at [400, 285] on button "ok" at bounding box center [408, 281] width 17 height 17
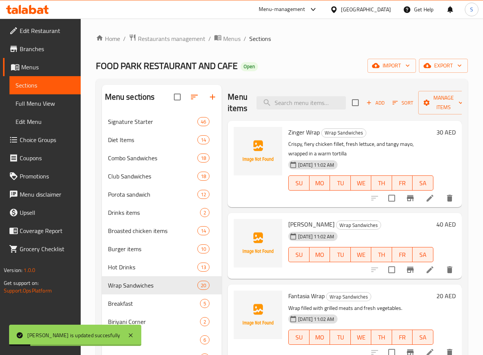
click at [436, 296] on h6 "20 AED" at bounding box center [445, 295] width 19 height 11
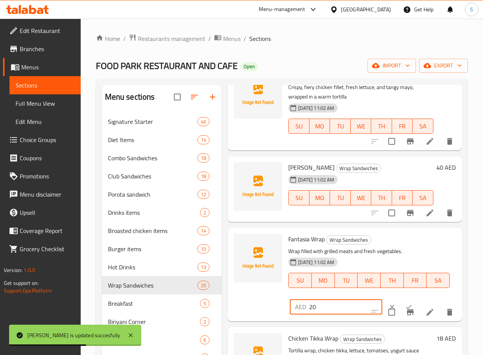
drag, startPoint x: 282, startPoint y: 310, endPoint x: 276, endPoint y: 308, distance: 6.0
click at [290, 308] on div "AED 20 ​" at bounding box center [336, 306] width 92 height 15
type input "40"
click at [405, 306] on icon "ok" at bounding box center [409, 307] width 8 height 8
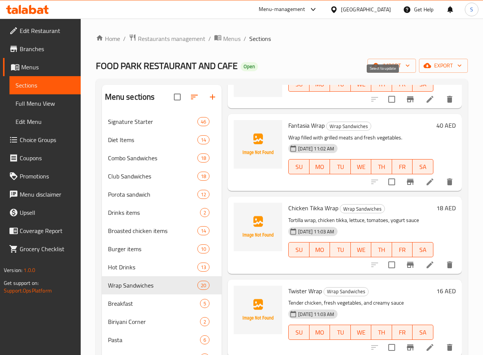
scroll to position [227, 0]
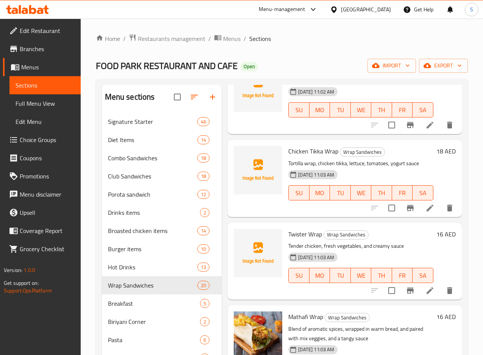
click at [436, 149] on h6 "18 AED" at bounding box center [445, 151] width 19 height 11
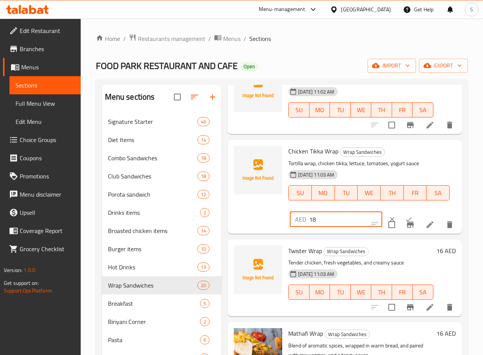
drag, startPoint x: 310, startPoint y: 218, endPoint x: 258, endPoint y: 211, distance: 52.7
click at [288, 211] on div "AED 18 ​" at bounding box center [358, 219] width 140 height 17
type input "36"
click at [405, 218] on icon "ok" at bounding box center [409, 219] width 8 height 8
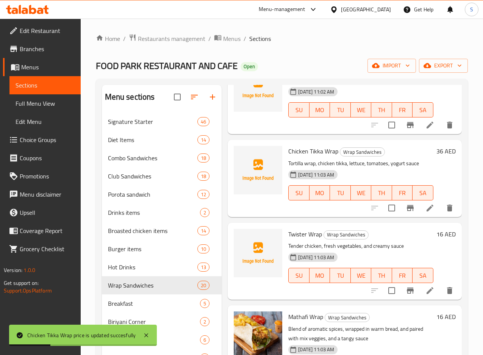
click at [436, 234] on h6 "16 AED" at bounding box center [445, 234] width 19 height 11
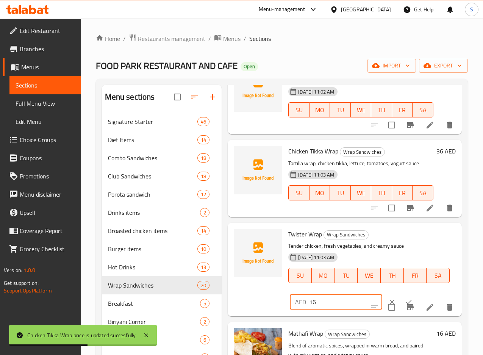
drag, startPoint x: 291, startPoint y: 301, endPoint x: 270, endPoint y: 295, distance: 22.0
click at [290, 295] on div "AED 16 ​" at bounding box center [336, 301] width 92 height 15
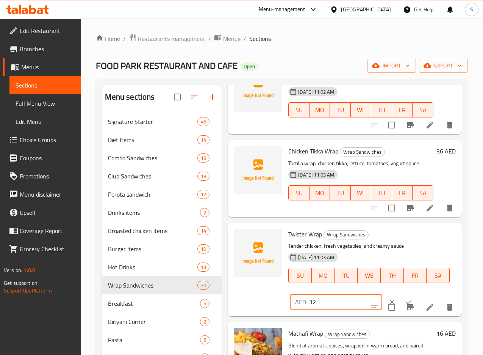
type input "32"
click at [405, 301] on icon "ok" at bounding box center [409, 302] width 8 height 8
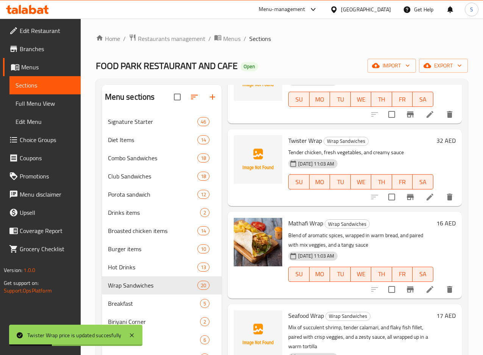
scroll to position [341, 0]
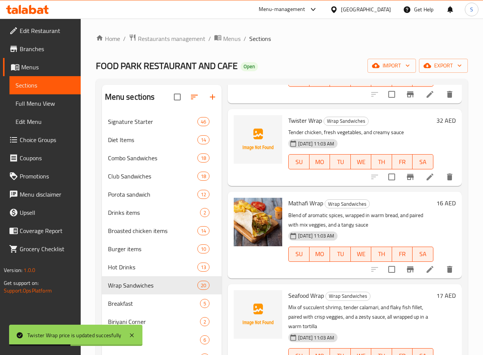
click at [436, 206] on h6 "16 AED" at bounding box center [445, 203] width 19 height 11
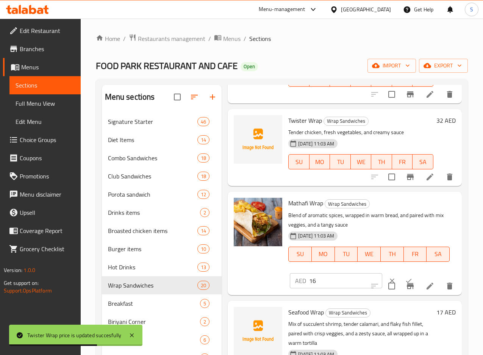
drag, startPoint x: 311, startPoint y: 270, endPoint x: 292, endPoint y: 270, distance: 18.9
click at [292, 270] on div "Mathafi Wrap Wrap Sandwiches Blend of aromatic spices, wrapped in warm bread, a…" at bounding box center [368, 235] width 167 height 80
drag, startPoint x: 295, startPoint y: 281, endPoint x: 265, endPoint y: 278, distance: 30.0
click at [290, 278] on div "AED 16 ​" at bounding box center [336, 280] width 92 height 15
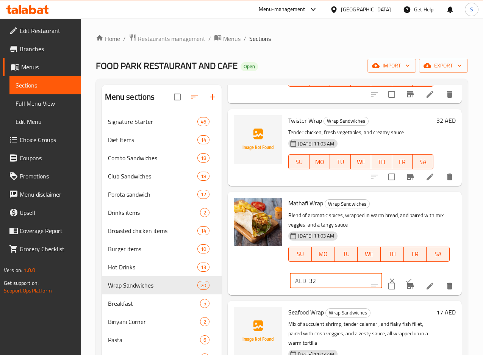
type input "32"
click at [400, 282] on button "ok" at bounding box center [408, 280] width 17 height 17
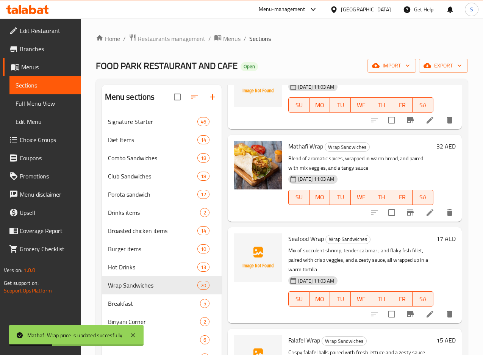
scroll to position [454, 0]
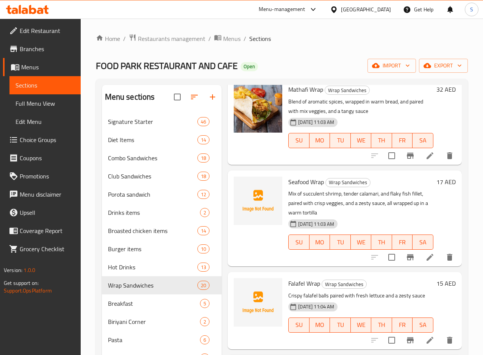
click at [436, 182] on h6 "17 AED" at bounding box center [445, 181] width 19 height 11
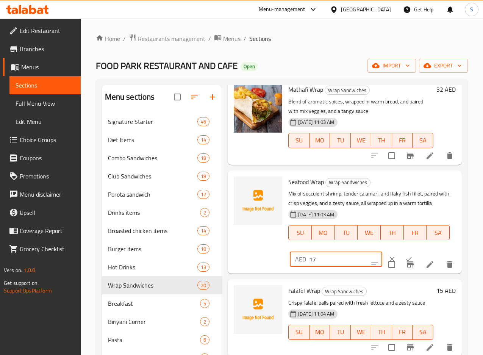
drag, startPoint x: 290, startPoint y: 259, endPoint x: 278, endPoint y: 257, distance: 12.3
click at [290, 257] on div "AED 17 ​" at bounding box center [336, 258] width 92 height 15
type input "34"
click at [405, 257] on icon "ok" at bounding box center [409, 259] width 8 height 8
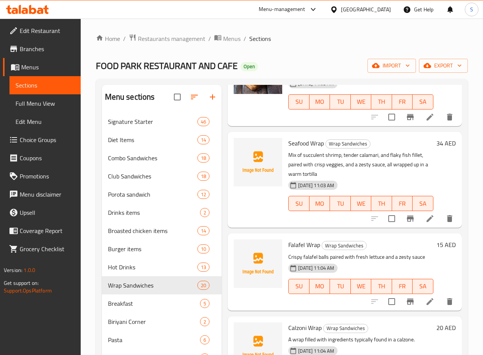
scroll to position [511, 0]
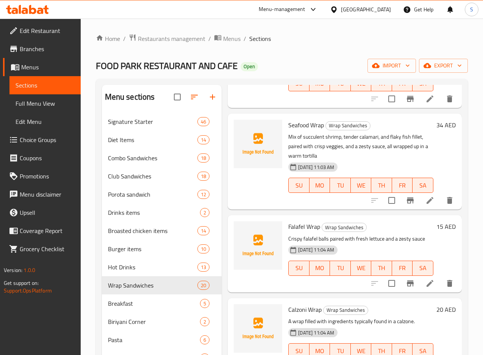
click at [436, 221] on h6 "15 AED" at bounding box center [445, 226] width 19 height 11
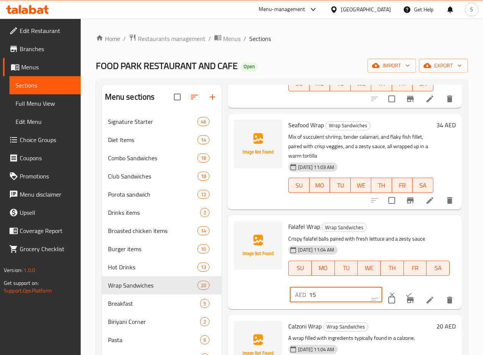
click at [309, 287] on input "15" at bounding box center [345, 294] width 73 height 15
type input "30"
click at [405, 291] on icon "ok" at bounding box center [409, 295] width 8 height 8
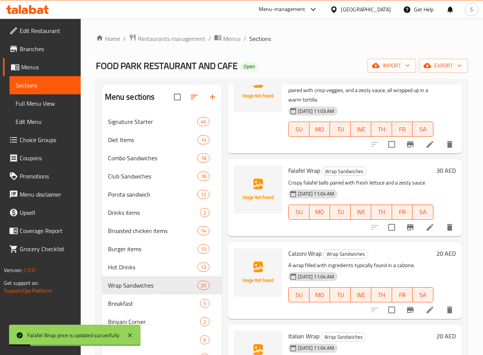
scroll to position [568, 0]
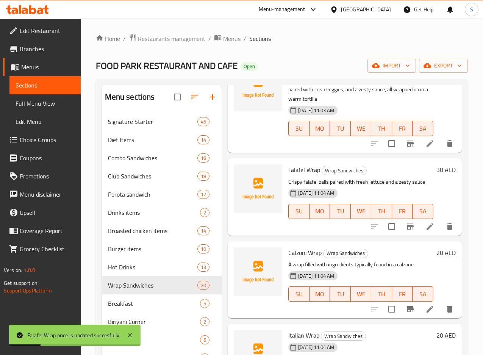
click at [436, 247] on h6 "20 AED" at bounding box center [445, 252] width 19 height 11
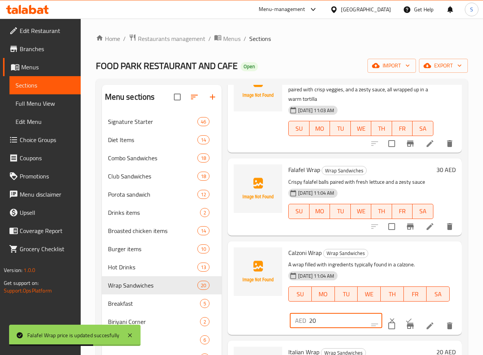
drag, startPoint x: 284, startPoint y: 308, endPoint x: 278, endPoint y: 310, distance: 6.3
click at [290, 313] on div "AED 20 ​" at bounding box center [336, 320] width 92 height 15
type input "40"
click at [406, 318] on icon "ok" at bounding box center [409, 320] width 6 height 4
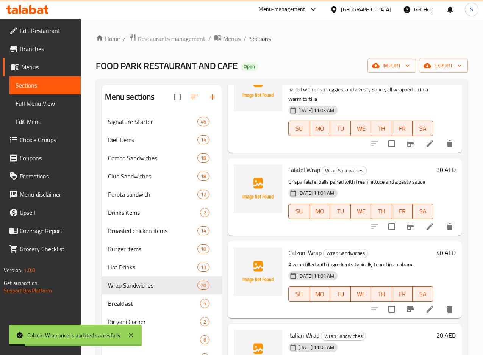
scroll to position [625, 0]
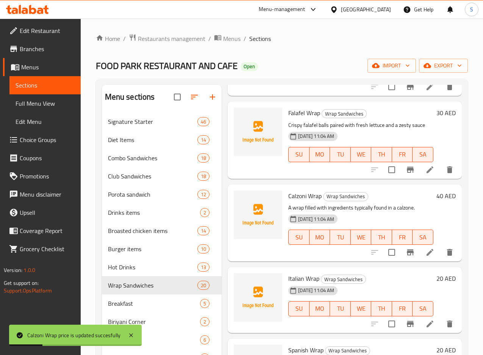
click at [436, 273] on h6 "20 AED" at bounding box center [445, 278] width 19 height 11
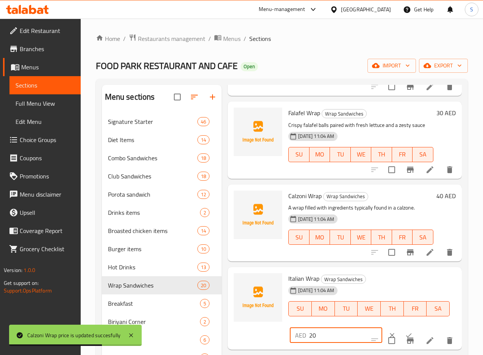
drag, startPoint x: 284, startPoint y: 325, endPoint x: 278, endPoint y: 324, distance: 5.8
click at [290, 328] on div "AED 20 ​" at bounding box center [336, 335] width 92 height 15
type input "40"
click at [405, 331] on icon "ok" at bounding box center [409, 335] width 8 height 8
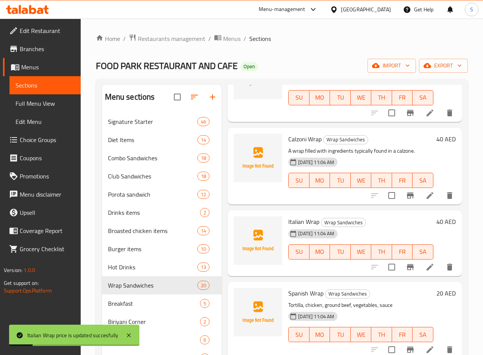
scroll to position [738, 0]
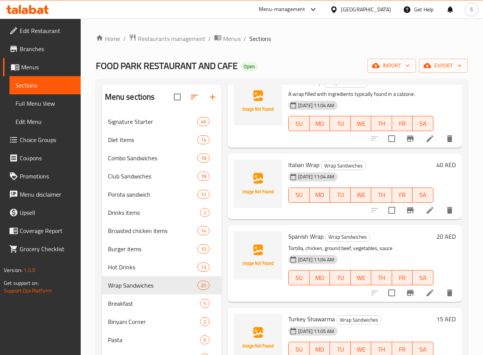
click at [436, 231] on h6 "20 AED" at bounding box center [445, 236] width 19 height 11
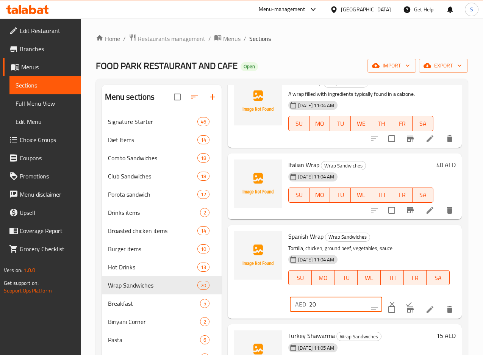
drag, startPoint x: 284, startPoint y: 295, endPoint x: 276, endPoint y: 293, distance: 8.0
click at [290, 296] on div "AED 20 ​" at bounding box center [336, 303] width 92 height 15
type input "40"
click at [405, 300] on icon "ok" at bounding box center [409, 304] width 8 height 8
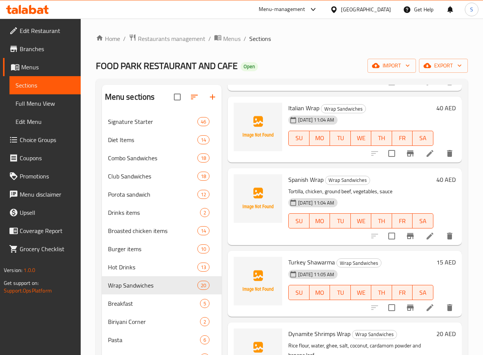
scroll to position [852, 0]
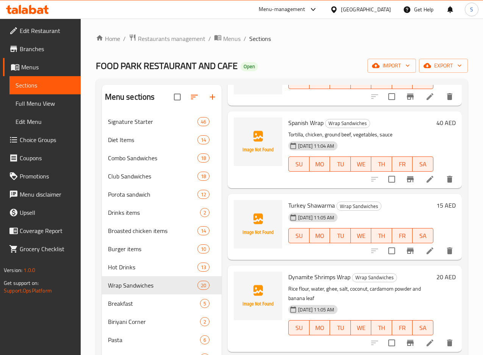
click at [436, 200] on h6 "15 AED" at bounding box center [445, 205] width 19 height 11
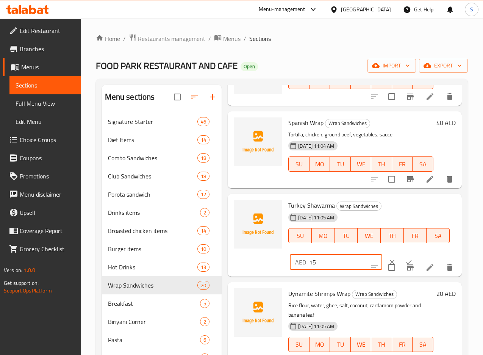
drag, startPoint x: 292, startPoint y: 252, endPoint x: 260, endPoint y: 248, distance: 32.5
click at [290, 254] on div "AED 15 ​" at bounding box center [336, 261] width 92 height 15
type input "30"
click at [400, 254] on button "ok" at bounding box center [408, 262] width 17 height 17
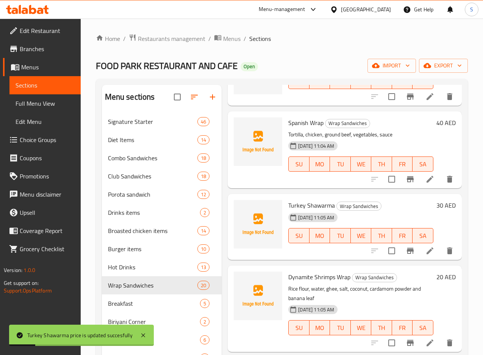
scroll to position [909, 0]
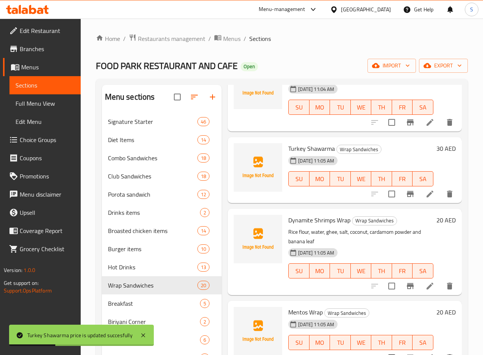
click at [436, 215] on h6 "20 AED" at bounding box center [445, 220] width 19 height 11
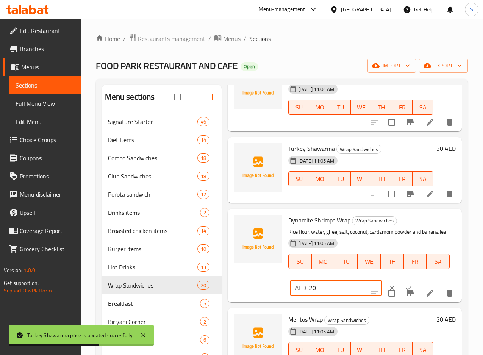
drag, startPoint x: 281, startPoint y: 279, endPoint x: 276, endPoint y: 279, distance: 4.6
click at [290, 280] on div "AED 20 ​" at bounding box center [336, 287] width 92 height 15
type input "40"
click at [405, 284] on icon "ok" at bounding box center [409, 288] width 8 height 8
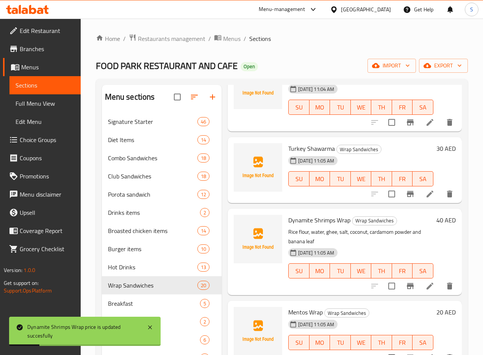
scroll to position [966, 0]
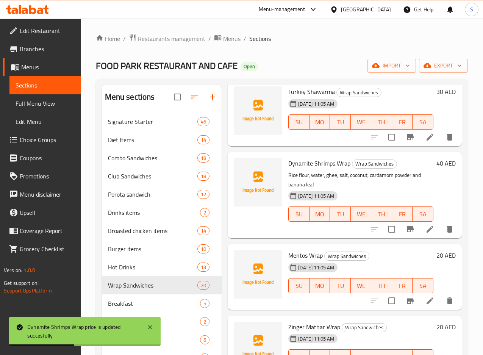
click at [436, 250] on h6 "20 AED" at bounding box center [445, 255] width 19 height 11
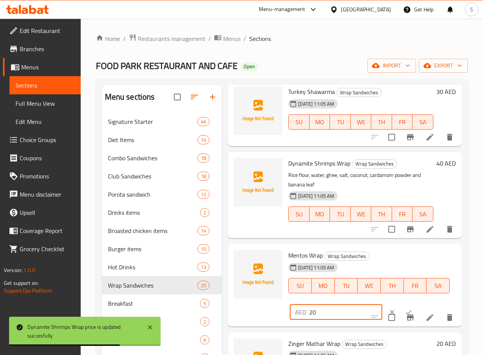
click at [309, 304] on input "20" at bounding box center [345, 311] width 73 height 15
type input "40"
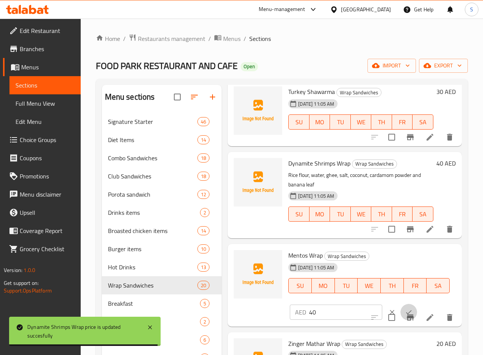
click at [405, 308] on icon "ok" at bounding box center [409, 312] width 8 height 8
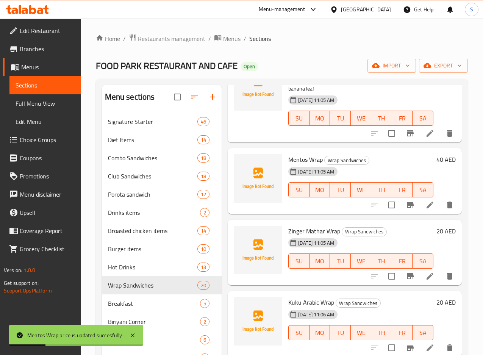
scroll to position [1079, 0]
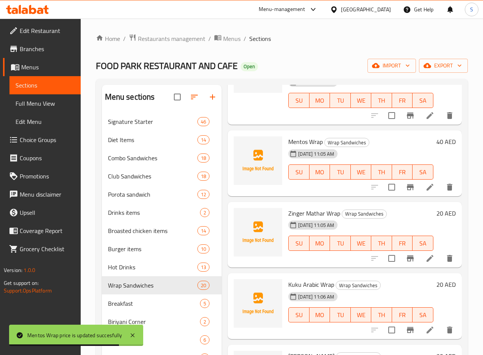
click at [436, 208] on h6 "20 AED" at bounding box center [445, 213] width 19 height 11
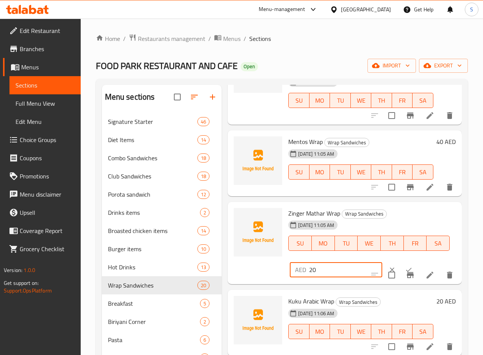
click at [309, 262] on input "20" at bounding box center [345, 269] width 73 height 15
type input "40"
click at [405, 266] on icon "ok" at bounding box center [409, 270] width 8 height 8
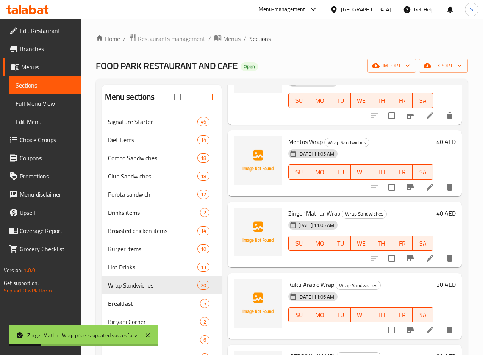
scroll to position [1136, 0]
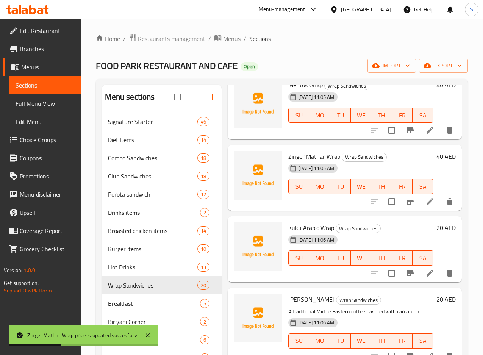
click at [436, 222] on h6 "20 AED" at bounding box center [445, 227] width 19 height 11
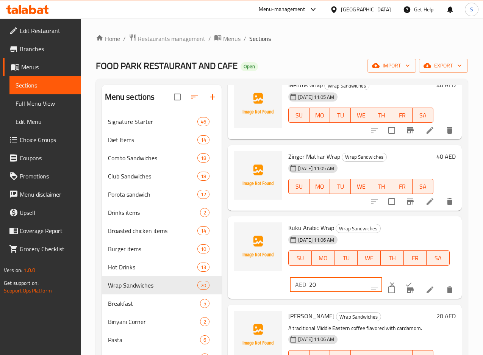
drag, startPoint x: 282, startPoint y: 263, endPoint x: 270, endPoint y: 264, distance: 11.4
click at [290, 277] on div "AED 20 ​" at bounding box center [336, 284] width 92 height 15
type input "40"
click at [405, 281] on icon "ok" at bounding box center [409, 285] width 8 height 8
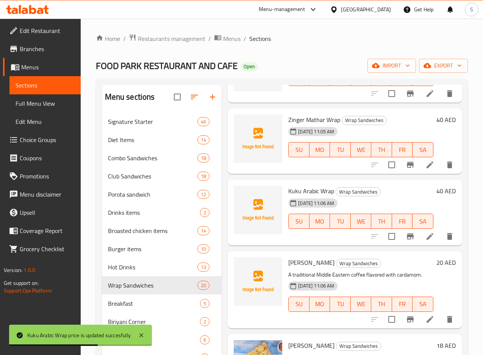
scroll to position [1193, 0]
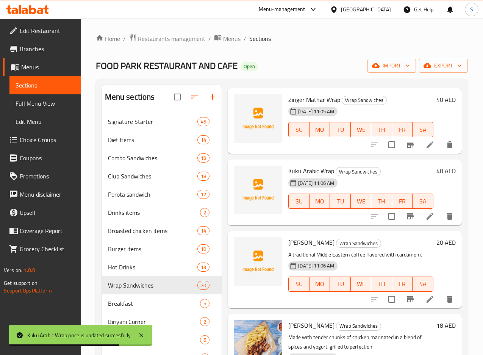
click at [436, 237] on h6 "20 AED" at bounding box center [445, 242] width 19 height 11
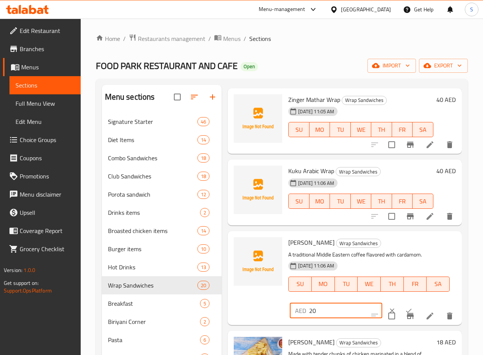
drag, startPoint x: 282, startPoint y: 289, endPoint x: 276, endPoint y: 288, distance: 5.4
click at [290, 303] on div "AED 20 ​" at bounding box center [336, 310] width 92 height 15
type input "40"
click at [405, 307] on icon "ok" at bounding box center [409, 311] width 8 height 8
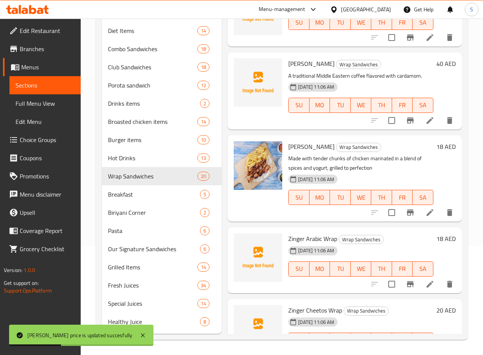
scroll to position [120, 0]
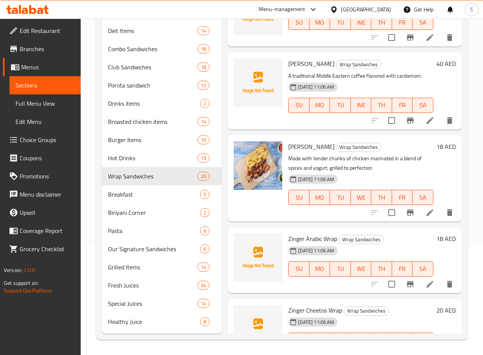
click at [436, 141] on h6 "18 AED" at bounding box center [445, 146] width 19 height 11
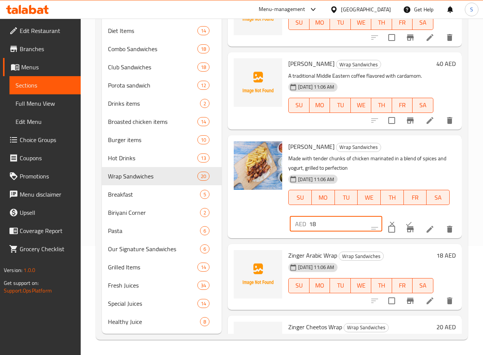
drag, startPoint x: 278, startPoint y: 183, endPoint x: 268, endPoint y: 181, distance: 10.0
click at [285, 181] on div "Shish Tawook Wrap Sandwiches Made with tender chunks of chicken marinated in a …" at bounding box center [371, 186] width 173 height 97
type input "36"
click at [405, 220] on icon "ok" at bounding box center [409, 224] width 8 height 8
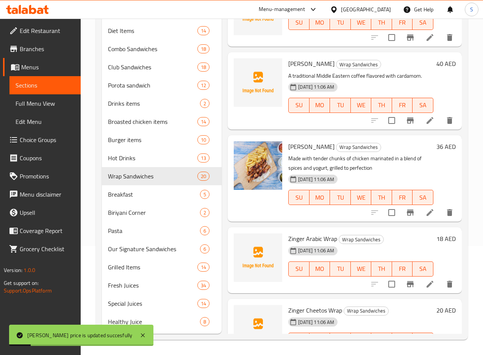
click at [436, 233] on h6 "18 AED" at bounding box center [445, 238] width 19 height 11
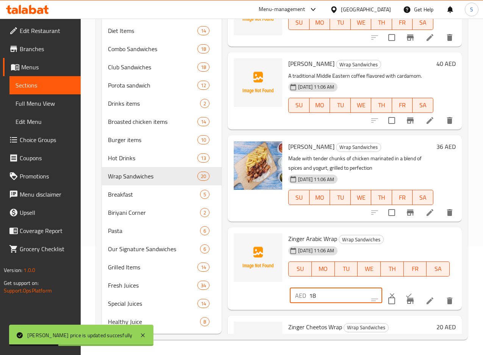
drag, startPoint x: 324, startPoint y: 260, endPoint x: 263, endPoint y: 254, distance: 61.6
click at [285, 254] on div "Zinger Arabic Wrap Wrap Sandwiches 08-06-2025 11:06 AM SU MO TU WE TH FR SA AED…" at bounding box center [371, 268] width 173 height 76
type input "36"
click at [405, 292] on icon "ok" at bounding box center [409, 296] width 8 height 8
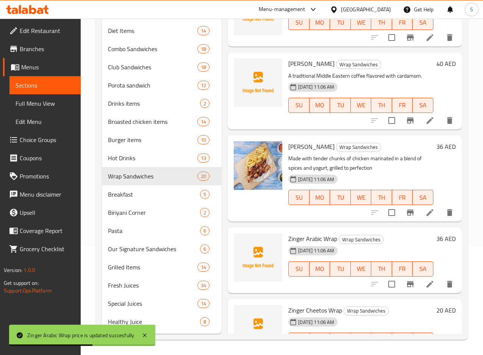
click at [436, 305] on h6 "20 AED" at bounding box center [445, 310] width 19 height 11
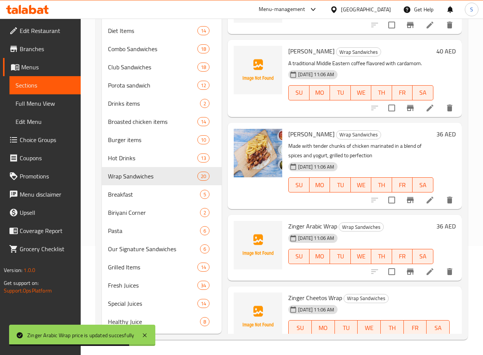
scroll to position [1279, 0]
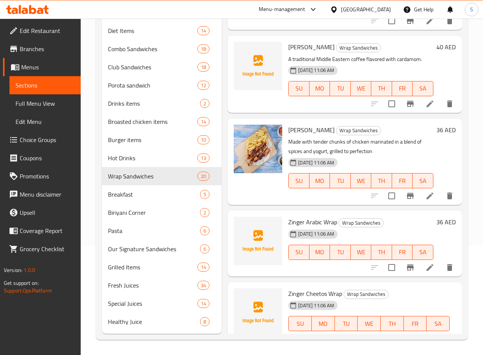
drag, startPoint x: 283, startPoint y: 316, endPoint x: 272, endPoint y: 316, distance: 11.4
click at [290, 342] on div "AED 20 ​" at bounding box center [336, 349] width 92 height 15
type input "40"
click at [405, 346] on icon "ok" at bounding box center [409, 350] width 8 height 8
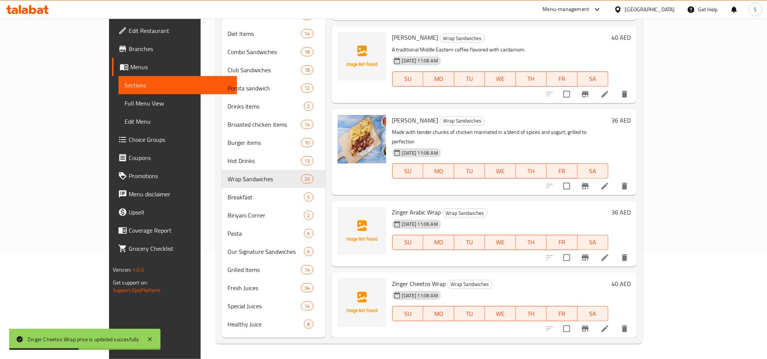
scroll to position [1223, 0]
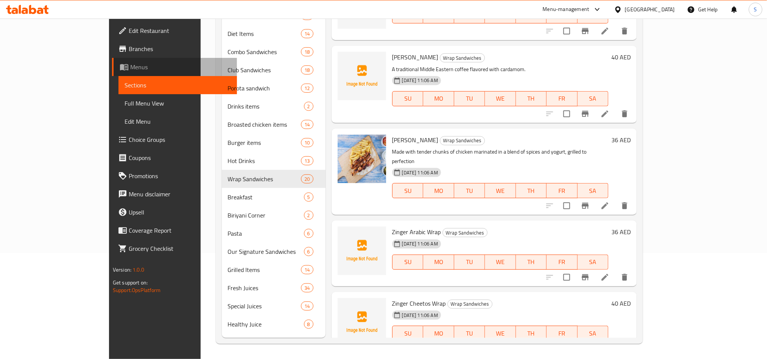
click at [130, 64] on span "Menus" at bounding box center [180, 66] width 101 height 9
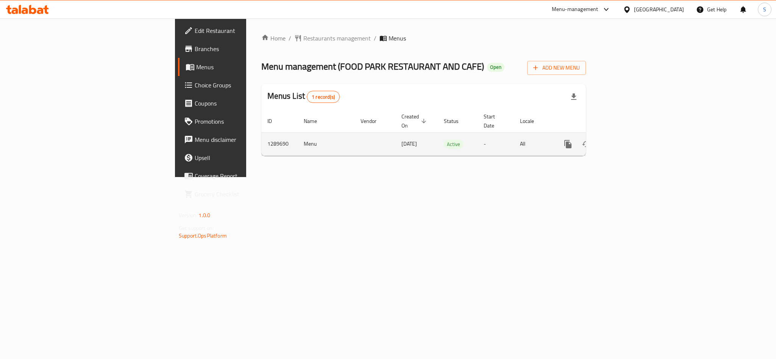
click at [261, 134] on td "1289690" at bounding box center [279, 144] width 36 height 23
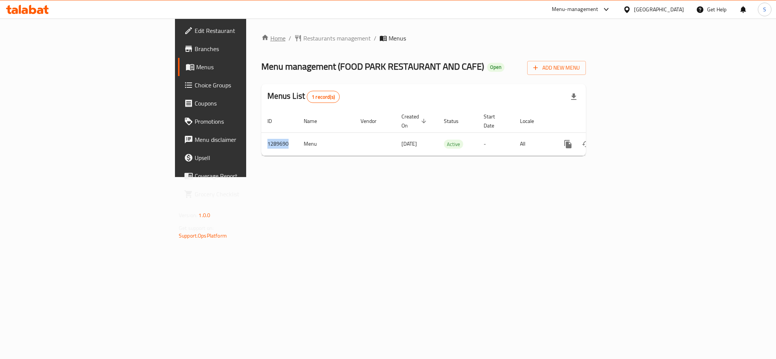
copy td "1289690"
click at [475, 101] on div "Menus List 1 record(s)" at bounding box center [423, 97] width 325 height 26
click at [246, 177] on div "Home / Restaurants management / Menus Menu management ( FOOD PARK RESTAURANT AN…" at bounding box center [423, 98] width 355 height 159
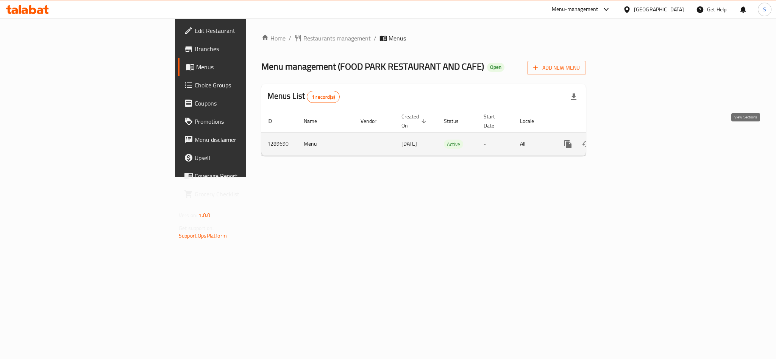
click at [627, 140] on icon "enhanced table" at bounding box center [622, 144] width 9 height 9
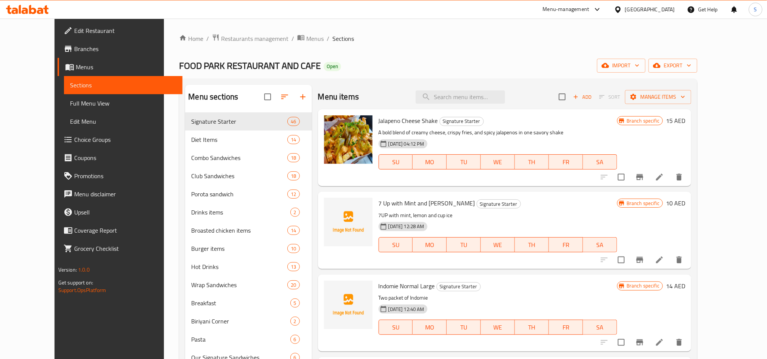
click at [70, 107] on span "Full Menu View" at bounding box center [123, 103] width 106 height 9
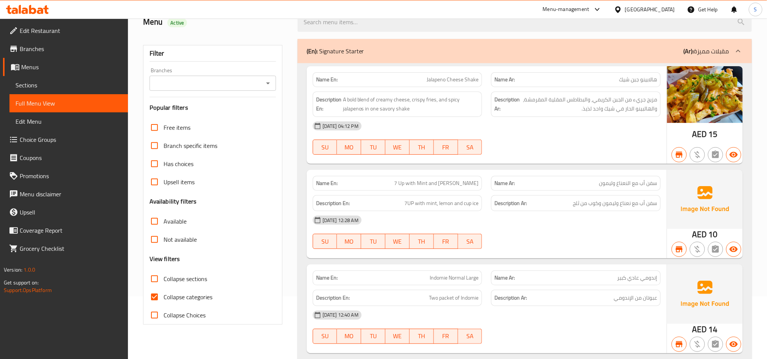
scroll to position [170, 0]
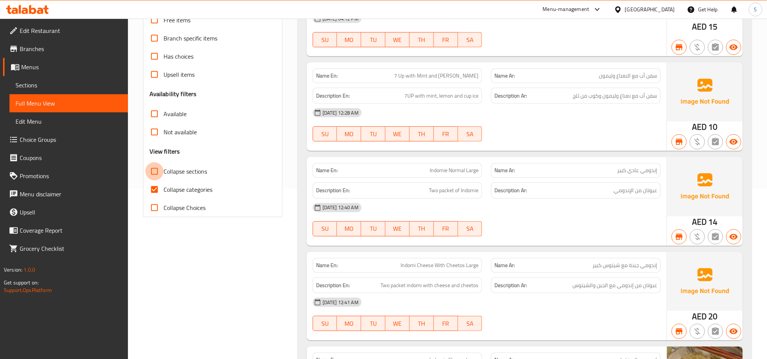
click at [154, 173] on input "Collapse sections" at bounding box center [154, 171] width 18 height 18
checkbox input "true"
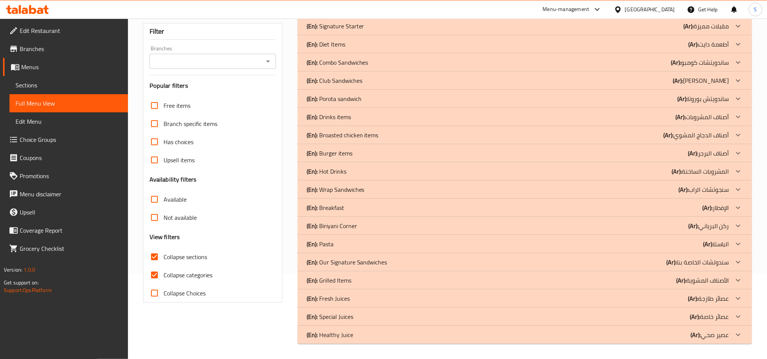
scroll to position [84, 0]
click at [371, 193] on div "(En): Wrap Sandwiches (Ar): سنجوتشات الراب" at bounding box center [518, 190] width 423 height 9
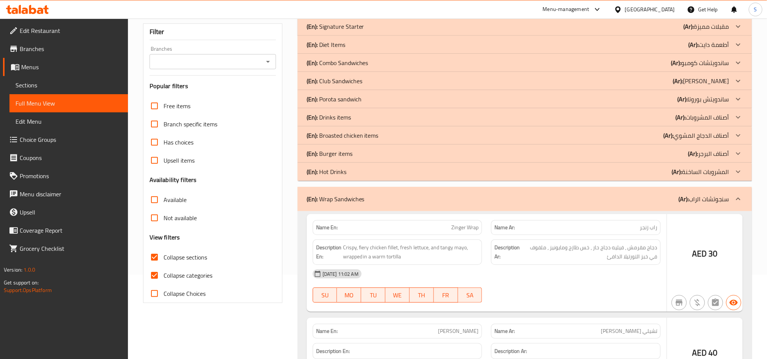
click at [370, 171] on div "(En): Hot Drinks (Ar): المشروبات الساخنة" at bounding box center [518, 171] width 423 height 9
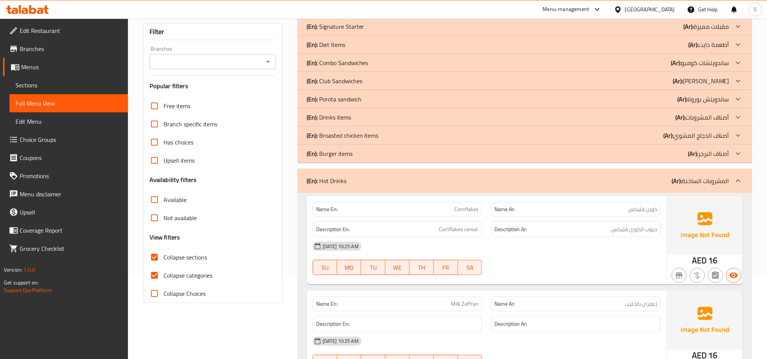
click at [373, 153] on div "(En): Burger items (Ar): أصناف البرجر" at bounding box center [518, 153] width 423 height 9
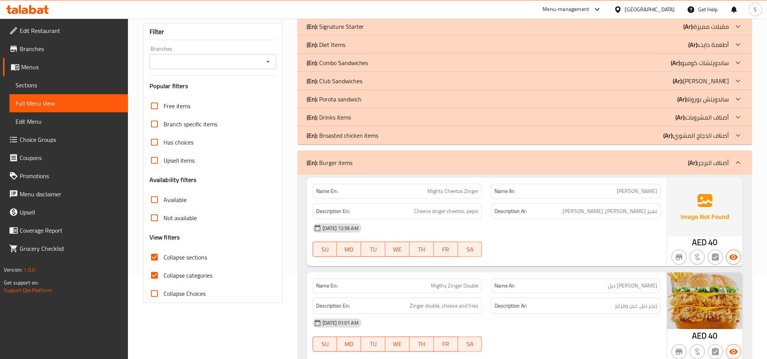
click at [378, 136] on p "(En): Broasted chicken items" at bounding box center [343, 135] width 72 height 9
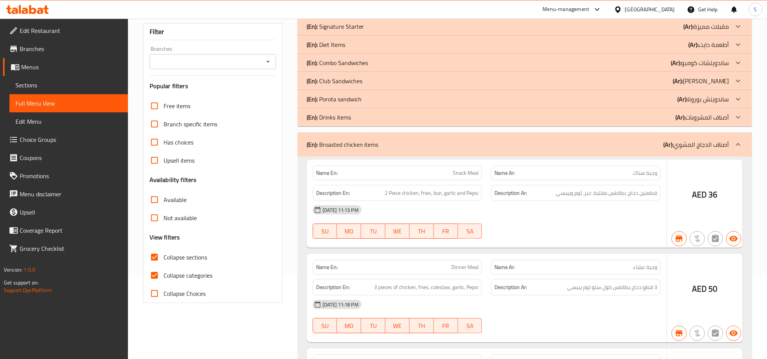
click at [379, 115] on div "(En): Drinks items (Ar): أصناف المشروبات" at bounding box center [518, 117] width 423 height 9
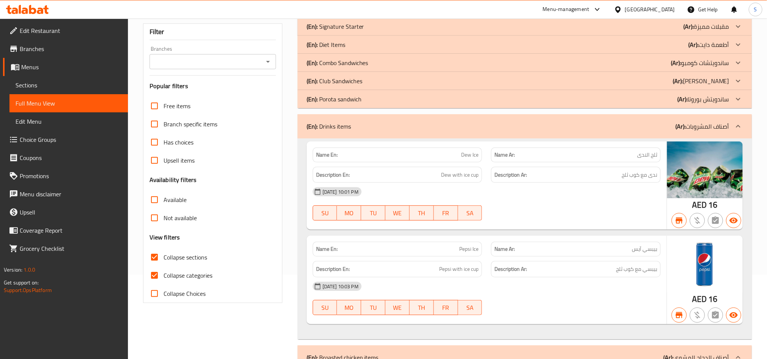
click at [377, 98] on div "(En): Porota sandwich (Ar): ساندويتش بوروتا" at bounding box center [518, 99] width 423 height 9
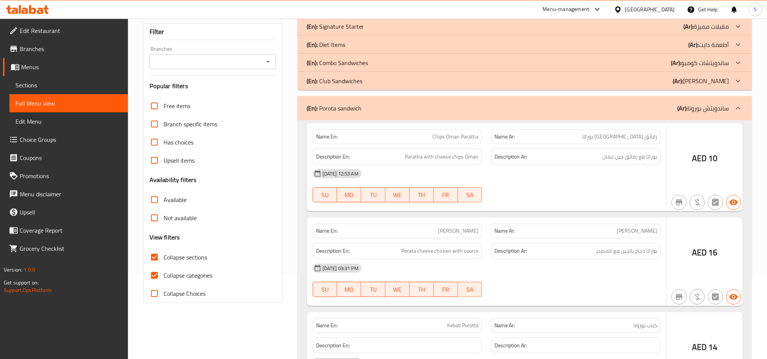
click at [376, 81] on div "(En): Club Sandwiches (Ar): كلوب ساندويتش" at bounding box center [518, 80] width 423 height 9
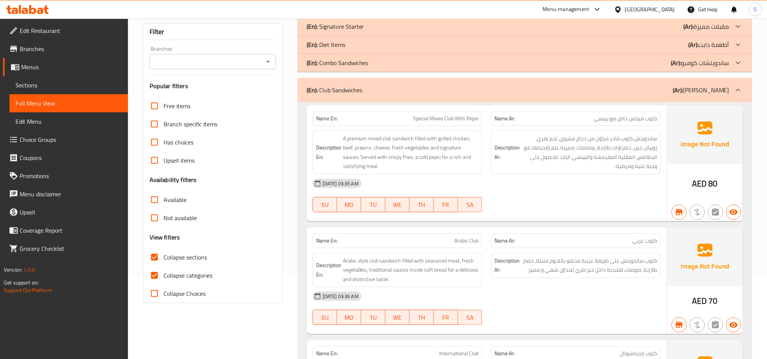
click at [384, 61] on div "(En): Combo Sandwiches (Ar): ساندويتشات كومبو" at bounding box center [518, 62] width 423 height 9
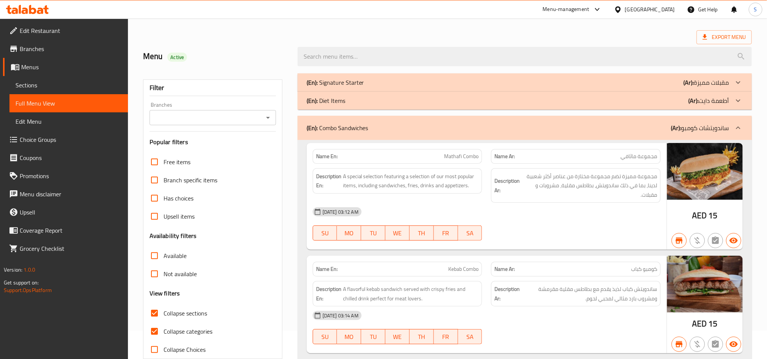
scroll to position [28, 0]
click at [395, 128] on div "(En): Combo Sandwiches (Ar): ساندويتشات كومبو" at bounding box center [518, 128] width 423 height 9
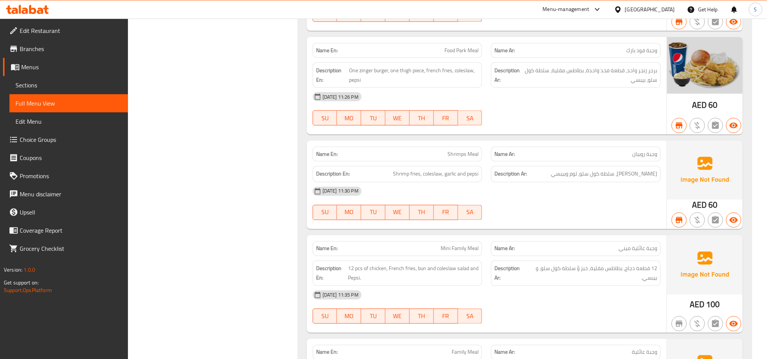
scroll to position [3773, 0]
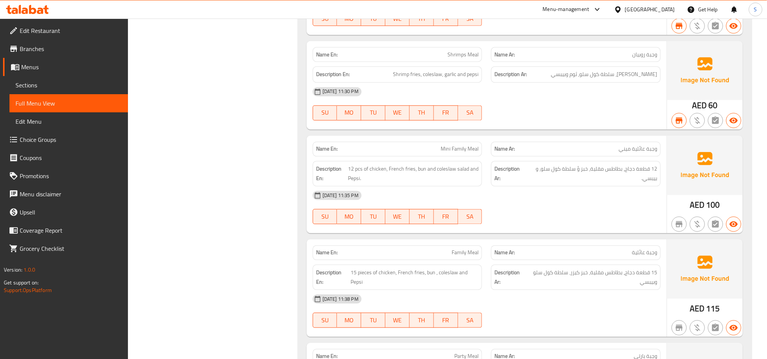
click at [22, 84] on span "Sections" at bounding box center [69, 85] width 106 height 9
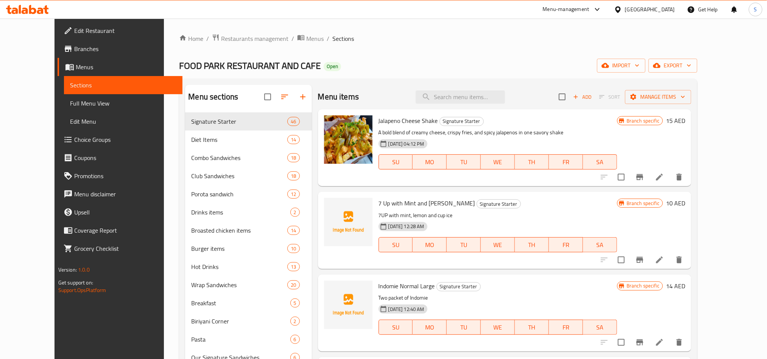
click at [548, 49] on div "Home / Restaurants management / Menus / Sections FOOD PARK RESTAURANT AND CAFE …" at bounding box center [438, 242] width 518 height 417
click at [306, 40] on span "Menus" at bounding box center [314, 38] width 17 height 9
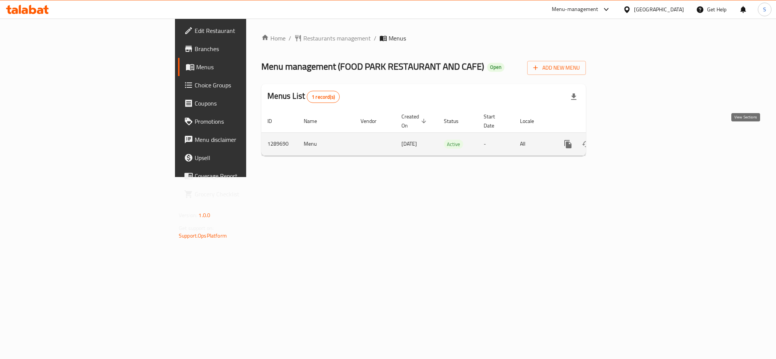
click at [626, 141] on icon "enhanced table" at bounding box center [622, 144] width 7 height 7
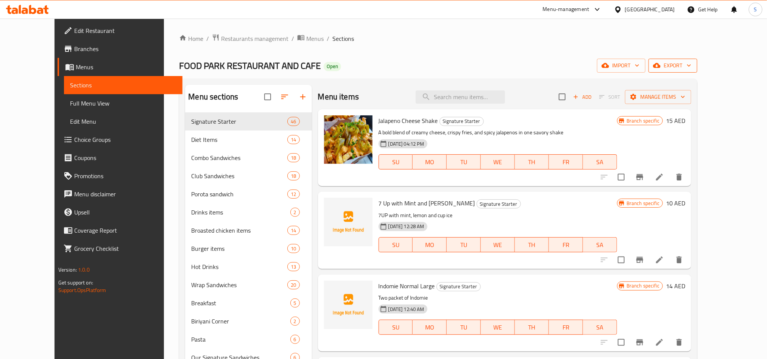
click at [697, 72] on button "export" at bounding box center [673, 66] width 49 height 14
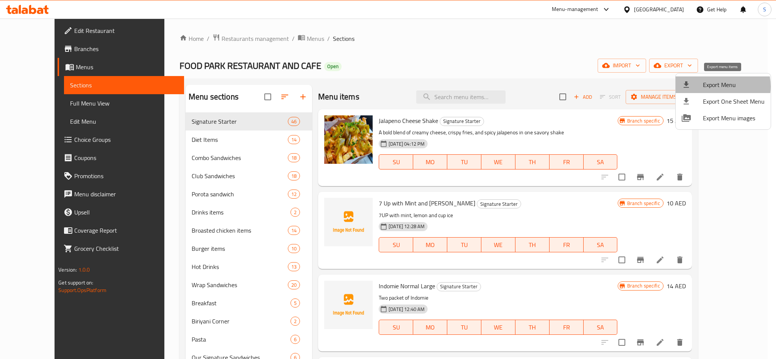
click at [715, 86] on span "Export Menu" at bounding box center [734, 84] width 62 height 9
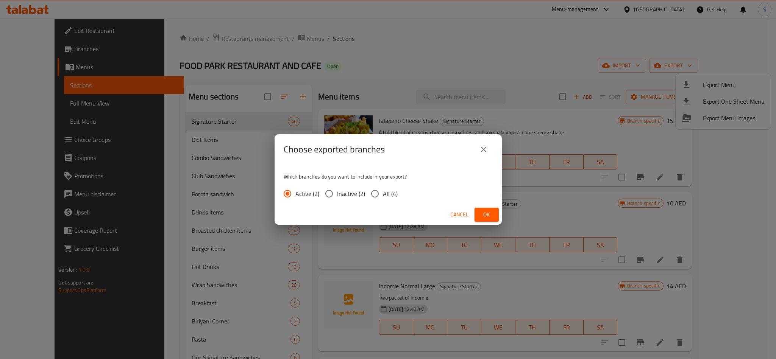
click at [389, 194] on span "All (4)" at bounding box center [390, 193] width 15 height 9
click at [383, 194] on input "All (4)" at bounding box center [375, 194] width 16 height 16
radio input "true"
click at [492, 216] on span "Ok" at bounding box center [487, 214] width 12 height 9
